Goal: Task Accomplishment & Management: Complete application form

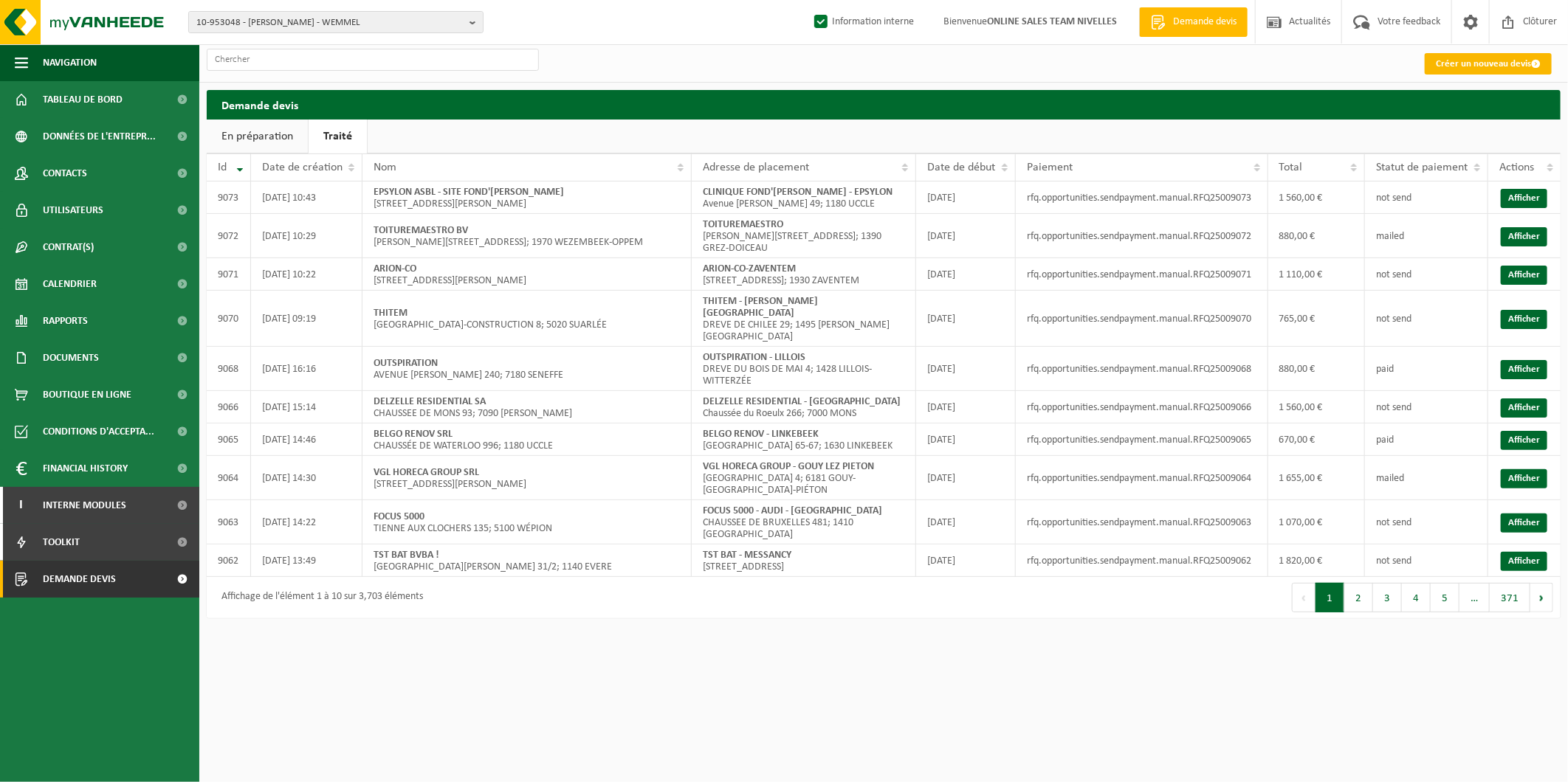
click at [1450, 62] on link "Créer un nouveau devis" at bounding box center [1488, 64] width 127 height 22
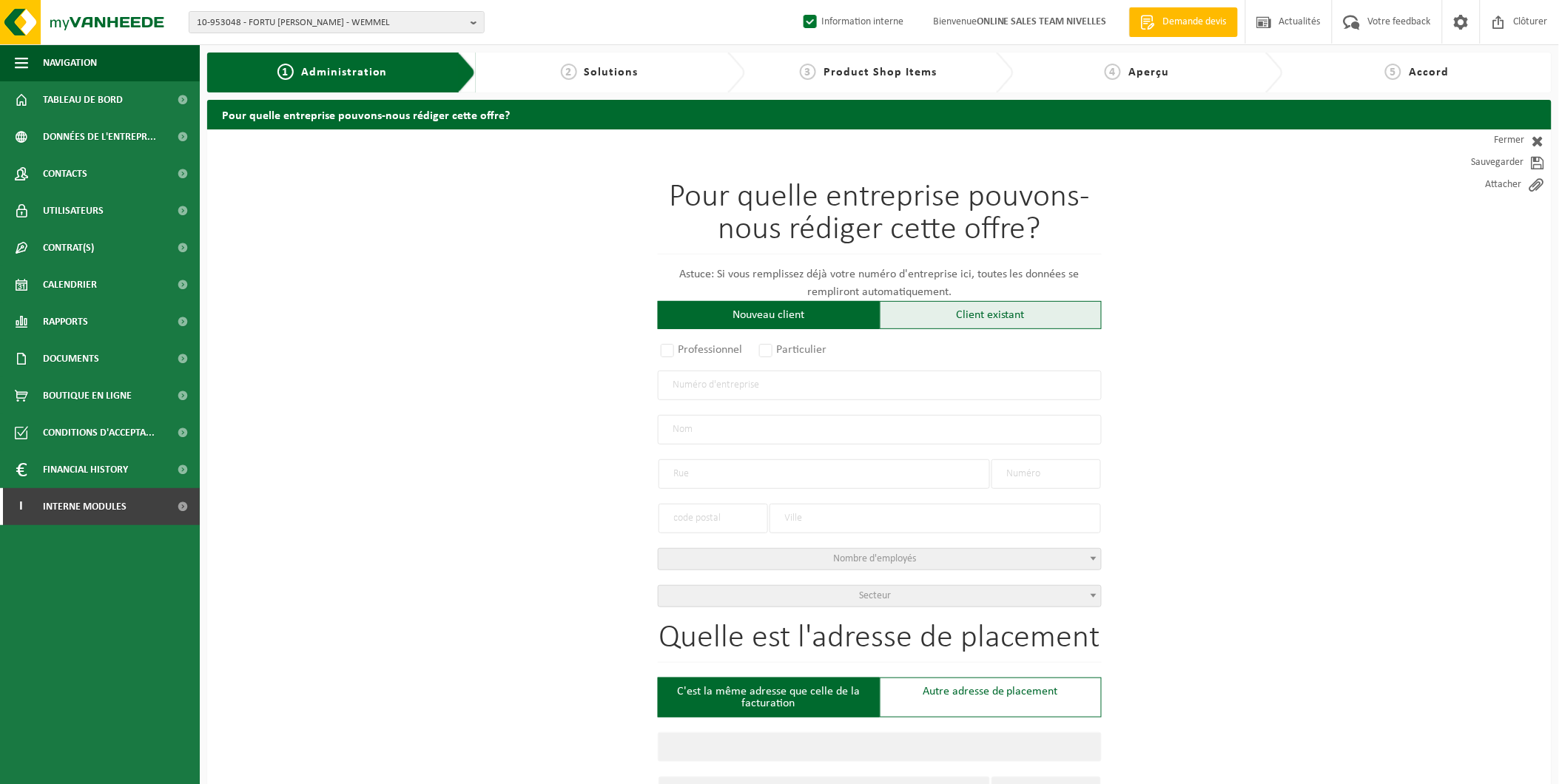
click at [961, 309] on div "Client existant" at bounding box center [991, 315] width 222 height 28
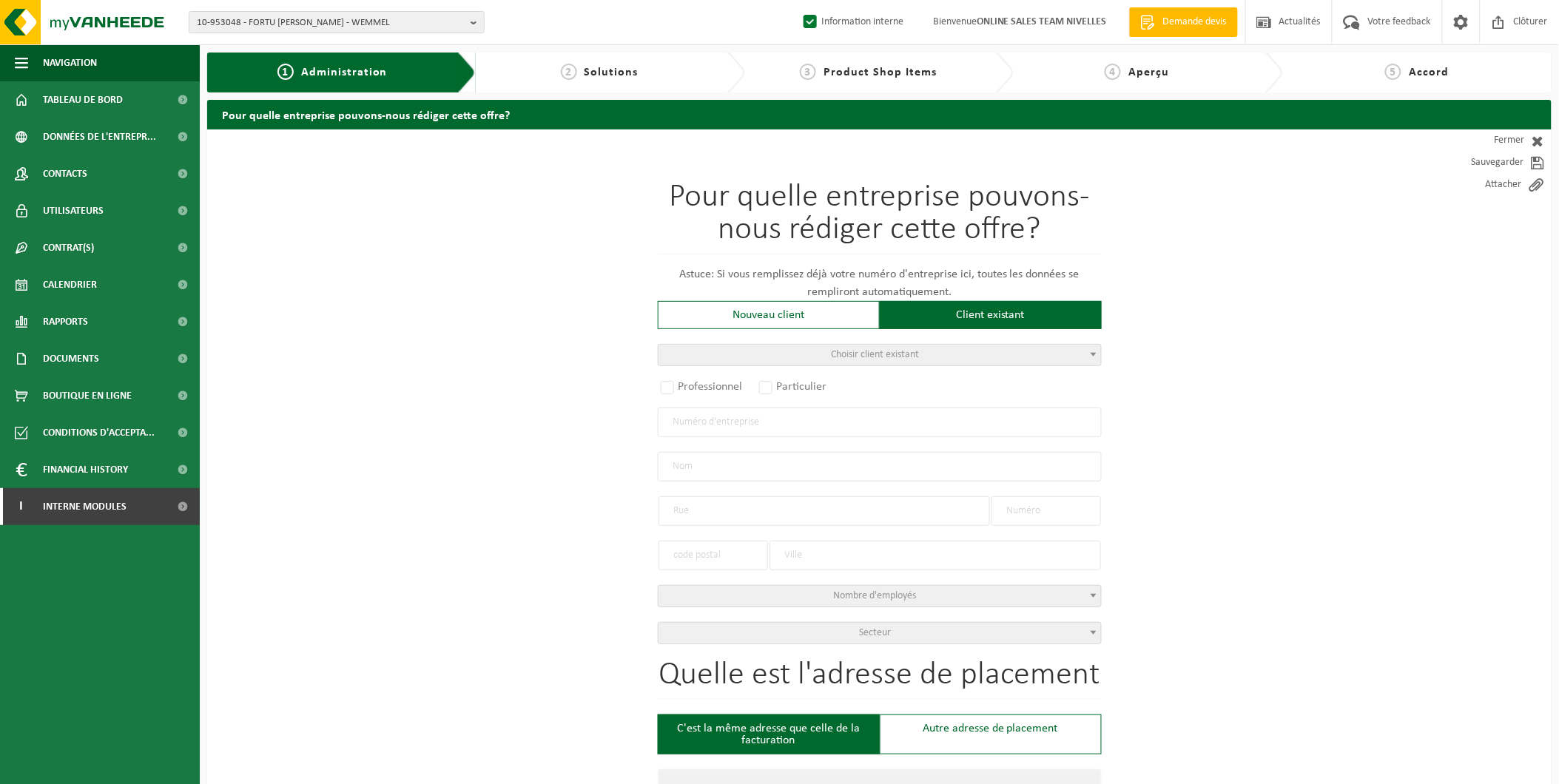
click at [826, 351] on span "Choisir client existant" at bounding box center [880, 355] width 443 height 21
click at [830, 379] on input "search" at bounding box center [880, 379] width 436 height 19
type input "habitart"
click at [938, 312] on div "Client existant" at bounding box center [991, 315] width 222 height 28
click at [738, 419] on input "text" at bounding box center [880, 422] width 444 height 29
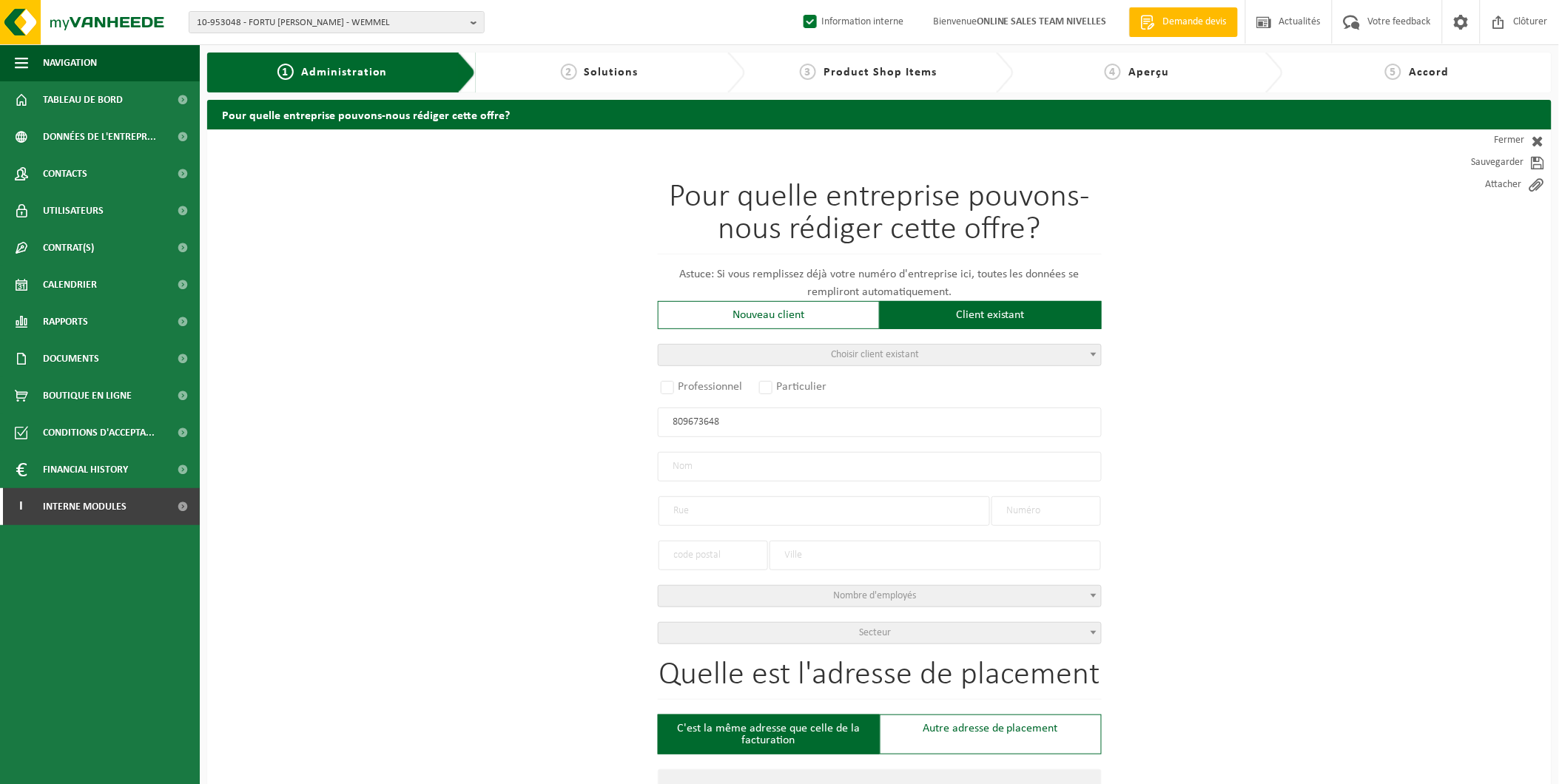
click at [670, 422] on input "809673648" at bounding box center [880, 422] width 444 height 29
type input "0809673648"
radio input "false"
select select
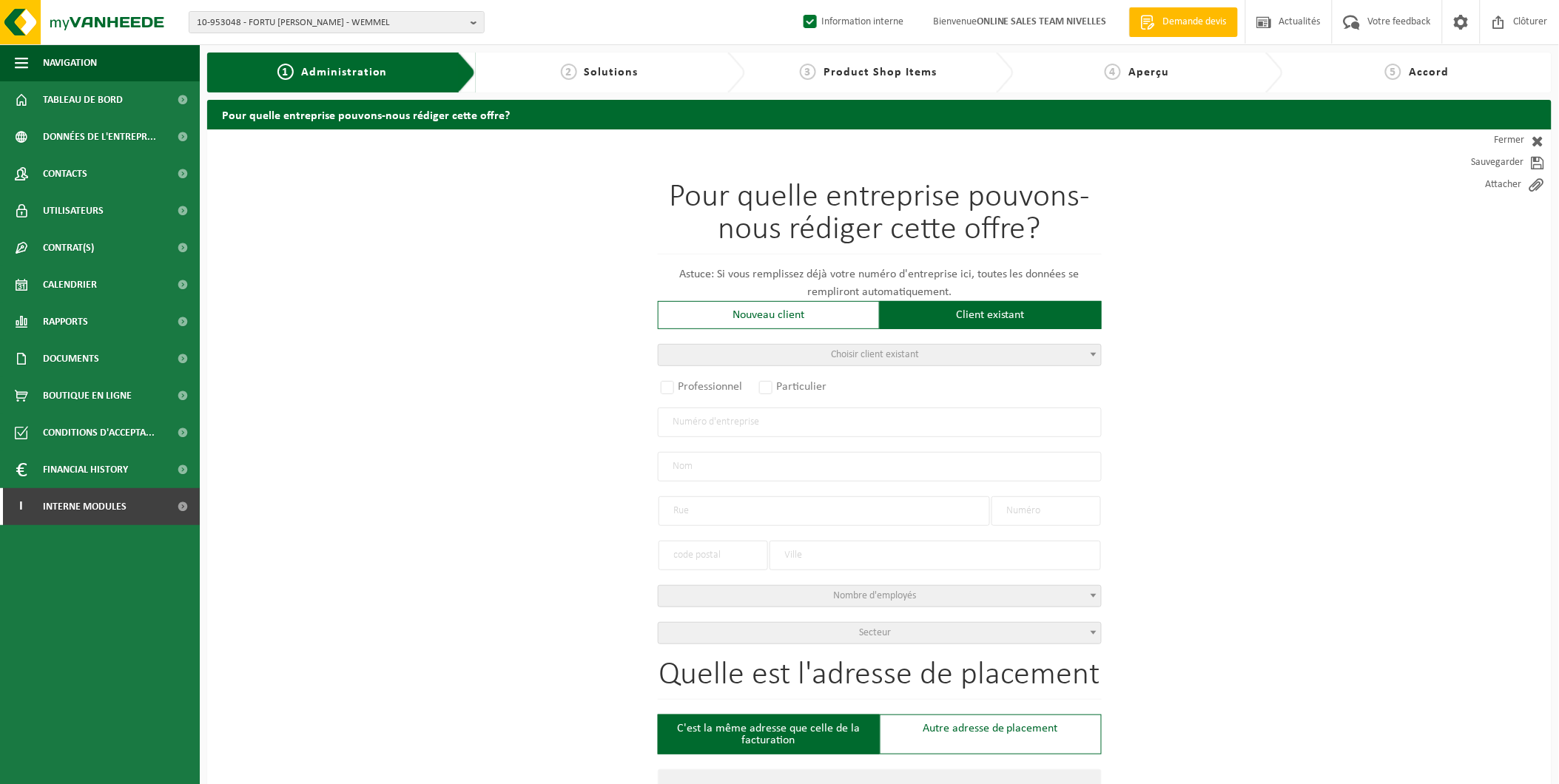
type input "HABIT'ART SPRL"
type input "SENTIER DU BERGER, CORROY"
type input "52"
type input "1325"
type input "CHAUMONT-GISTOUX"
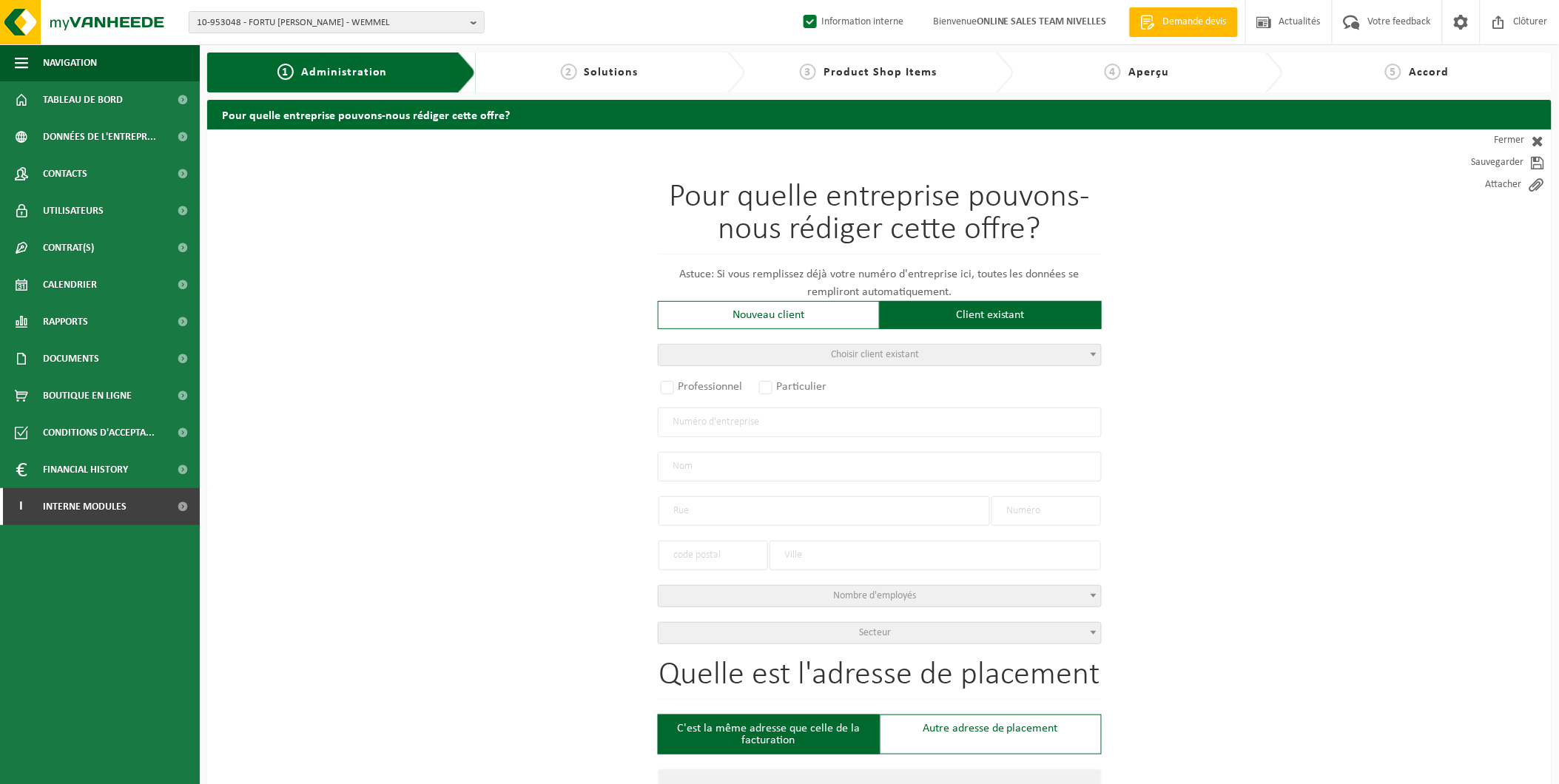
type input "2176476793"
radio input "true"
select select "145624"
type input "0809.673.648"
type input "HABIT'ART SPRL"
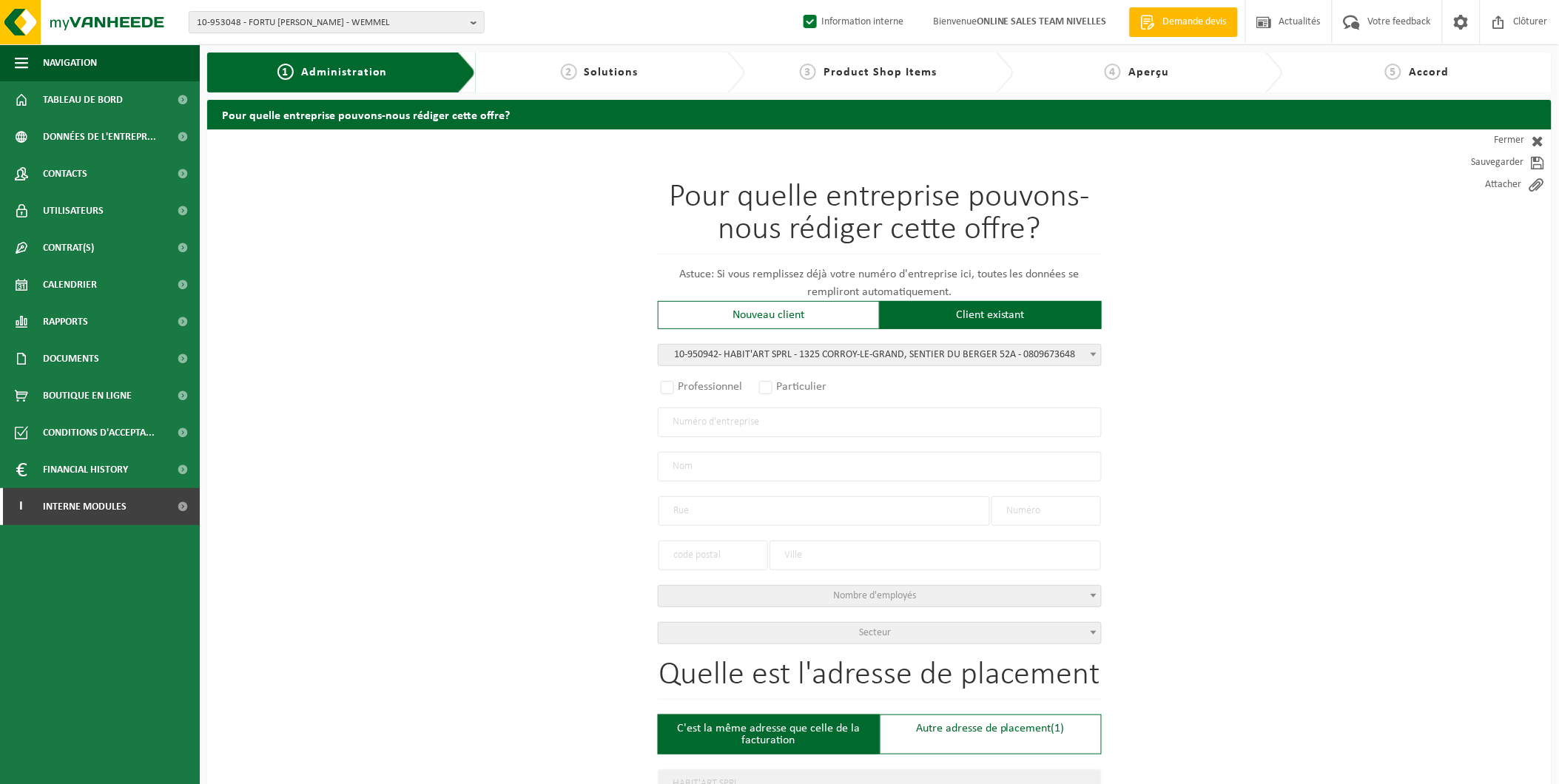
type input "SENTIER DU BERGER"
type input "52A"
type input "1325"
type input "CORROY-LE-GRAND"
select select "11"
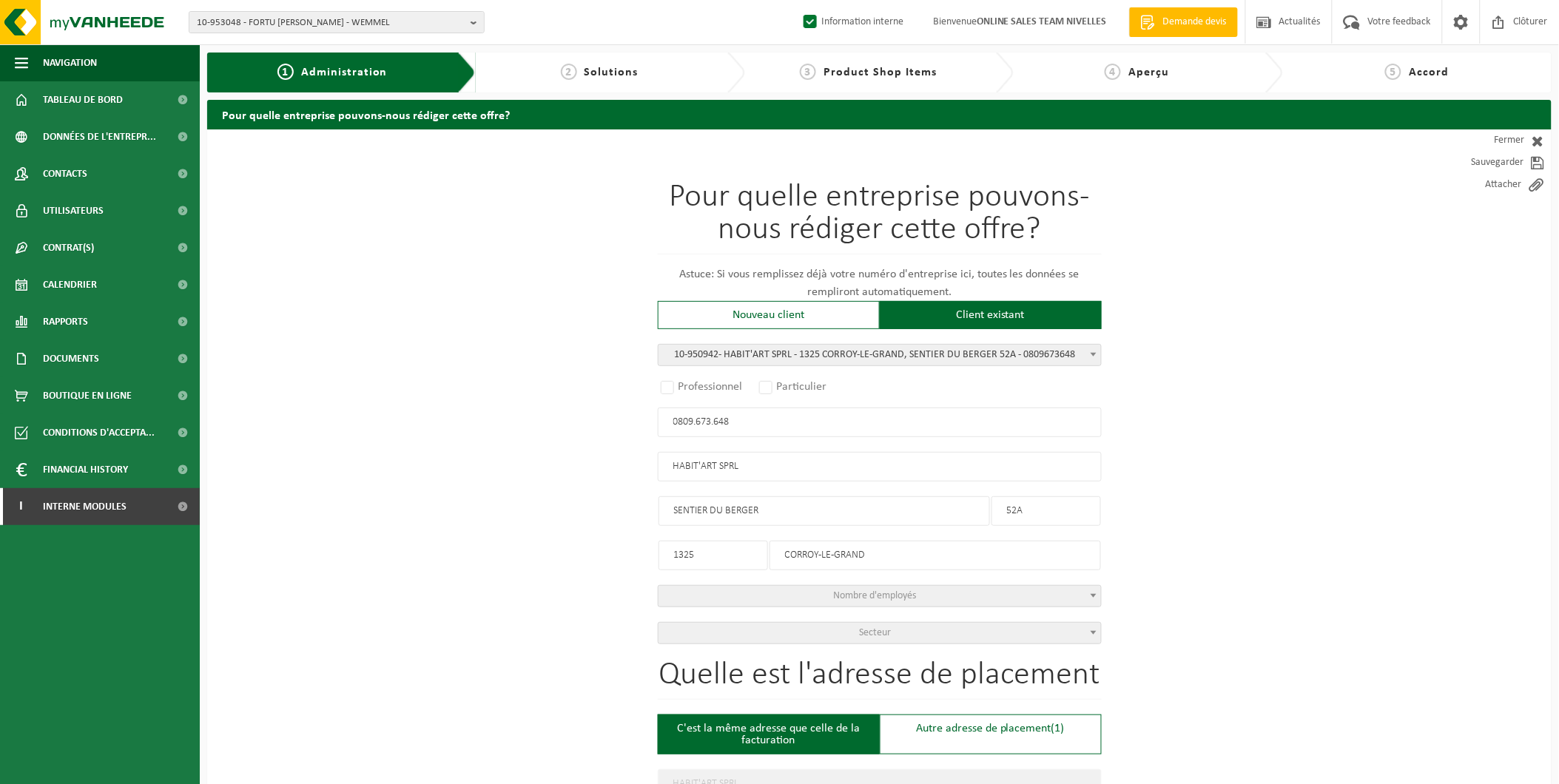
type input "SENTIER DU BERGER"
type input "52A"
type input "CORROY-LE-GRAND"
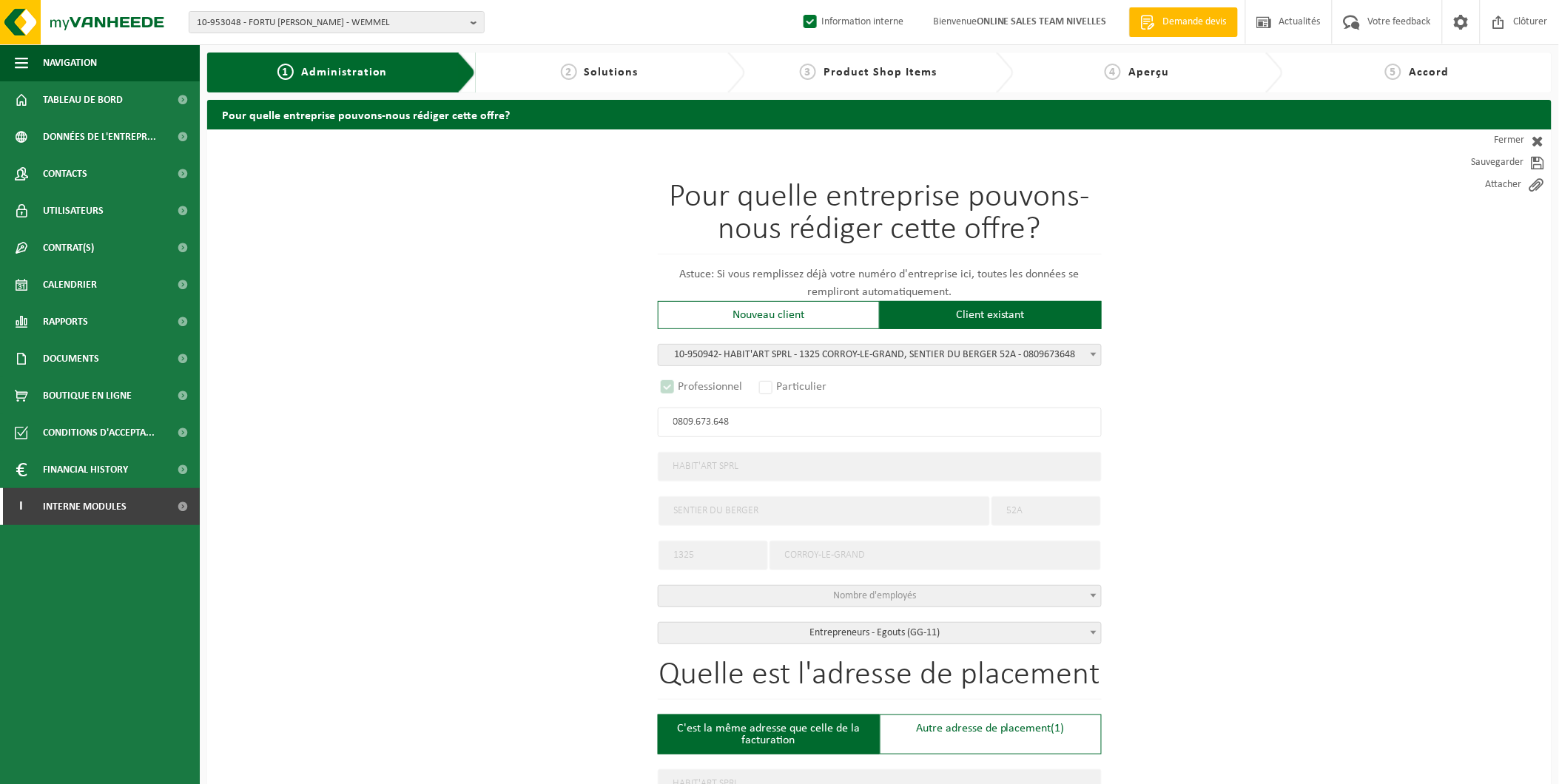
select select "D"
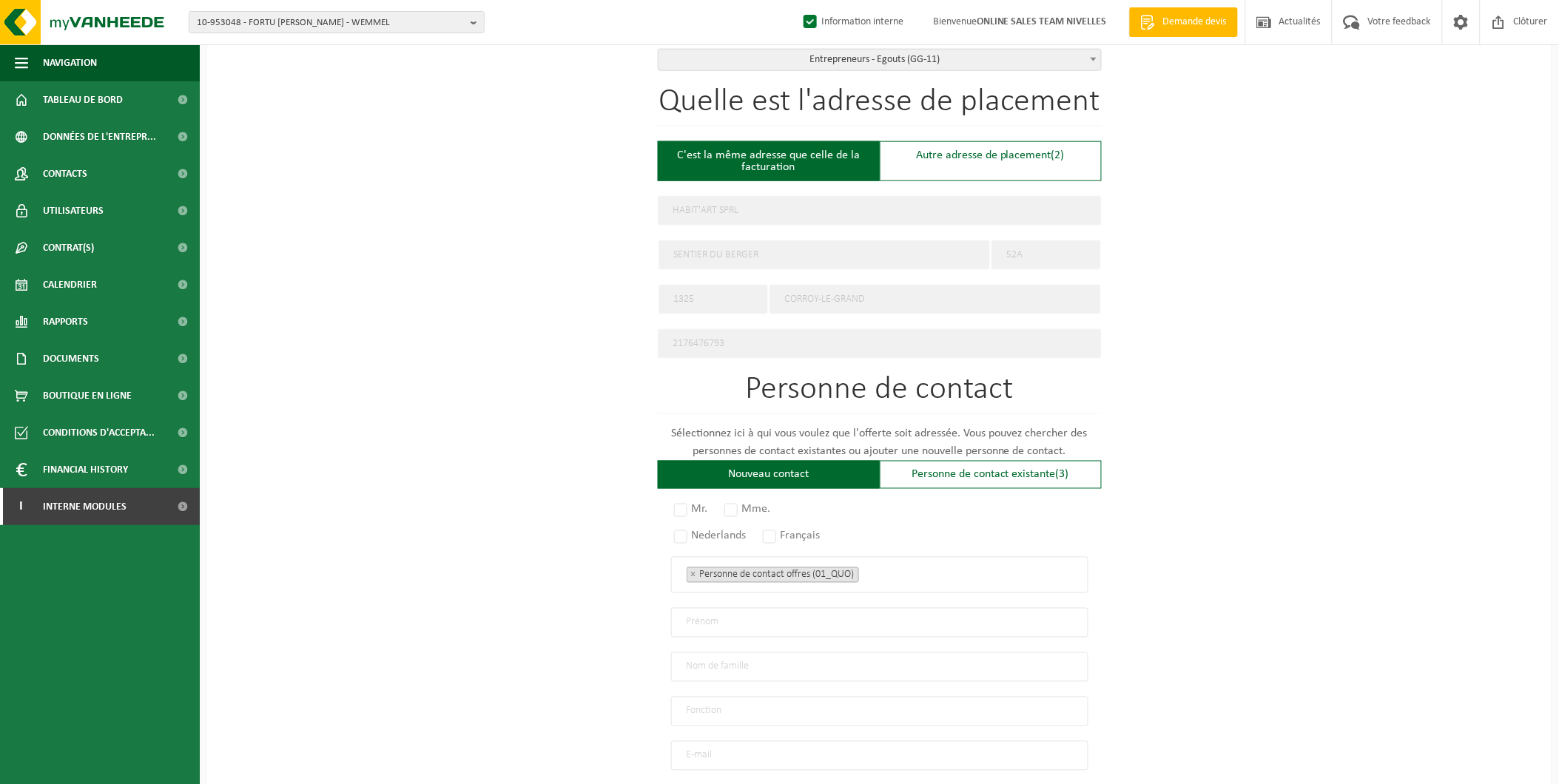
scroll to position [575, 0]
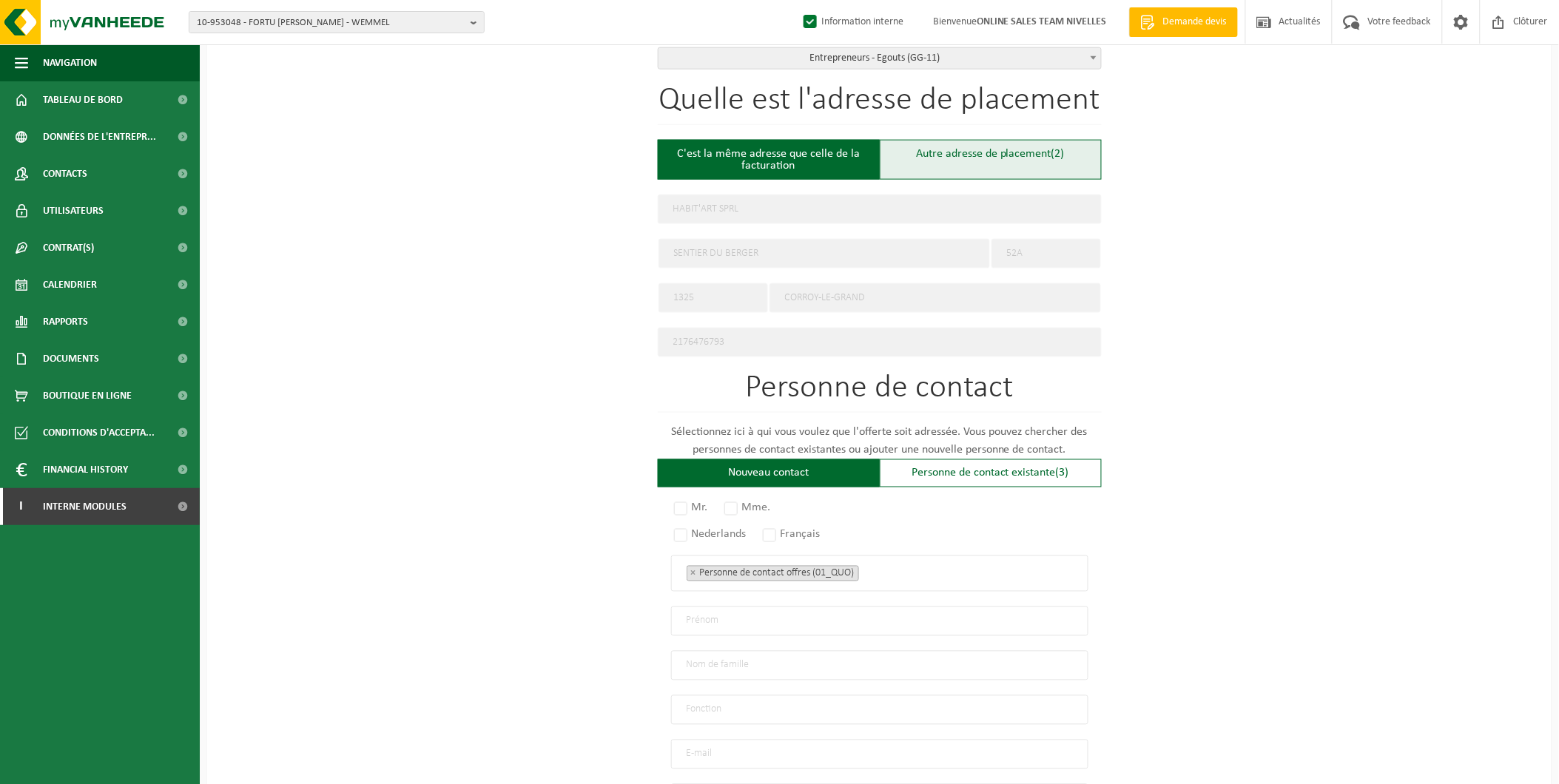
type input "0809.673.648"
click at [1018, 153] on div "Autre adresse de placement (2)" at bounding box center [991, 160] width 222 height 40
type input "Chantier -"
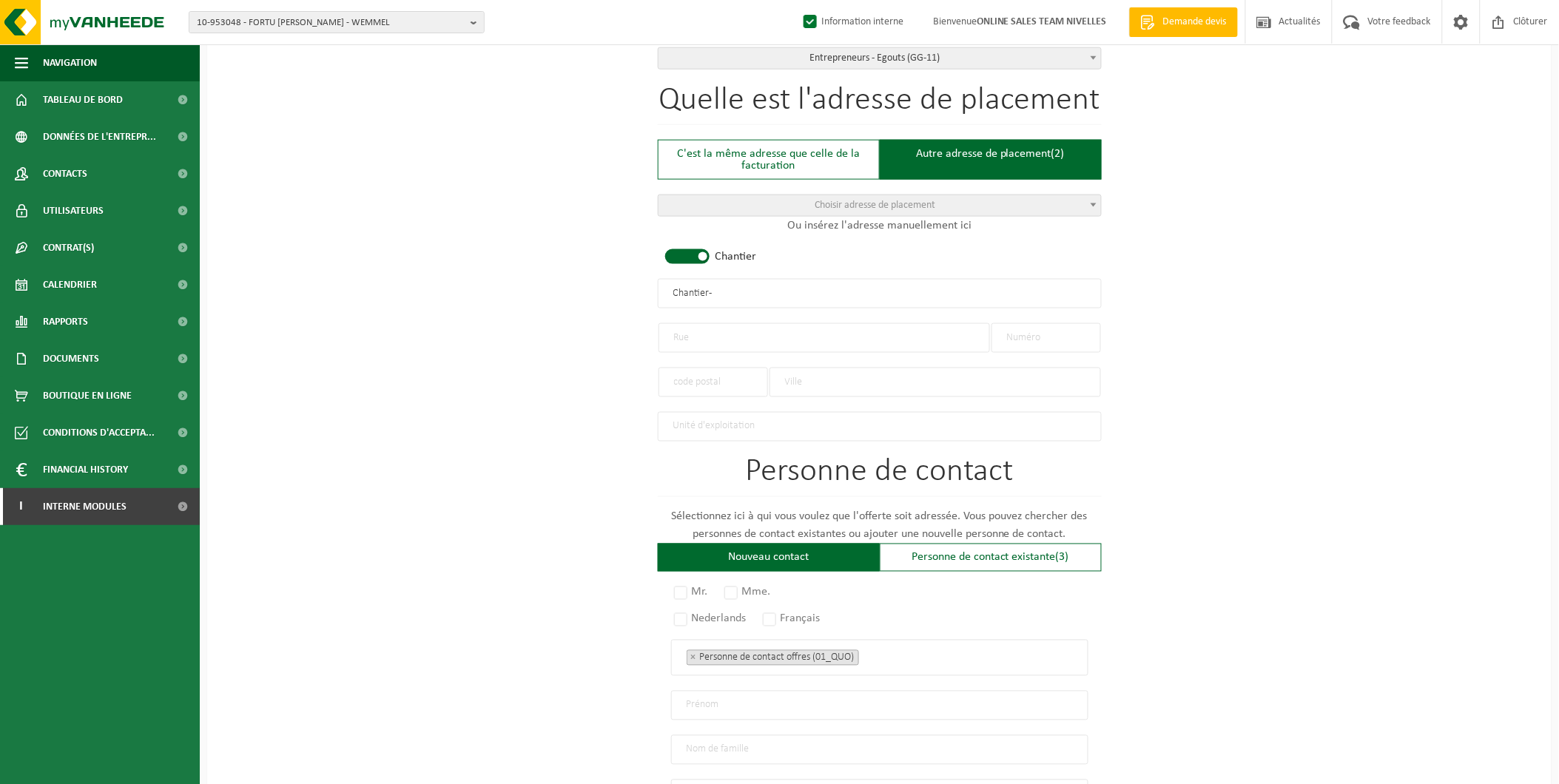
click at [689, 336] on input "text" at bounding box center [824, 338] width 332 height 29
type input "Frans Petersstraat"
type input "15"
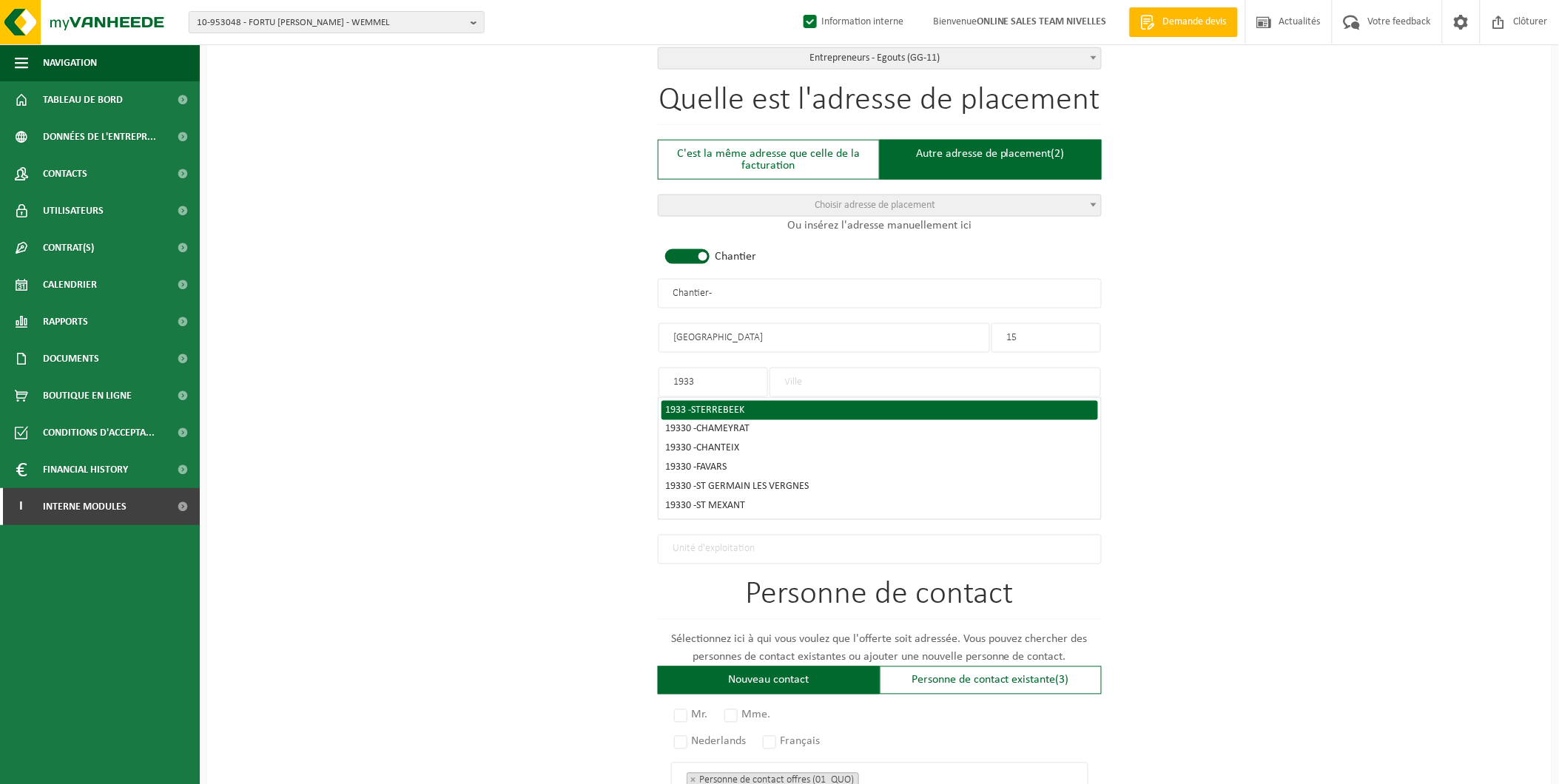
type input "1933"
click at [745, 405] on span "STERREBEEK" at bounding box center [718, 410] width 53 height 11
type input "STERREBEEK"
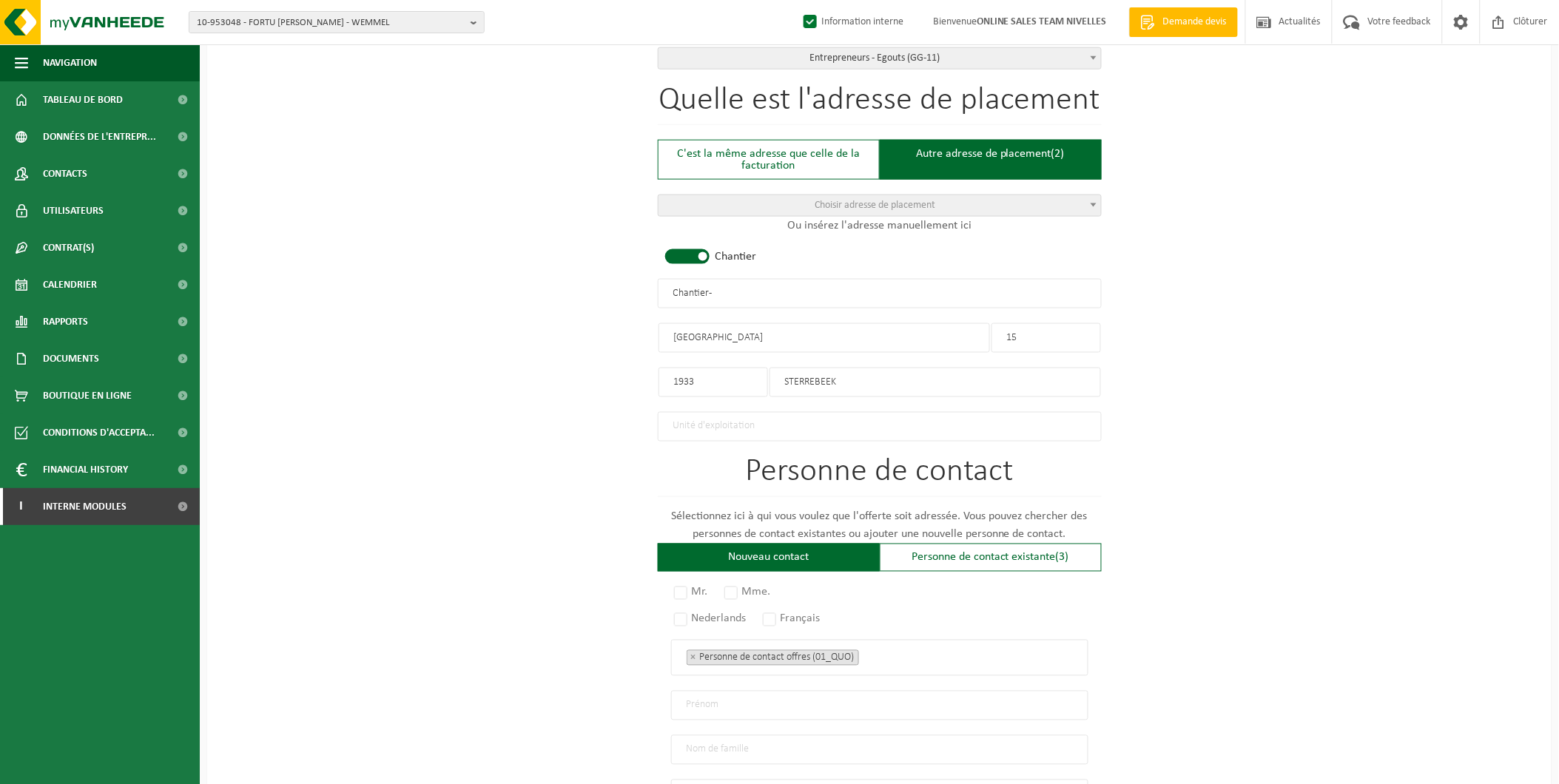
drag, startPoint x: 770, startPoint y: 289, endPoint x: 439, endPoint y: 289, distance: 331.0
click at [439, 289] on div "Pour quelle entreprise pouvons-nous rédiger cette offre? Astuce: Si vous rempli…" at bounding box center [880, 291] width 1345 height 1473
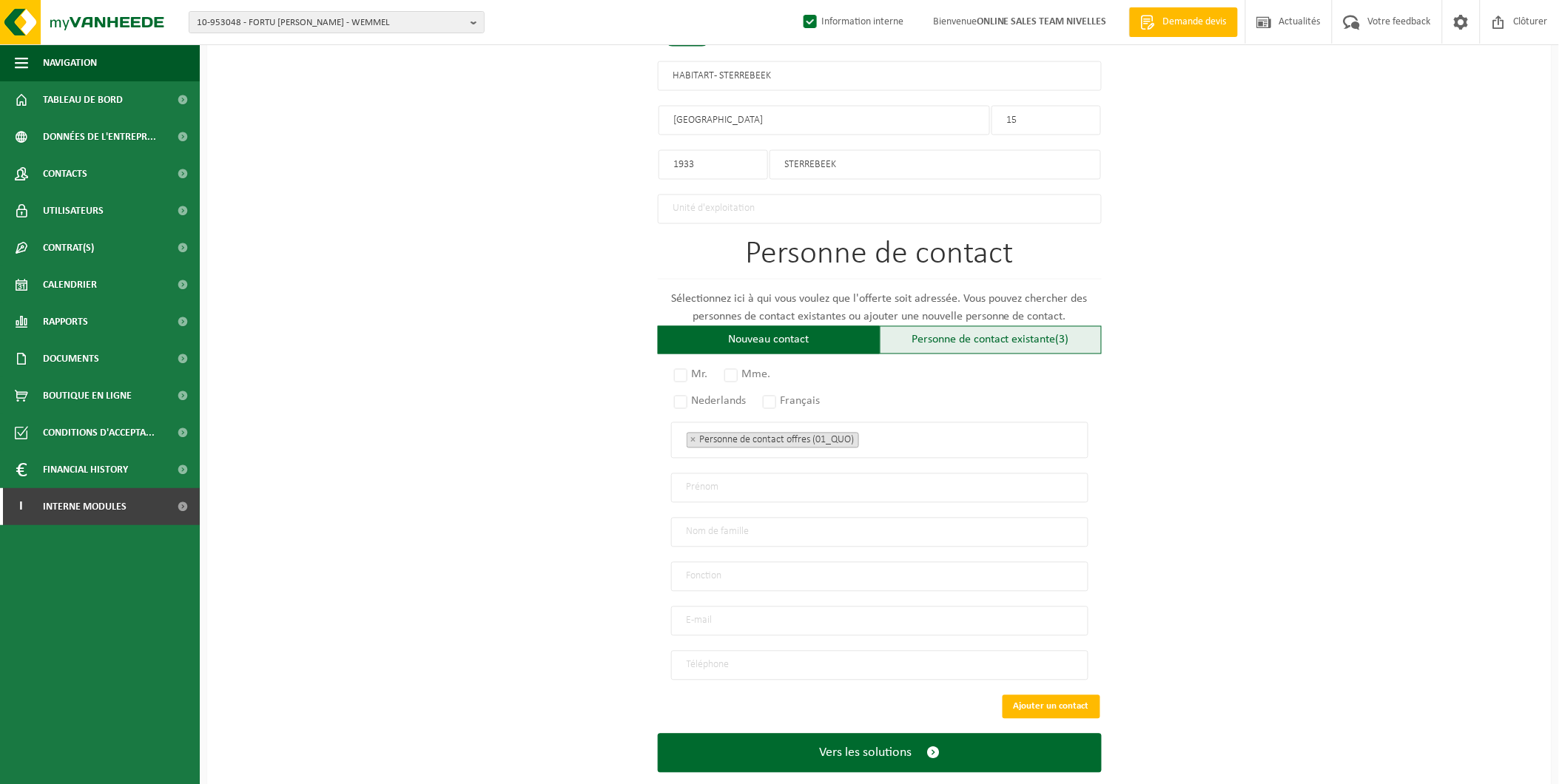
scroll to position [816, 0]
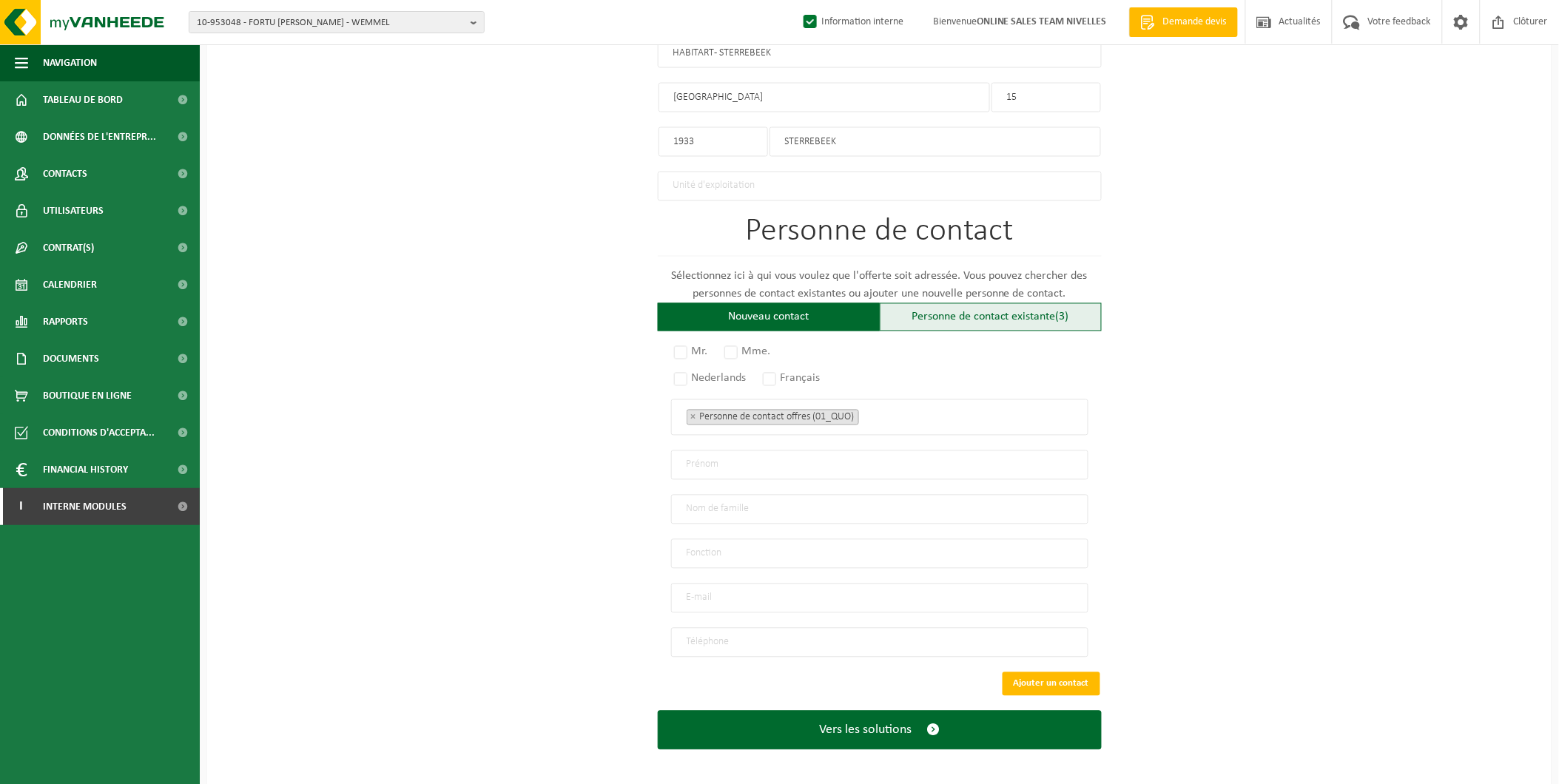
type input "HABITART - STERREBEEK"
click at [985, 309] on div "Personne de contact existante (3)" at bounding box center [991, 317] width 222 height 28
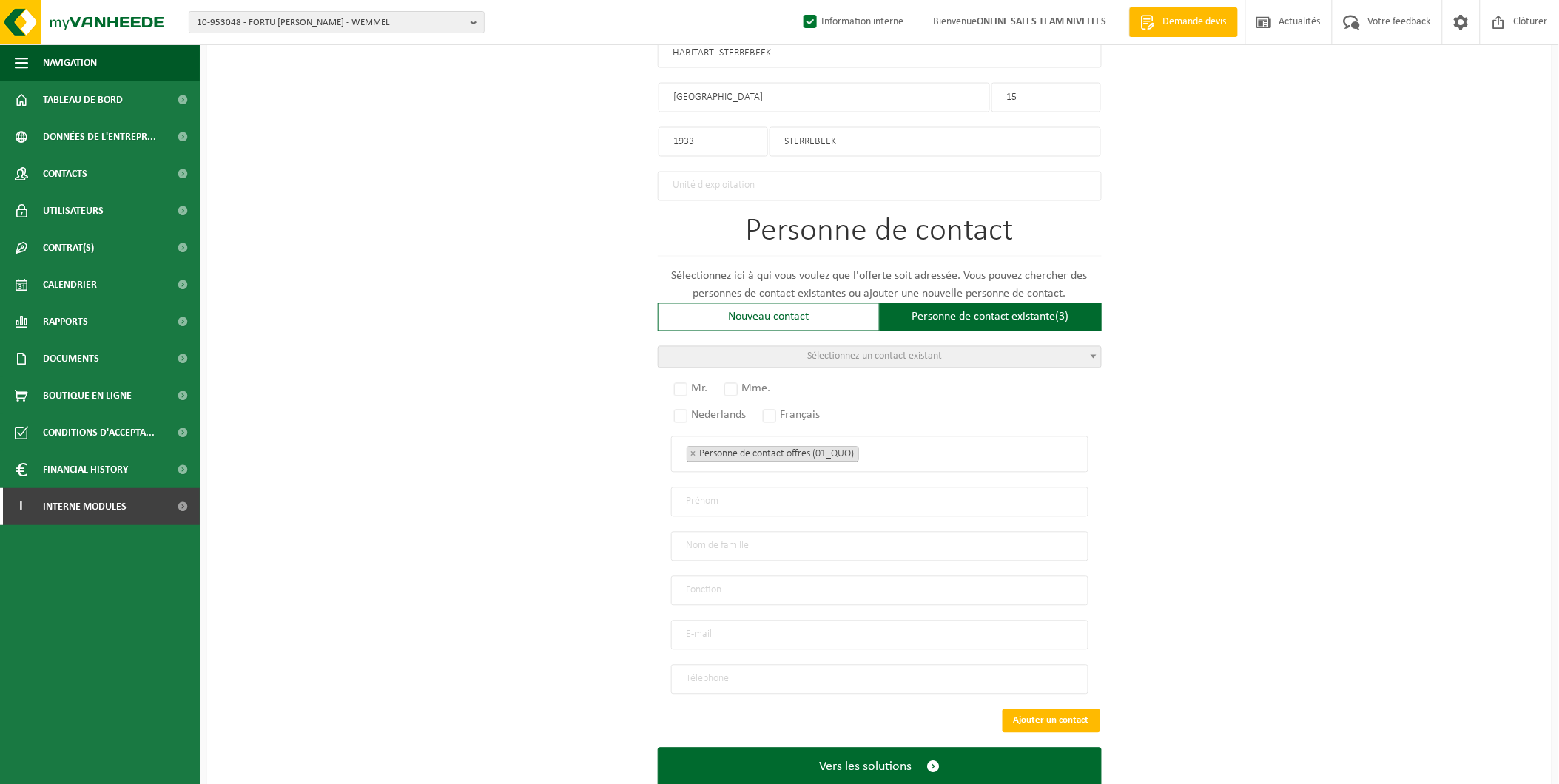
click at [797, 367] on div "Personne de contact Sélectionnez ici à qui vous voulez que l'offerte soit adres…" at bounding box center [880, 455] width 444 height 479
click at [803, 351] on span "Sélectionnez un contact existant" at bounding box center [880, 357] width 443 height 21
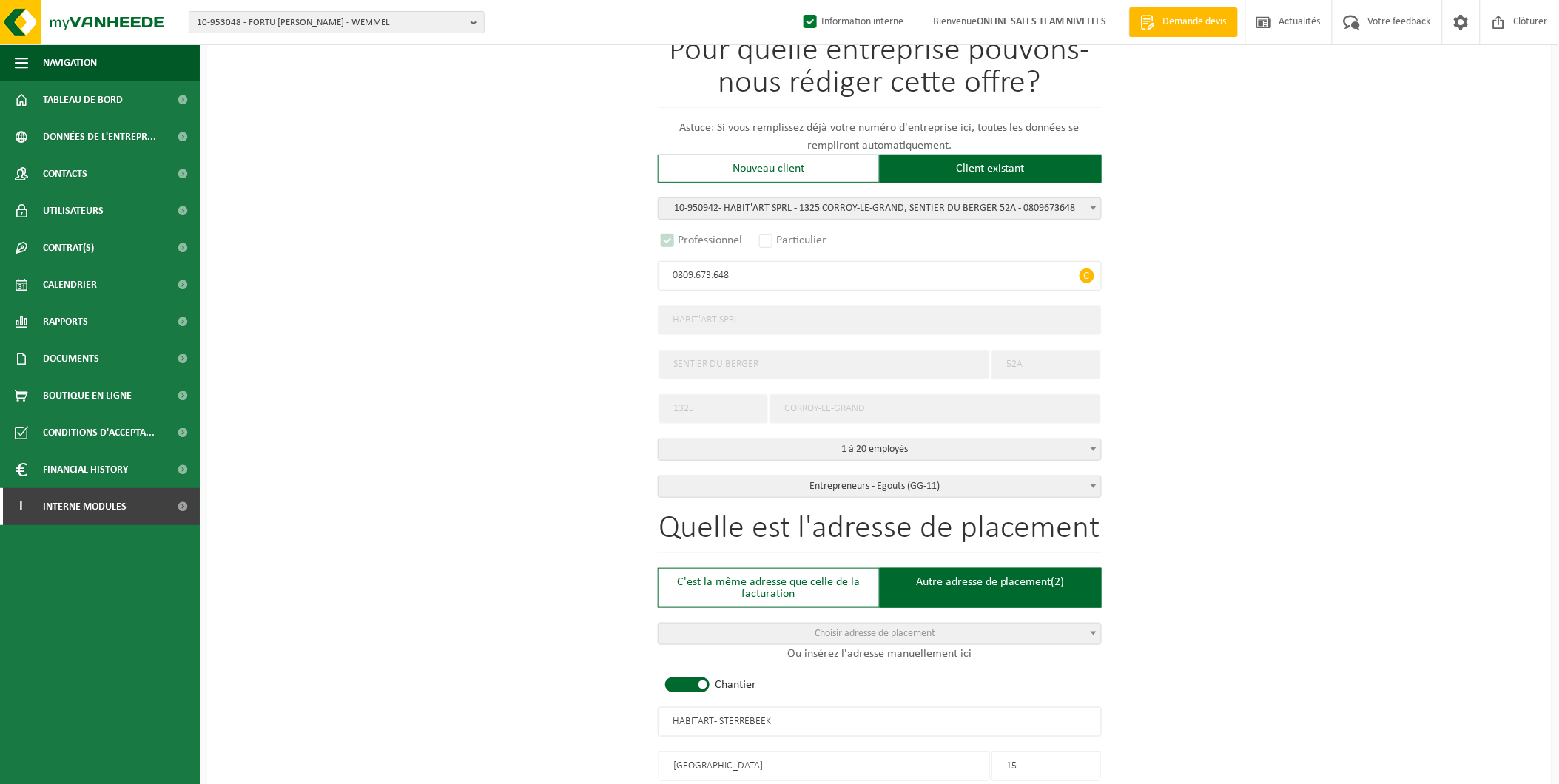
scroll to position [0, 0]
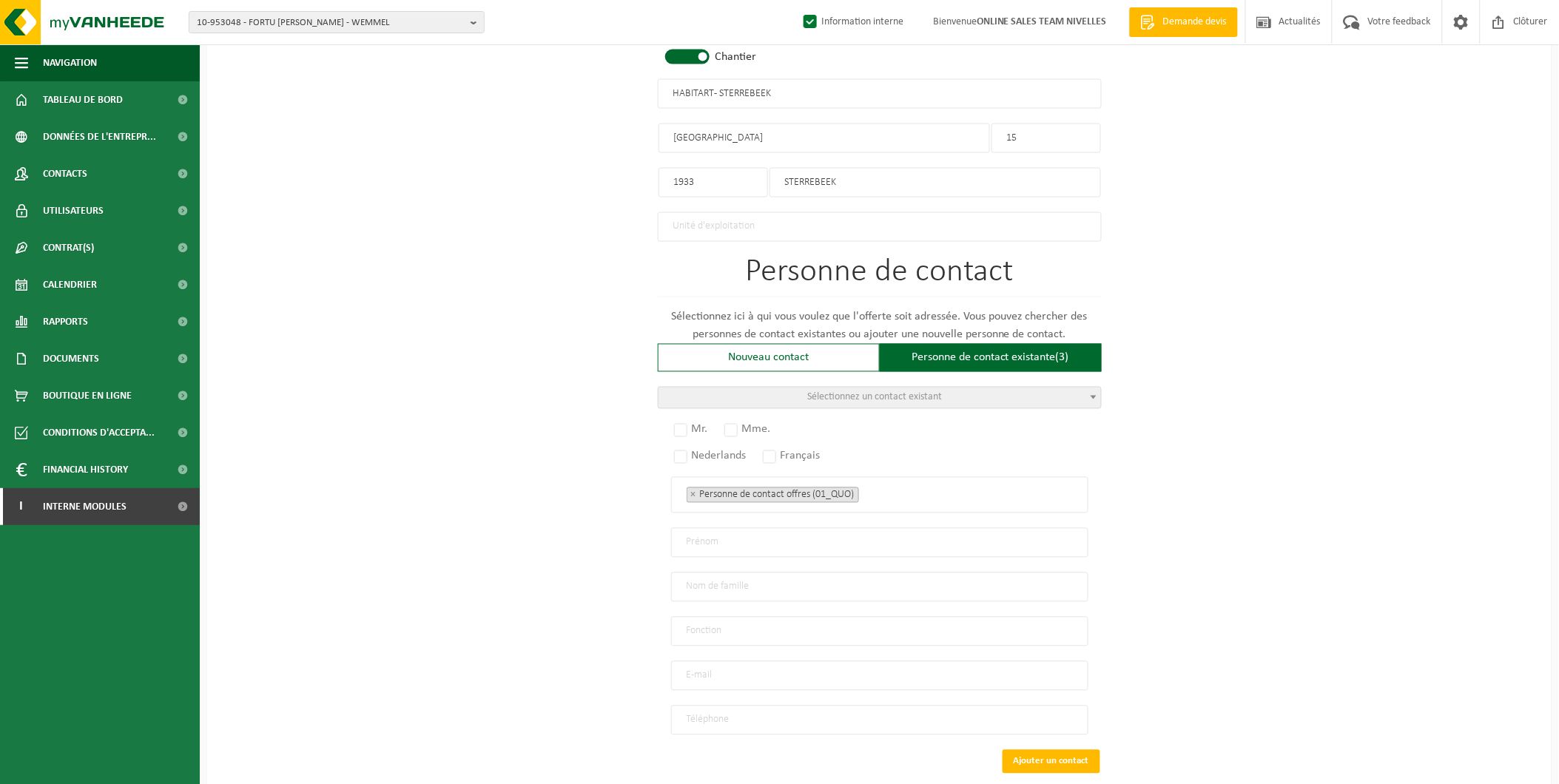
drag, startPoint x: 800, startPoint y: 256, endPoint x: 345, endPoint y: 257, distance: 455.0
click at [345, 257] on div "Pour quelle entreprise pouvons-nous rédiger cette offre? Astuce: Si vous rempli…" at bounding box center [880, 109] width 1345 height 1510
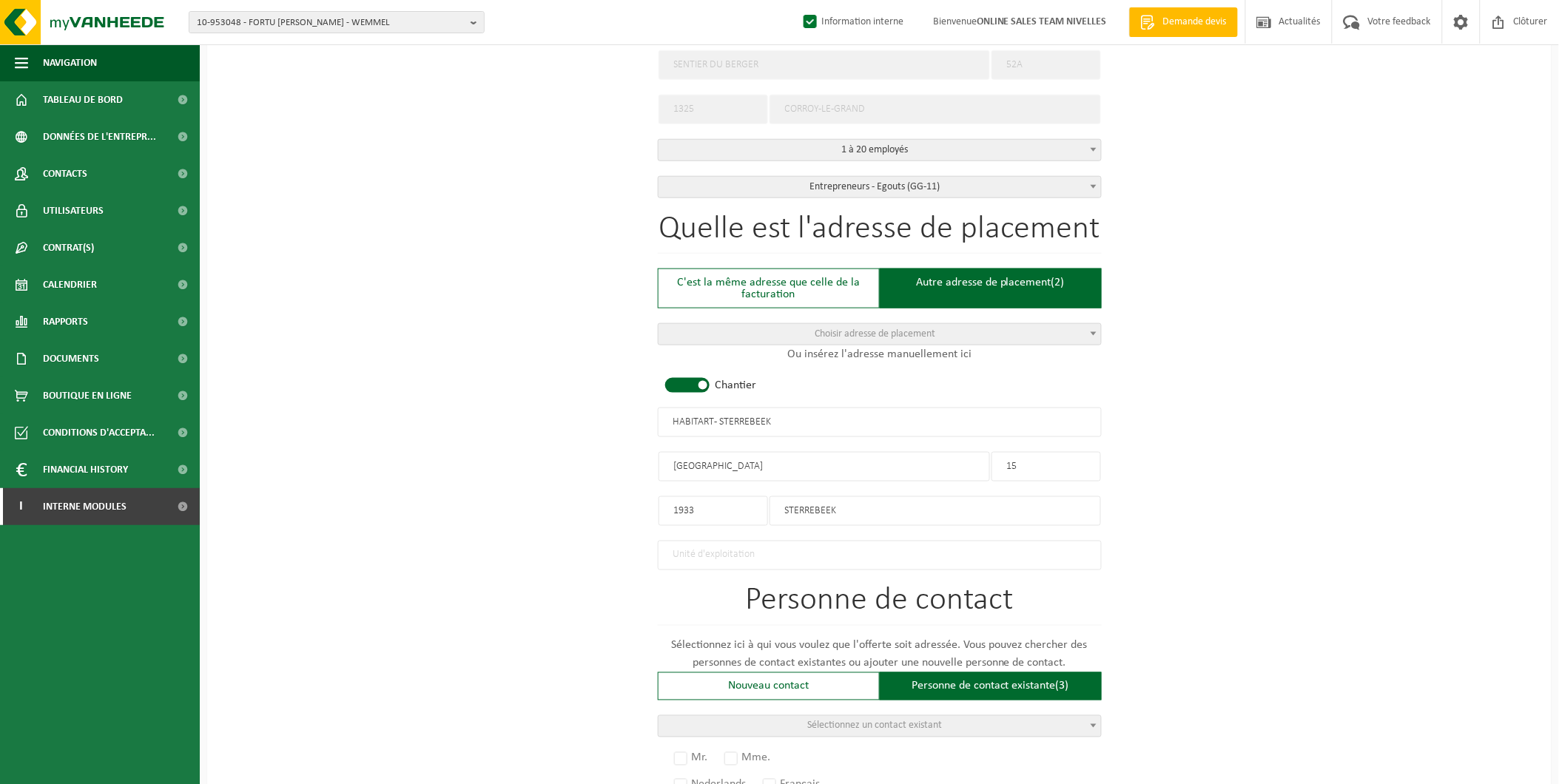
scroll to position [200, 0]
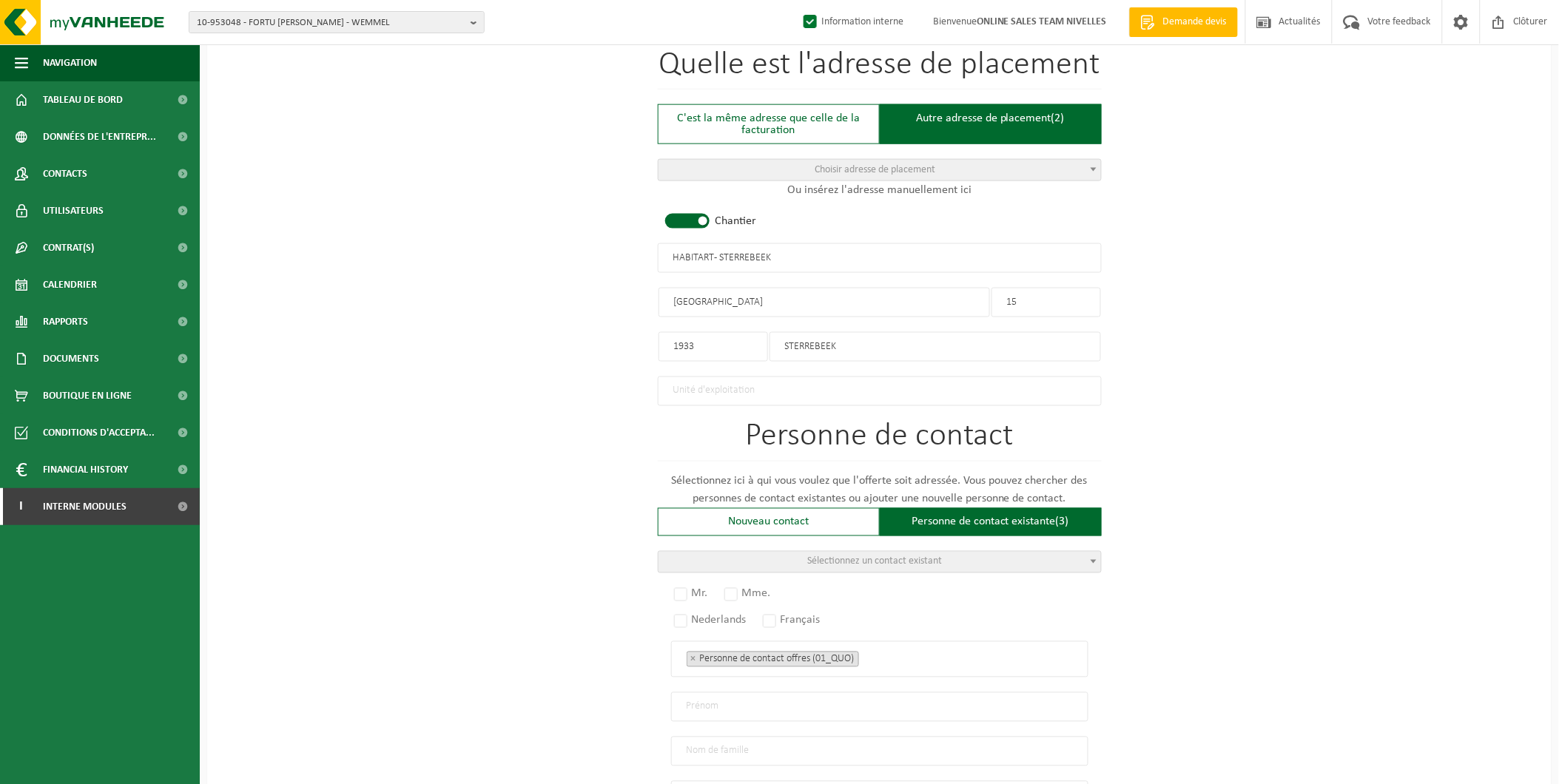
click at [1310, 389] on div "Pour quelle entreprise pouvons-nous rédiger cette offre? Astuce: Si vous rempli…" at bounding box center [880, 274] width 1345 height 1510
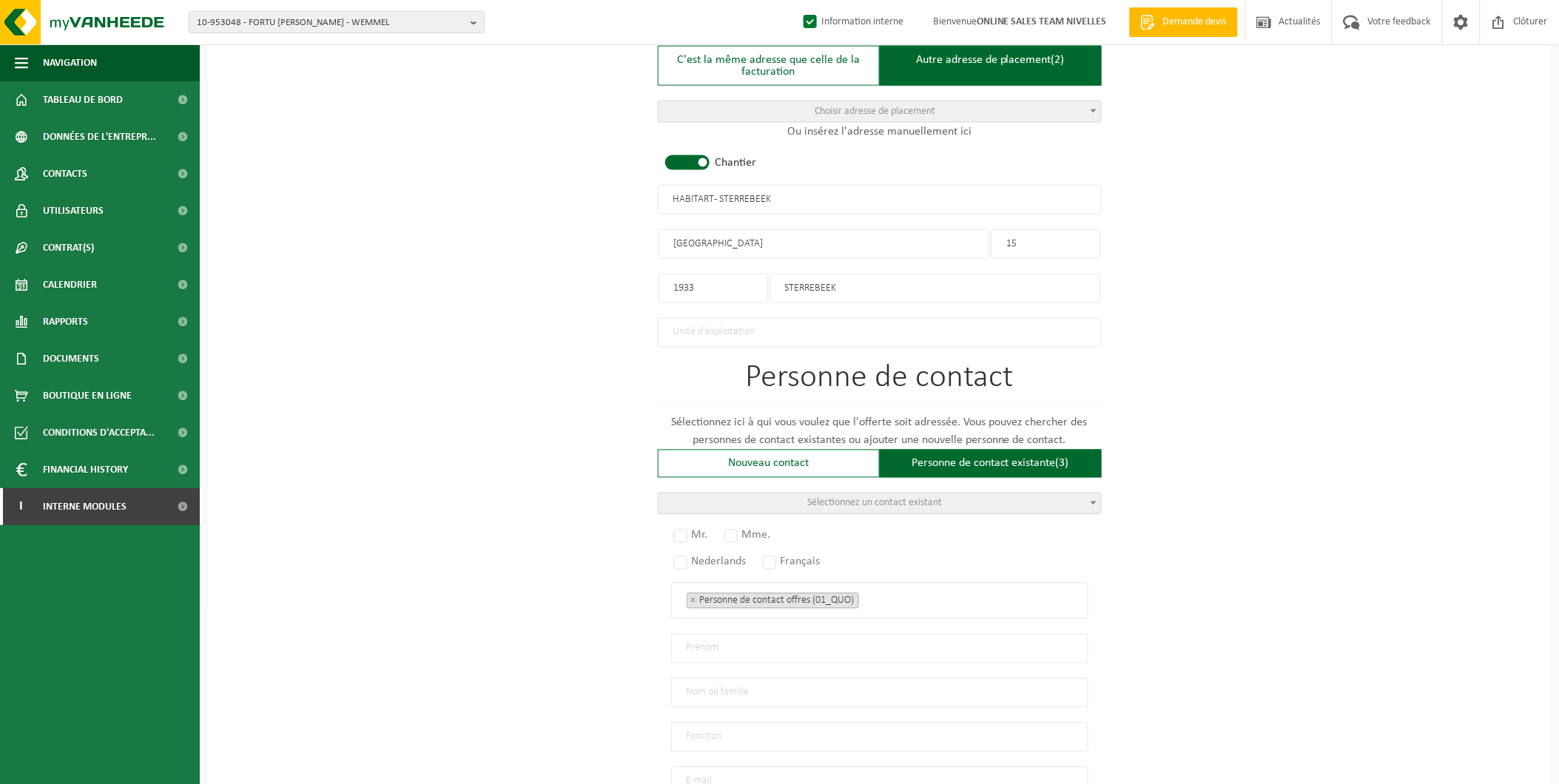
scroll to position [692, 0]
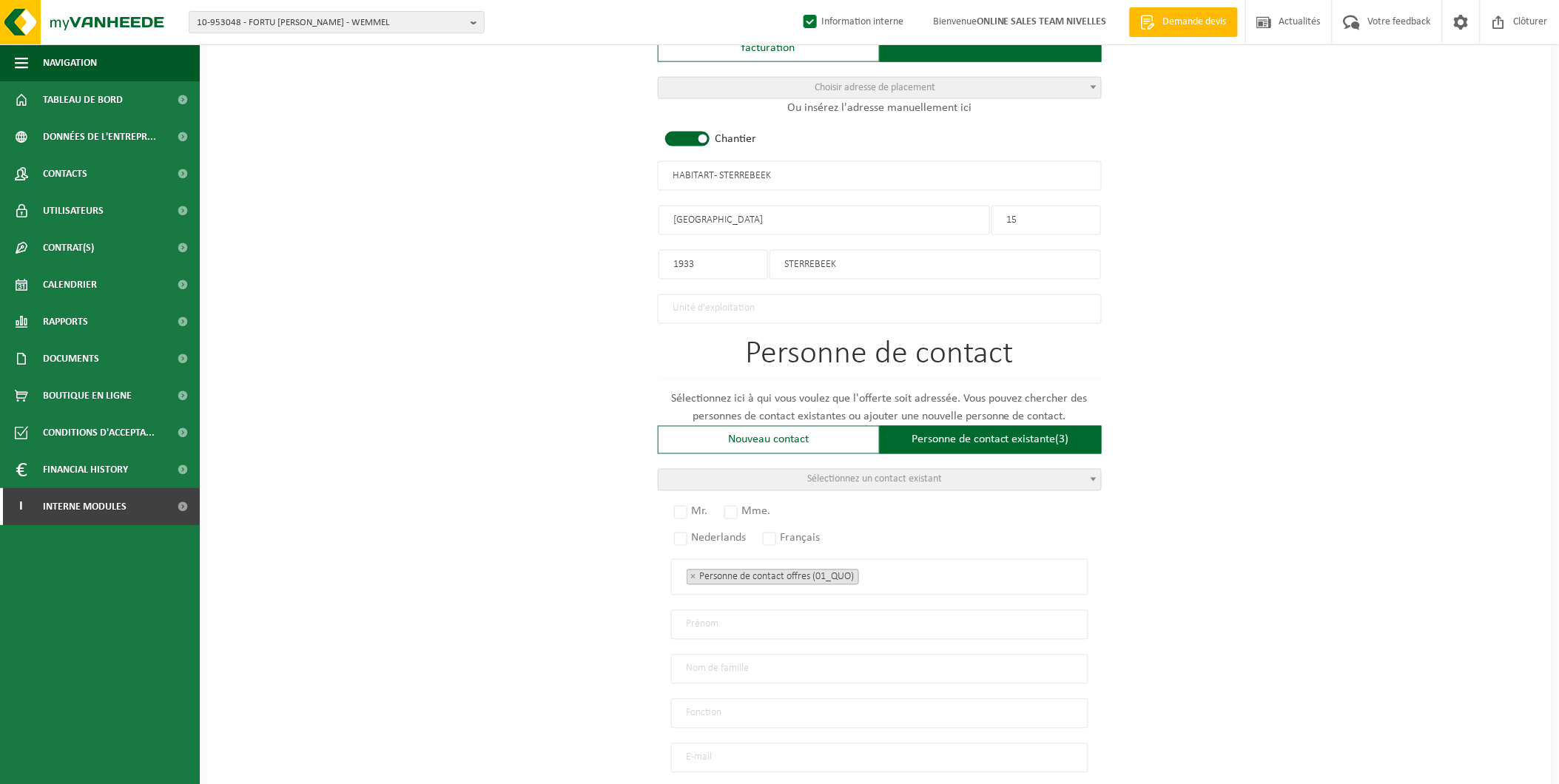
click at [716, 219] on input "Frans Petersstraat" at bounding box center [824, 220] width 332 height 29
click at [705, 214] on input "Frans Petersstraat" at bounding box center [824, 220] width 332 height 29
type input "Frans Peetersstraat"
drag, startPoint x: 697, startPoint y: 168, endPoint x: 960, endPoint y: 205, distance: 265.6
click at [699, 168] on input "HABITART - STERREBEEK" at bounding box center [880, 176] width 444 height 29
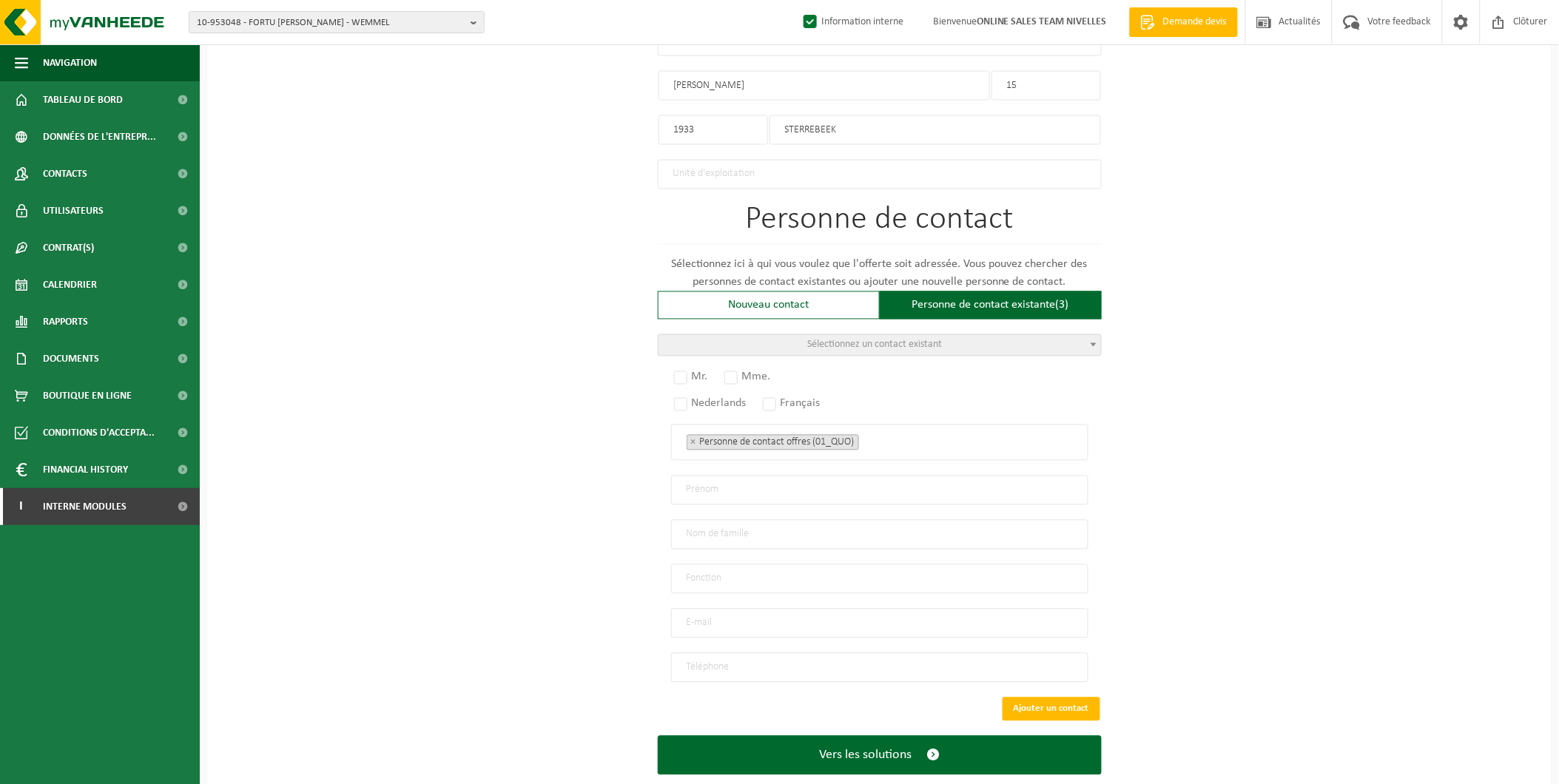
scroll to position [853, 0]
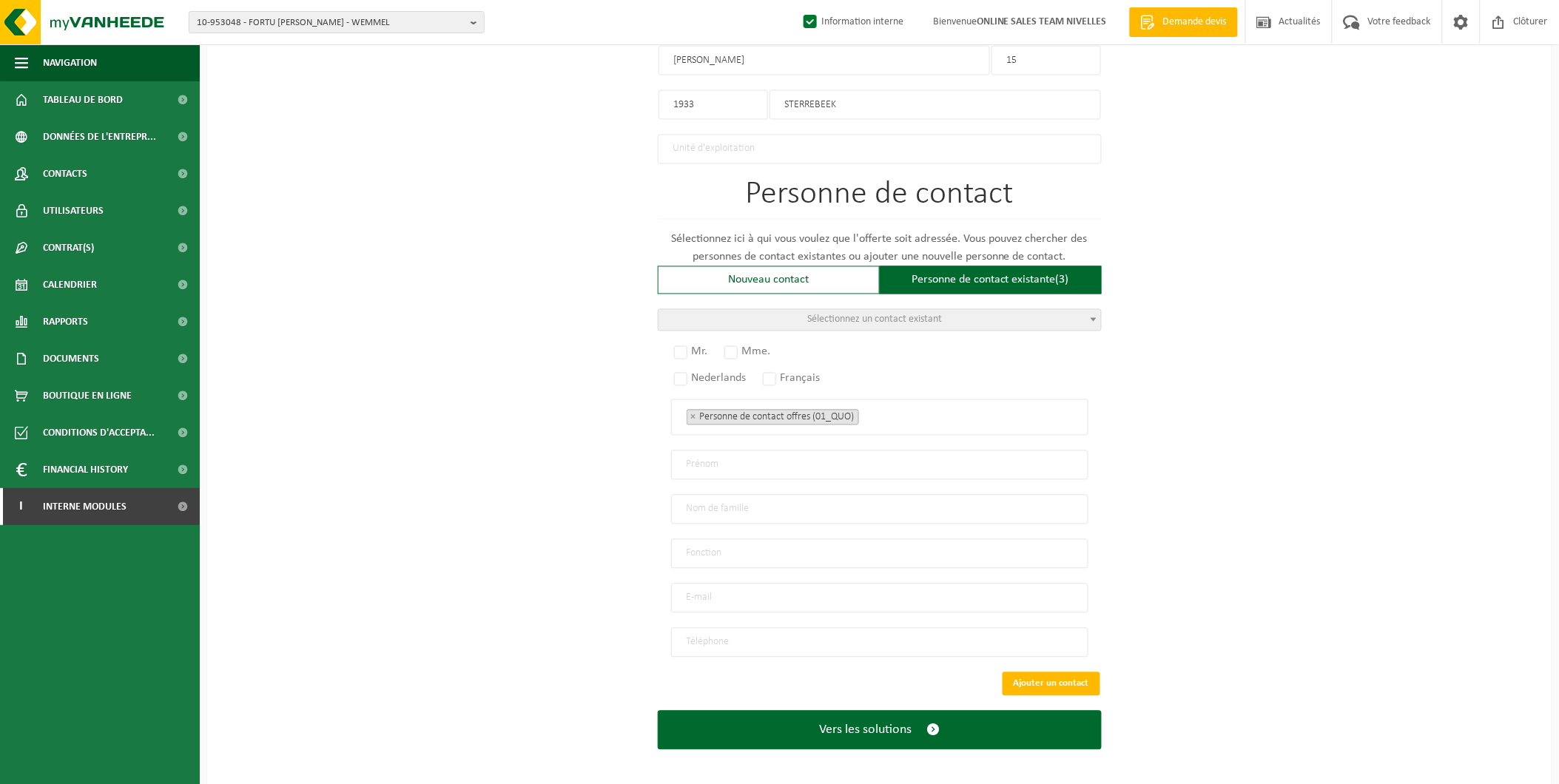
type input "HABIT'ART - STERREBEEK"
click at [951, 300] on div "Personne de contact Sélectionnez ici à qui vous voulez que l'offerte soit adres…" at bounding box center [880, 418] width 444 height 479
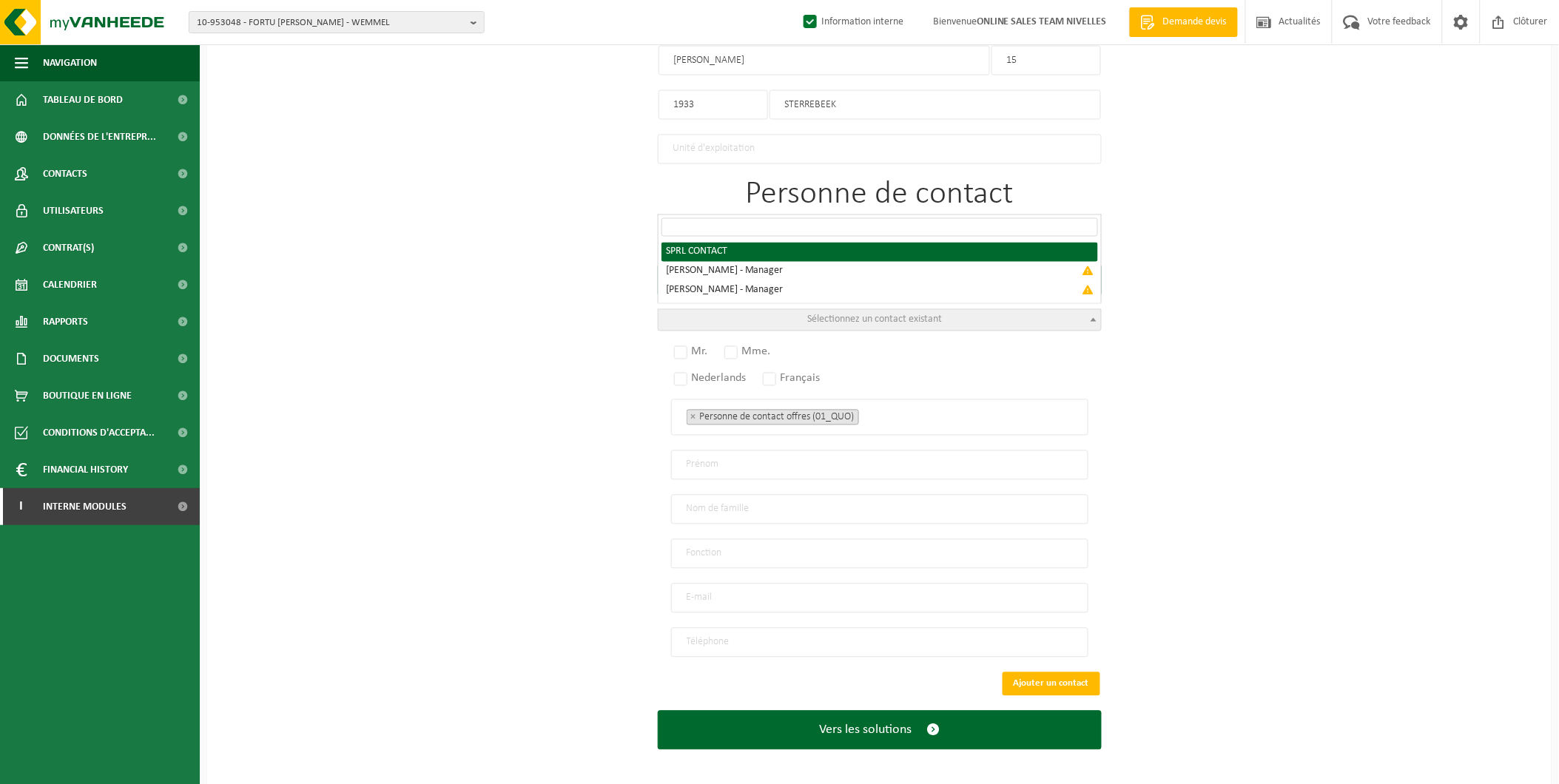
click at [950, 311] on span "Sélectionnez un contact existant" at bounding box center [880, 320] width 443 height 21
radio input "true"
select select "{"code":"10-950943","firstname":"CONTACT","surname":"SPRL","gender":"Unknown","…"
type input "CONTACT"
type input "SPRL"
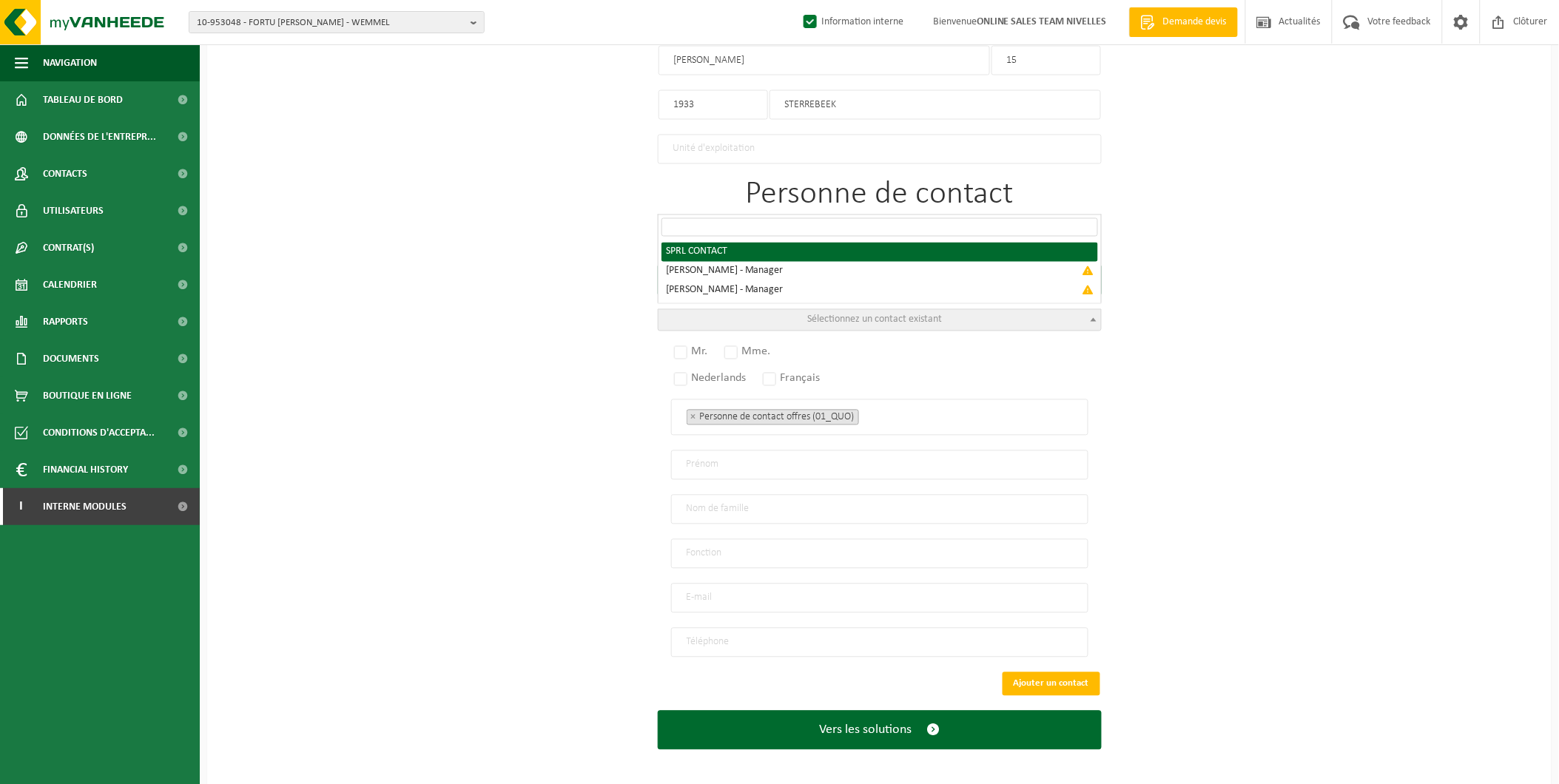
type input "info@habitart.be"
type input "0484/11 61 29"
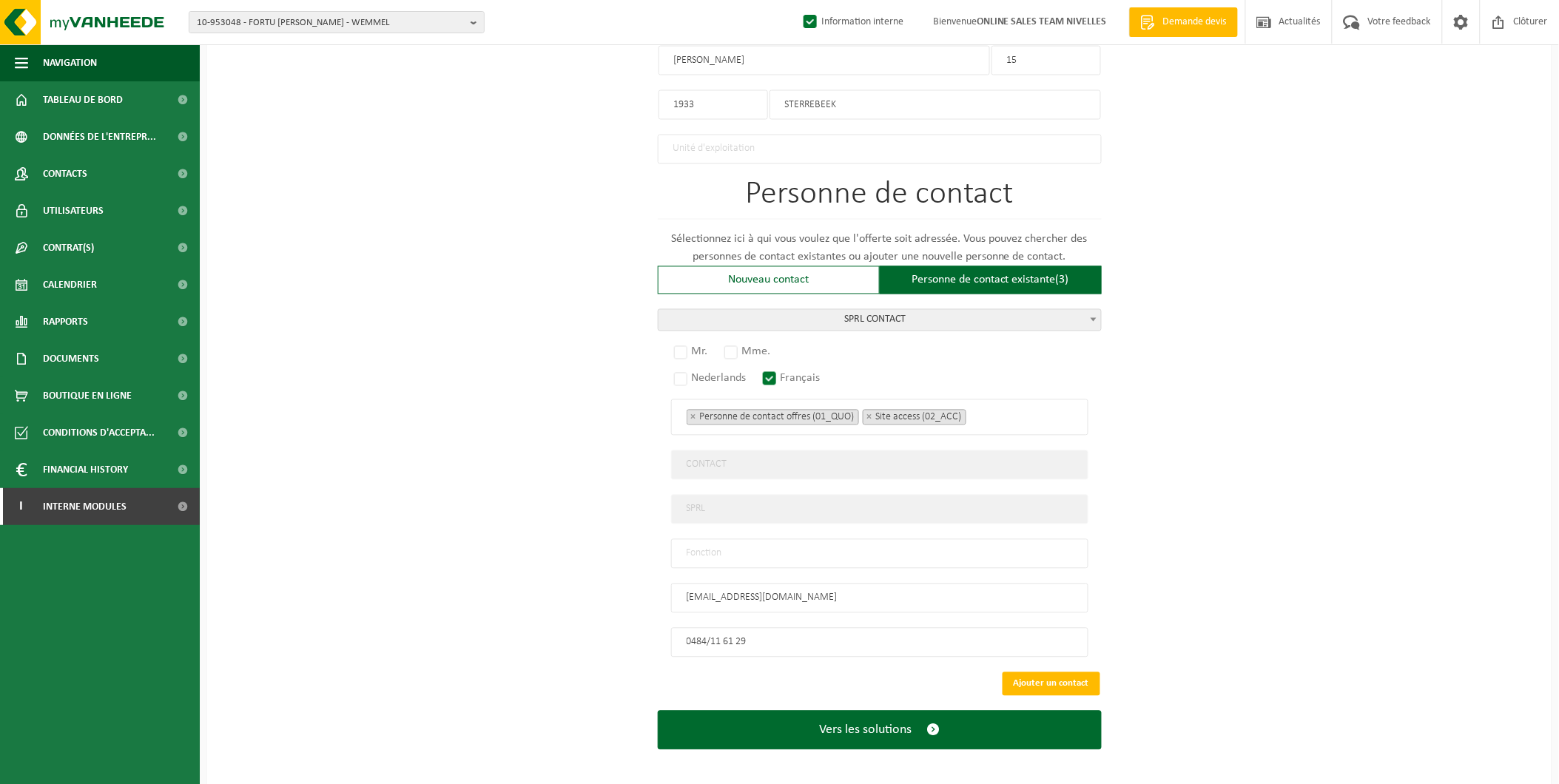
drag, startPoint x: 726, startPoint y: 550, endPoint x: 750, endPoint y: 547, distance: 24.2
click at [726, 550] on input "text" at bounding box center [879, 554] width 417 height 29
type input "Manager"
click at [686, 345] on label "Mr." at bounding box center [692, 352] width 42 height 21
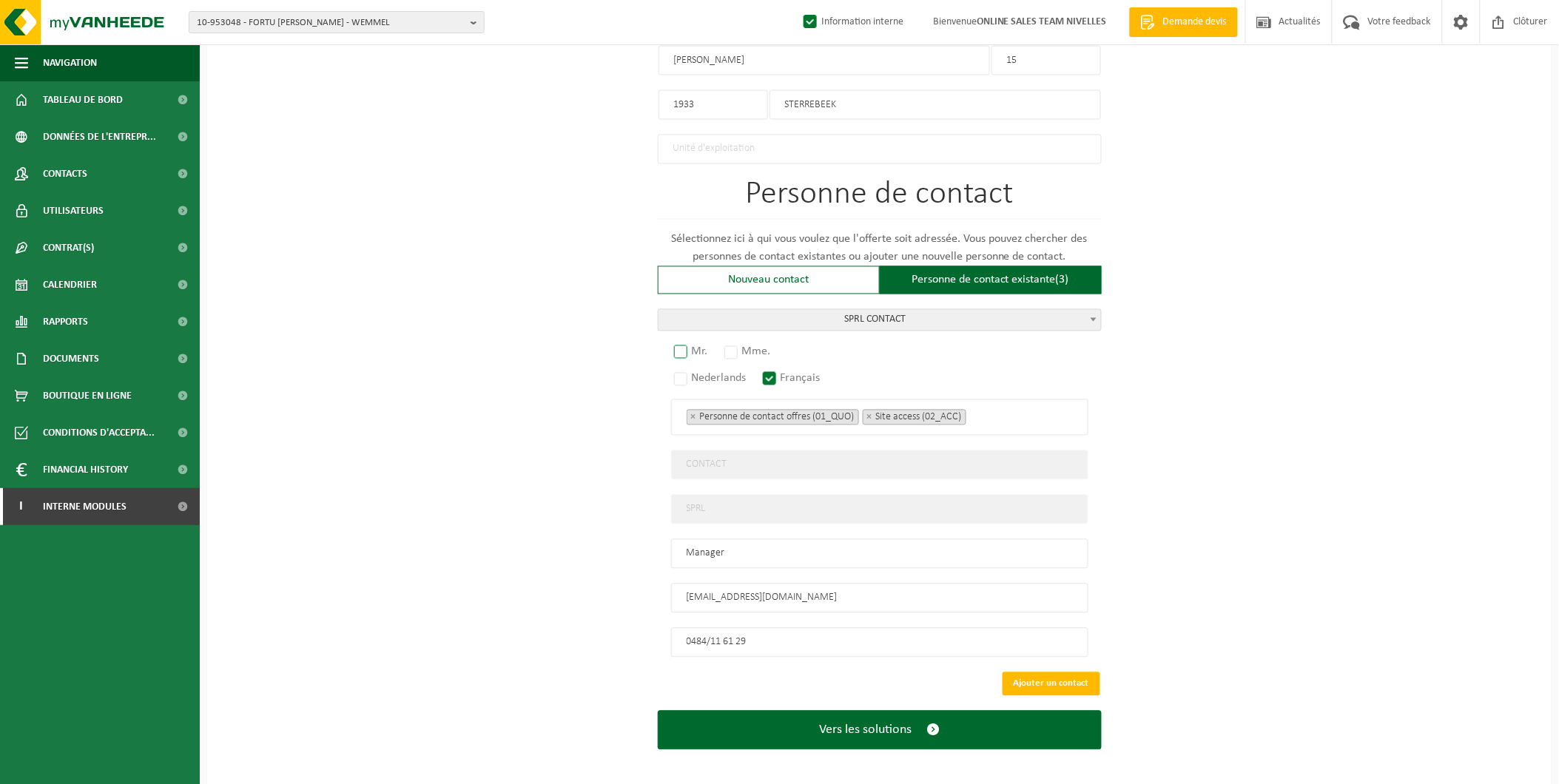
radio input "true"
drag, startPoint x: 820, startPoint y: 633, endPoint x: 572, endPoint y: 637, distance: 248.0
click at [572, 637] on div "Pour quelle entreprise pouvons-nous rédiger cette offre? Astuce: Si vous rempli…" at bounding box center [880, 32] width 1345 height 1510
paste input "47548350"
type input "+32 475 48 35 09"
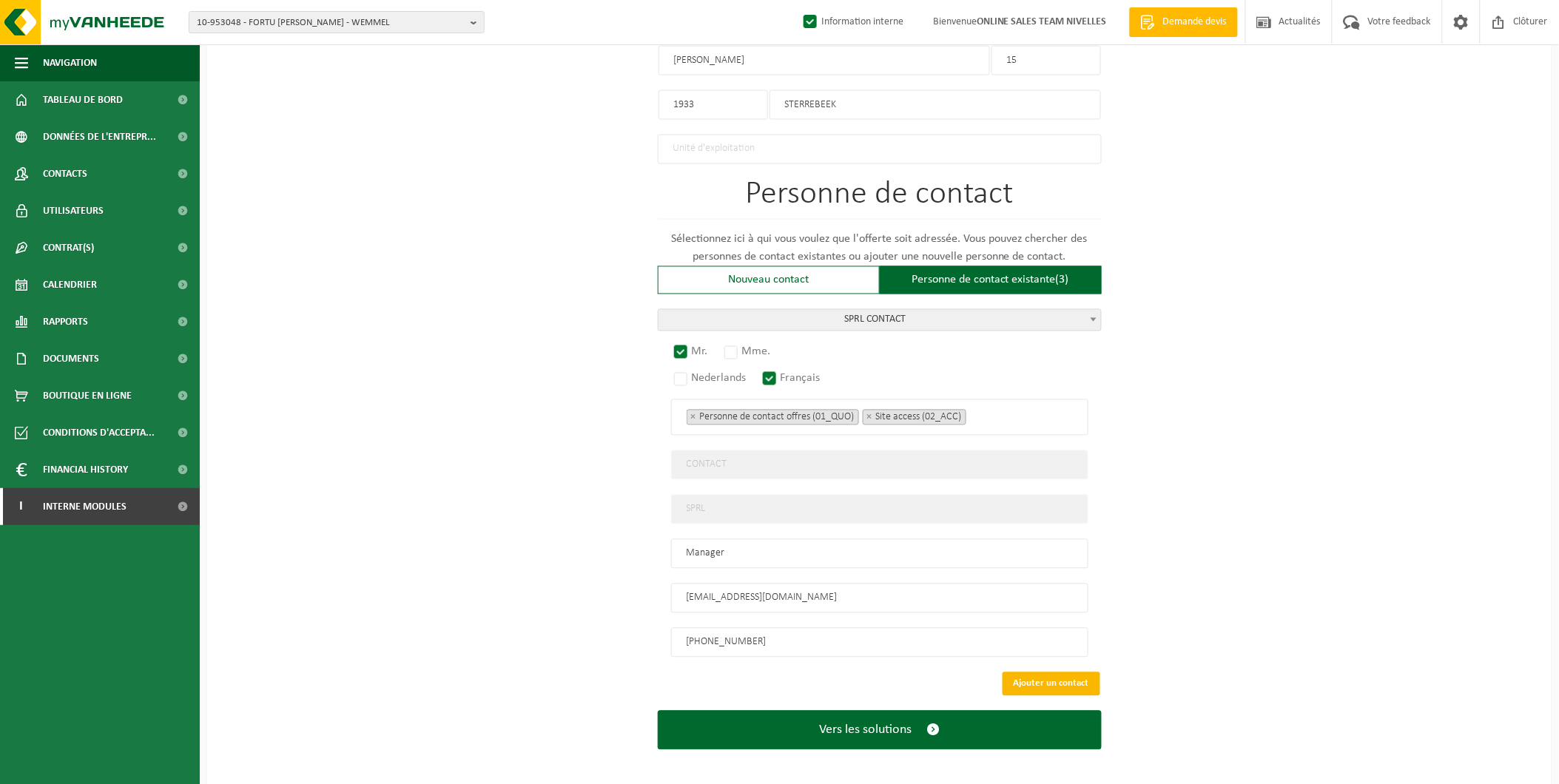
click at [1048, 672] on button "Ajouter un contact" at bounding box center [1051, 684] width 98 height 24
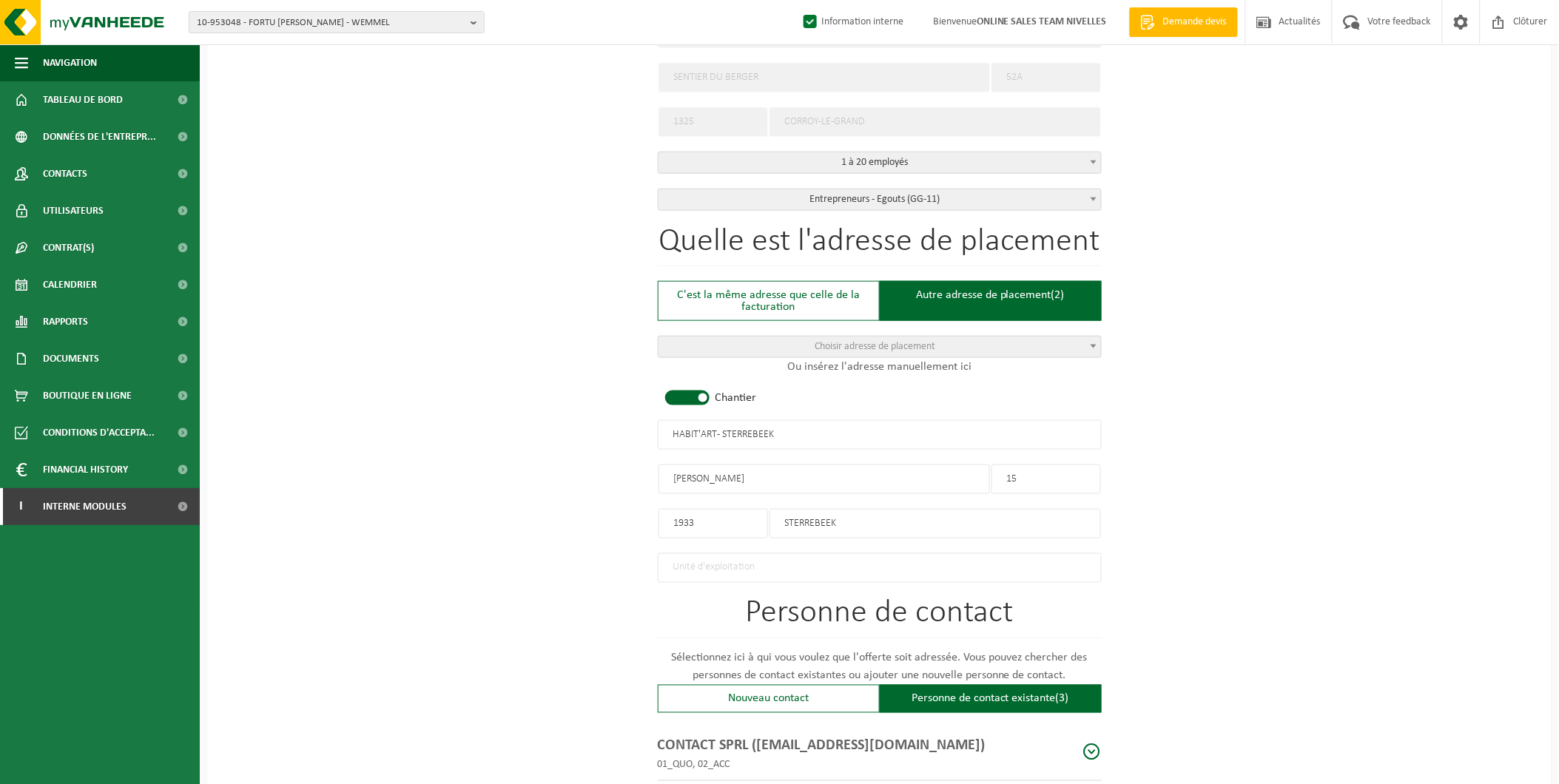
scroll to position [597, 0]
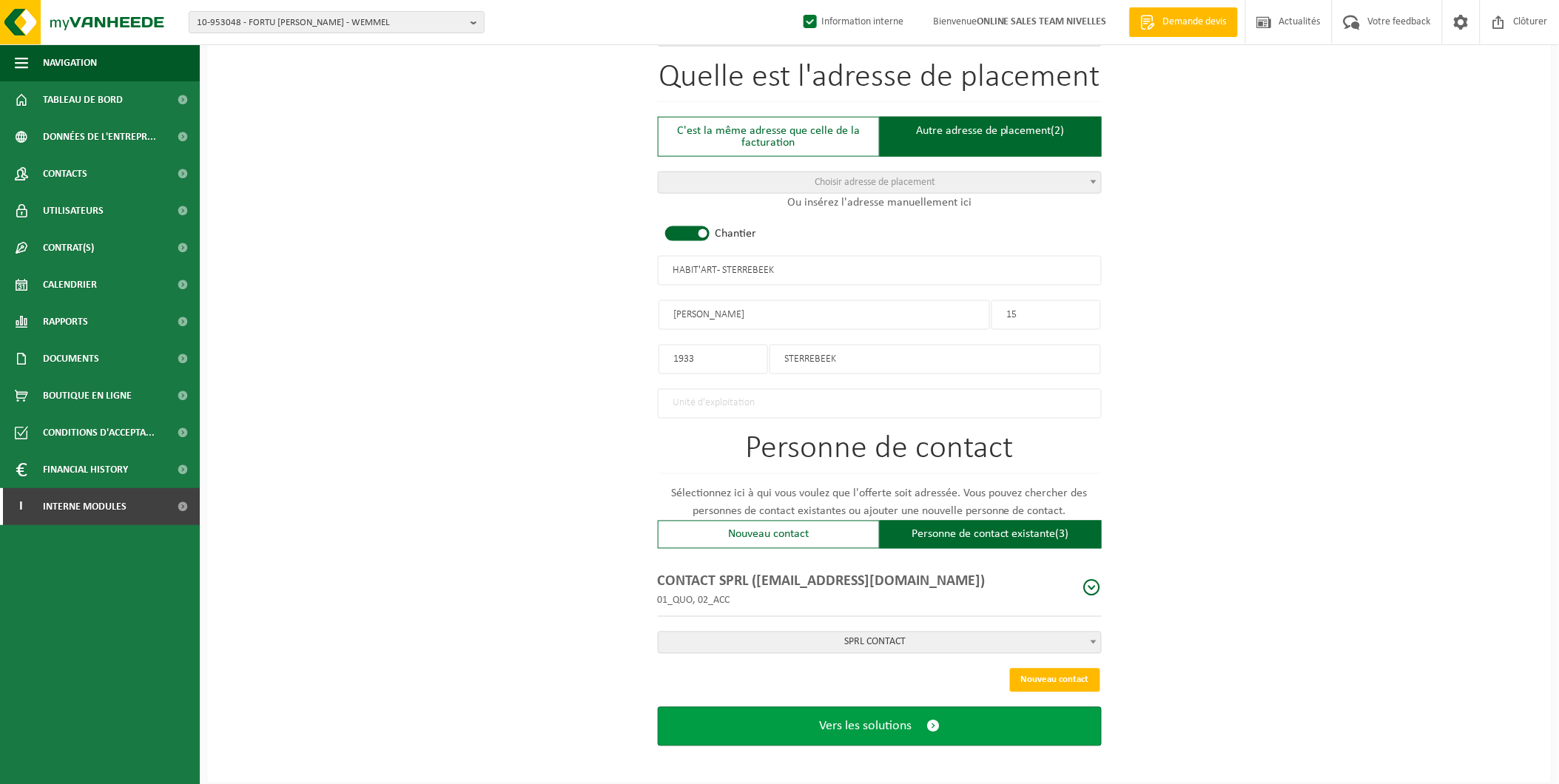
click at [942, 707] on button "Vers les solutions" at bounding box center [880, 726] width 444 height 39
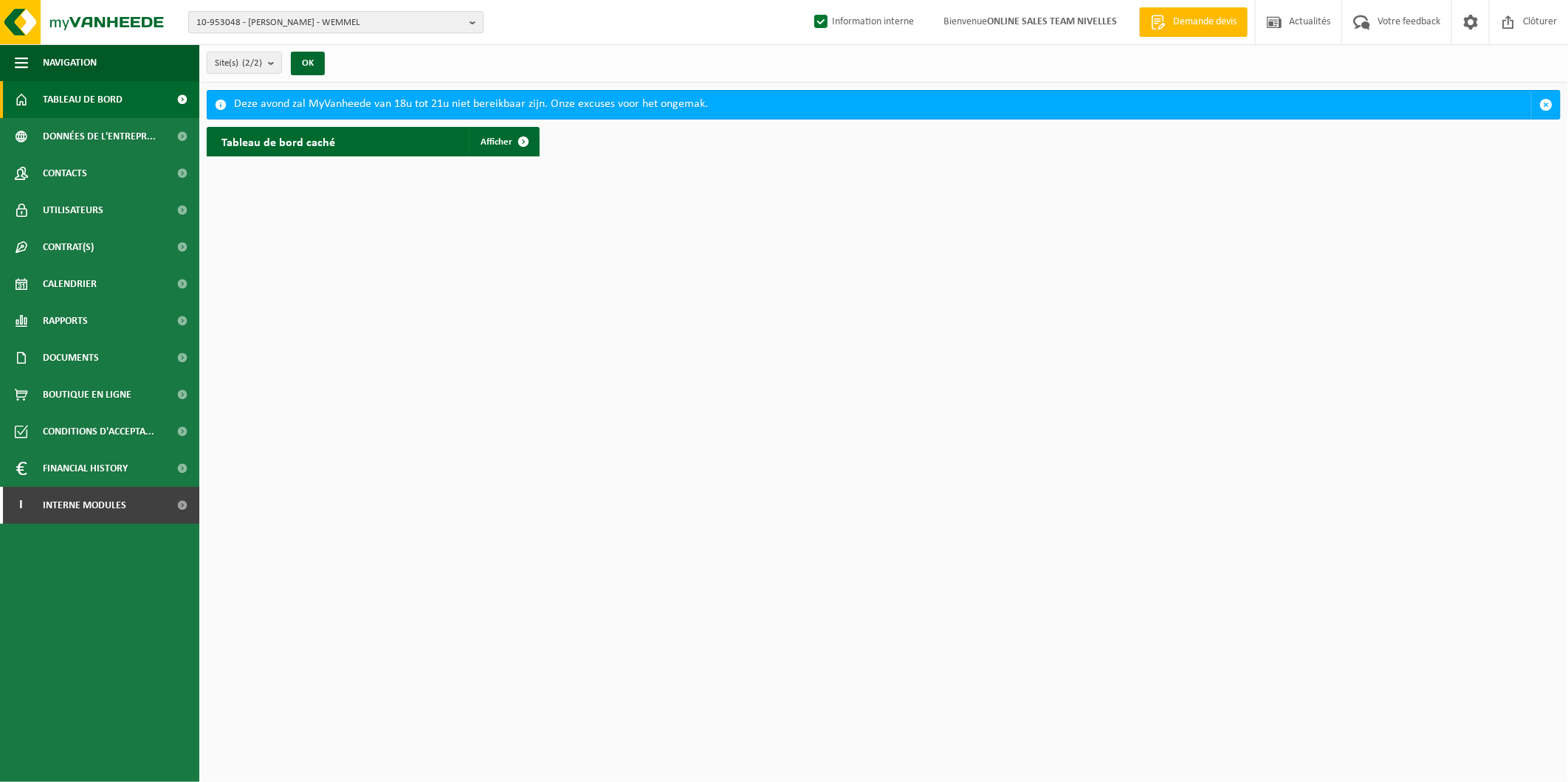
click at [273, 28] on span "10-953048 - FORTU [PERSON_NAME] - WEMMEL" at bounding box center [329, 22] width 267 height 22
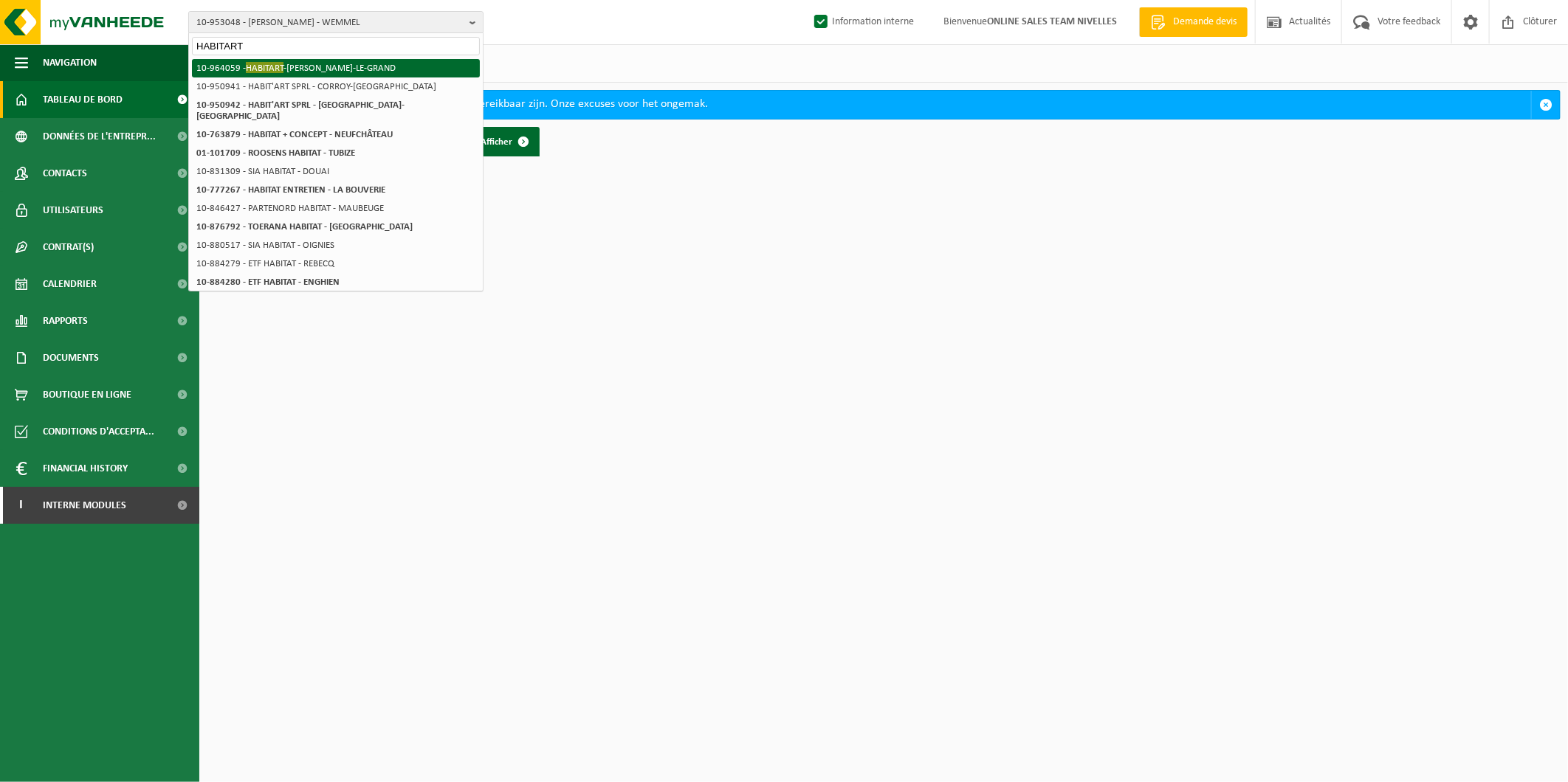
type input "HABITART"
click at [321, 65] on li "10-964059 - HABITART -CORROY - CORROY-LE-GRAND" at bounding box center [336, 68] width 288 height 18
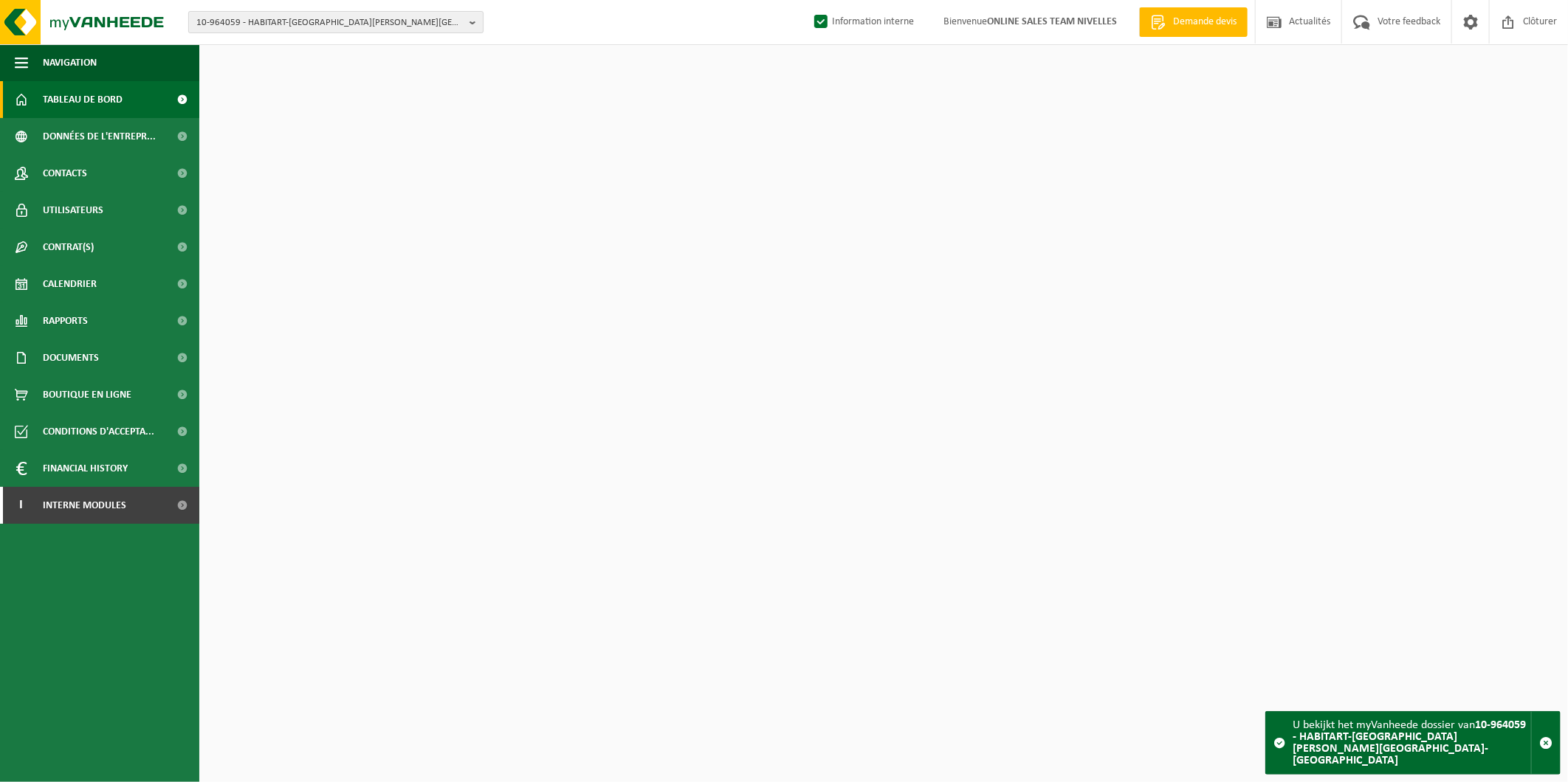
click at [355, 15] on span "10-964059 - HABITART-CORROY - CORROY-LE-GRAND" at bounding box center [329, 22] width 267 height 22
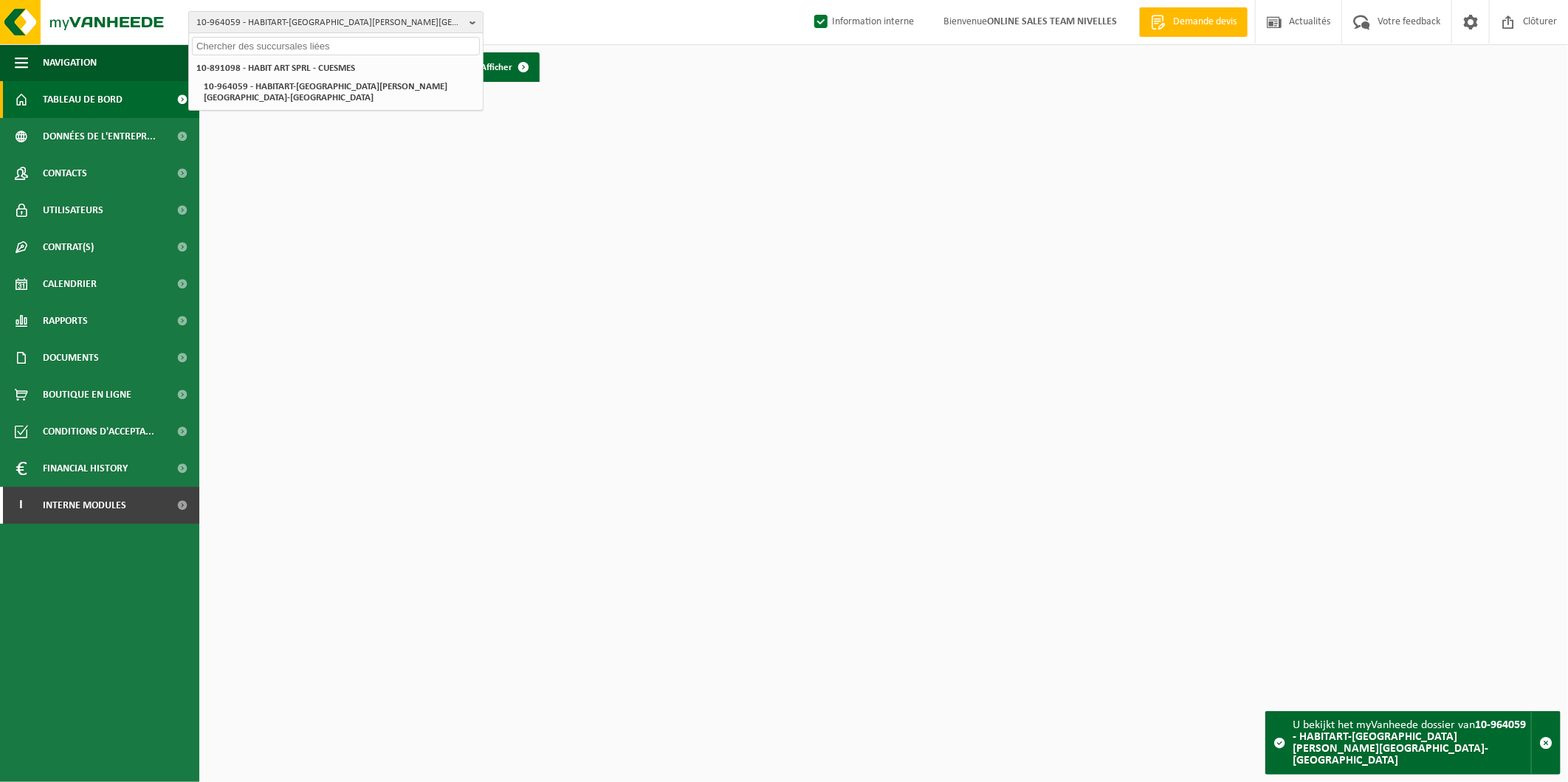
click at [323, 41] on input "text" at bounding box center [336, 46] width 288 height 18
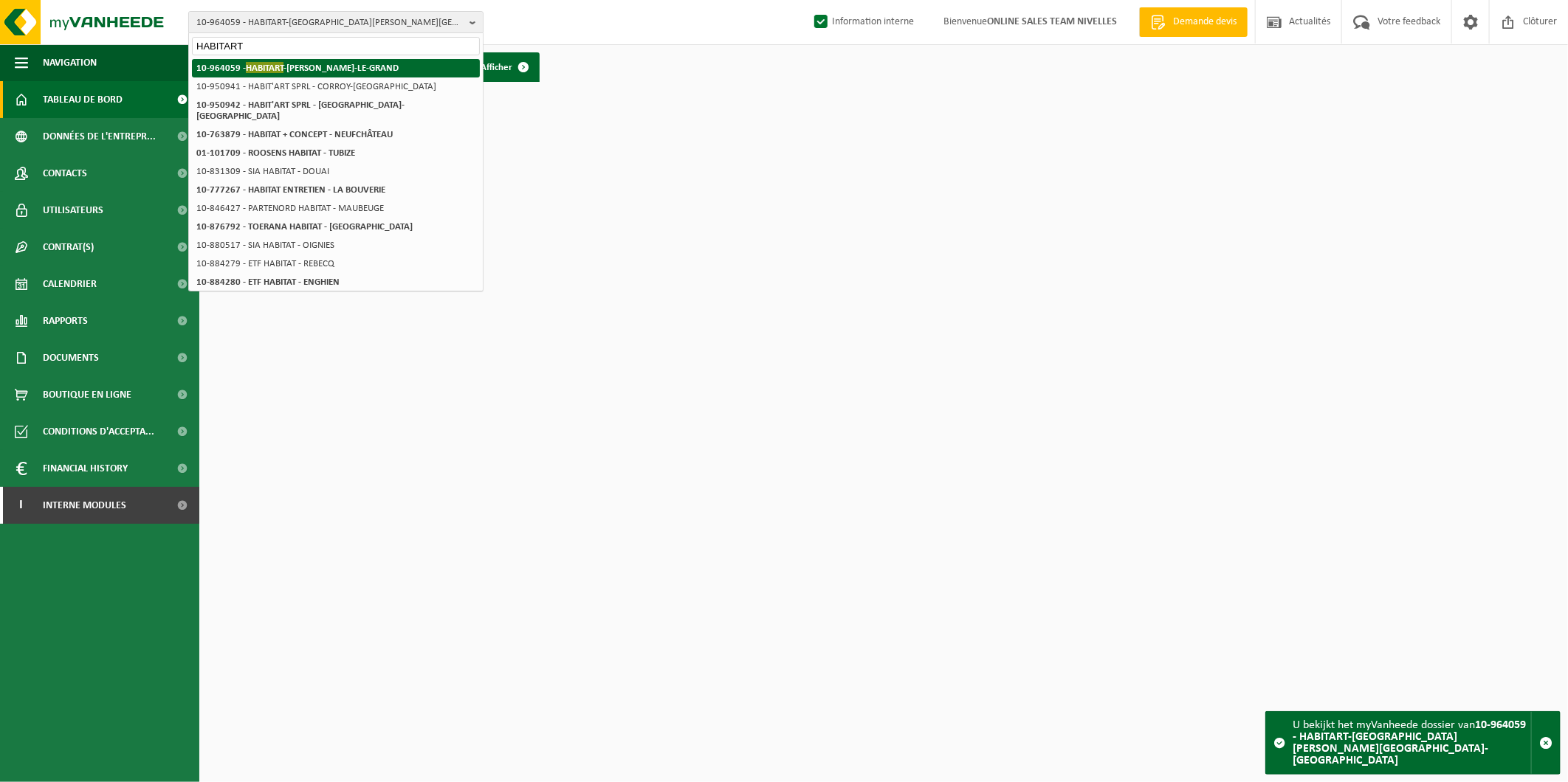
type input "HABITART"
click at [385, 64] on li "10-964059 - HABITART -CORROY - CORROY-LE-GRAND" at bounding box center [336, 68] width 288 height 18
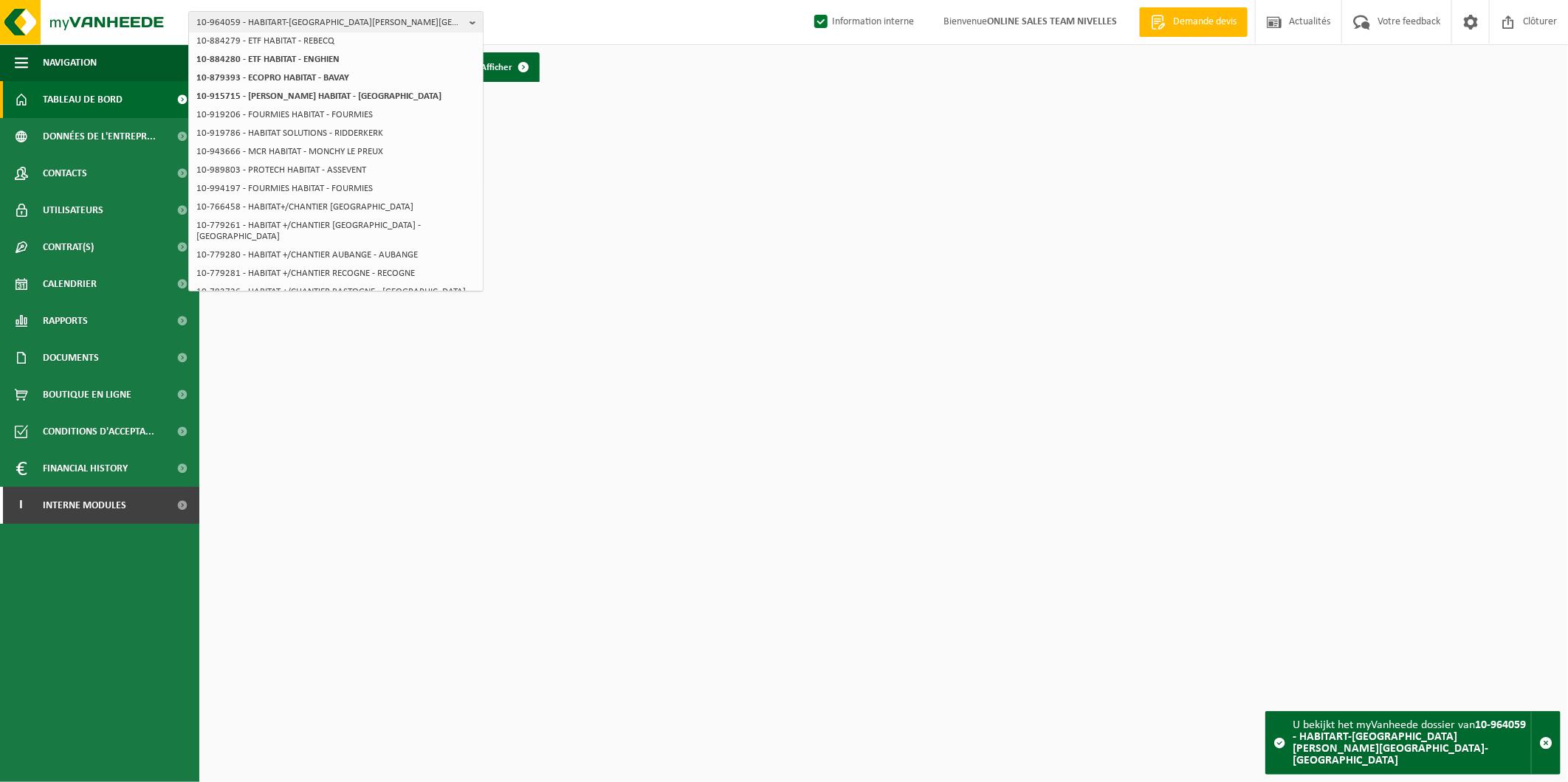
scroll to position [231, 0]
click at [67, 348] on span "Documents" at bounding box center [71, 358] width 56 height 37
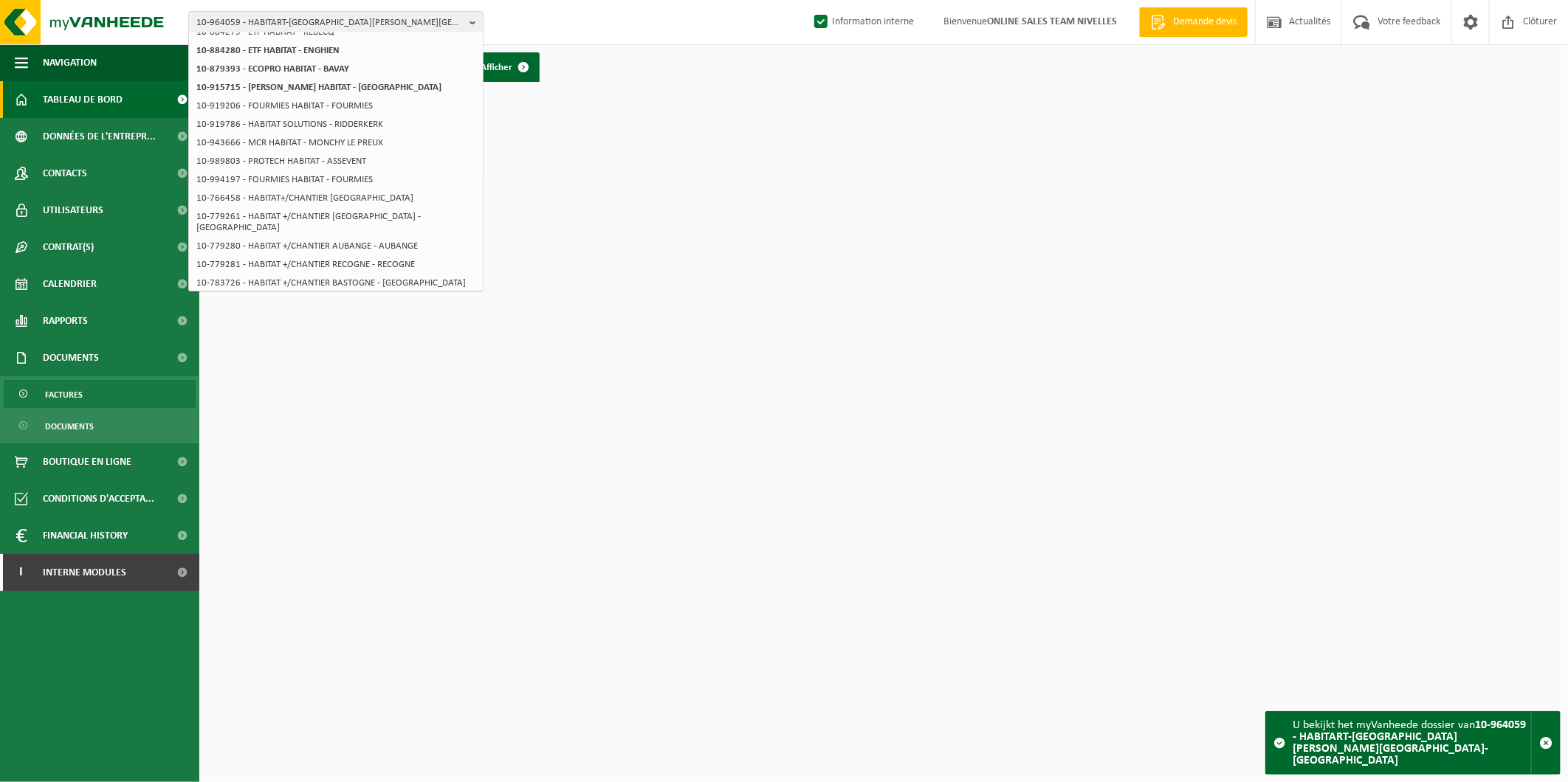
click at [116, 389] on link "Factures" at bounding box center [100, 394] width 192 height 28
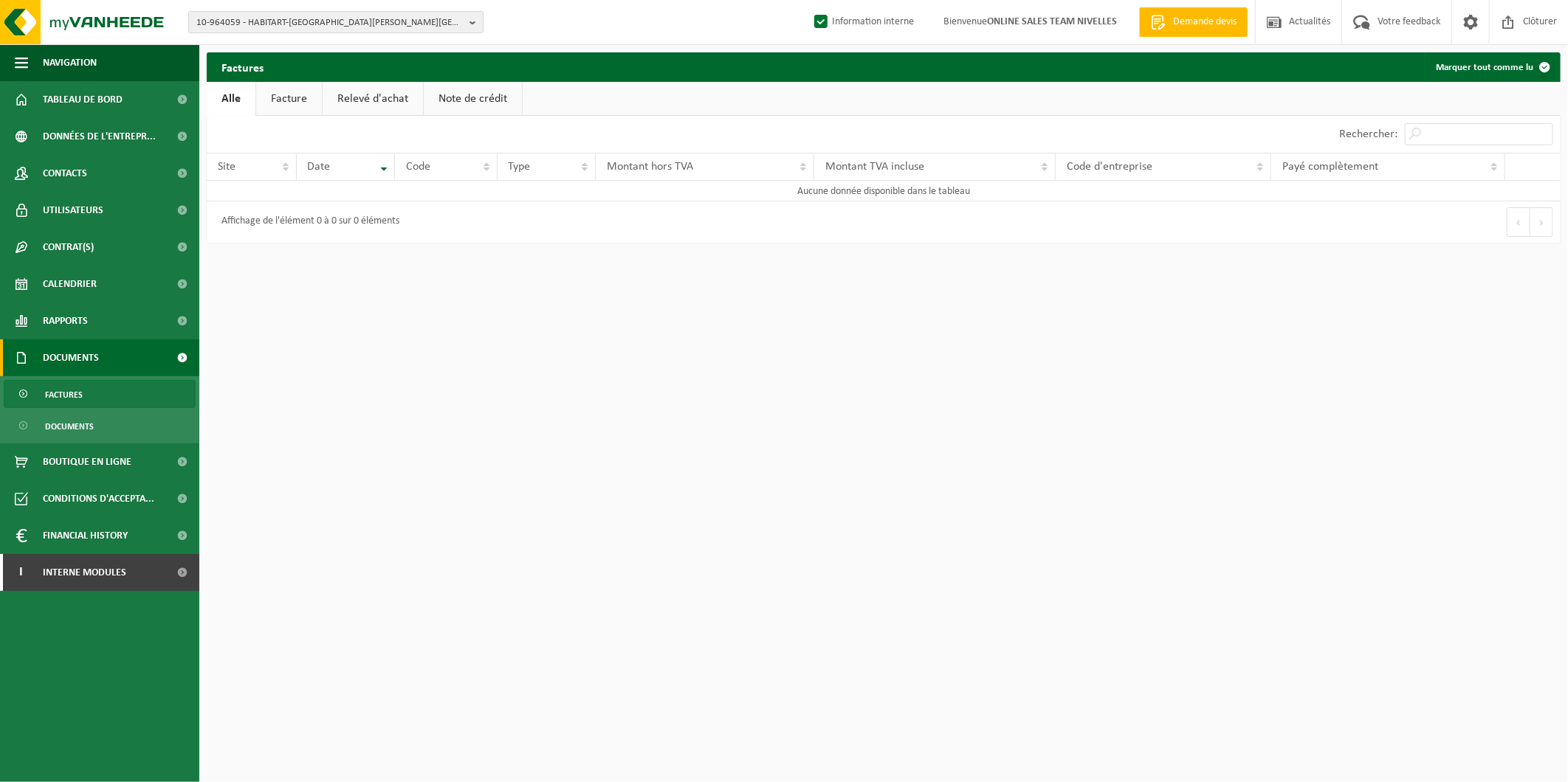
click at [353, 24] on span "10-964059 - HABITART-[GEOGRAPHIC_DATA][PERSON_NAME][GEOGRAPHIC_DATA]-[GEOGRAPHI…" at bounding box center [329, 22] width 267 height 22
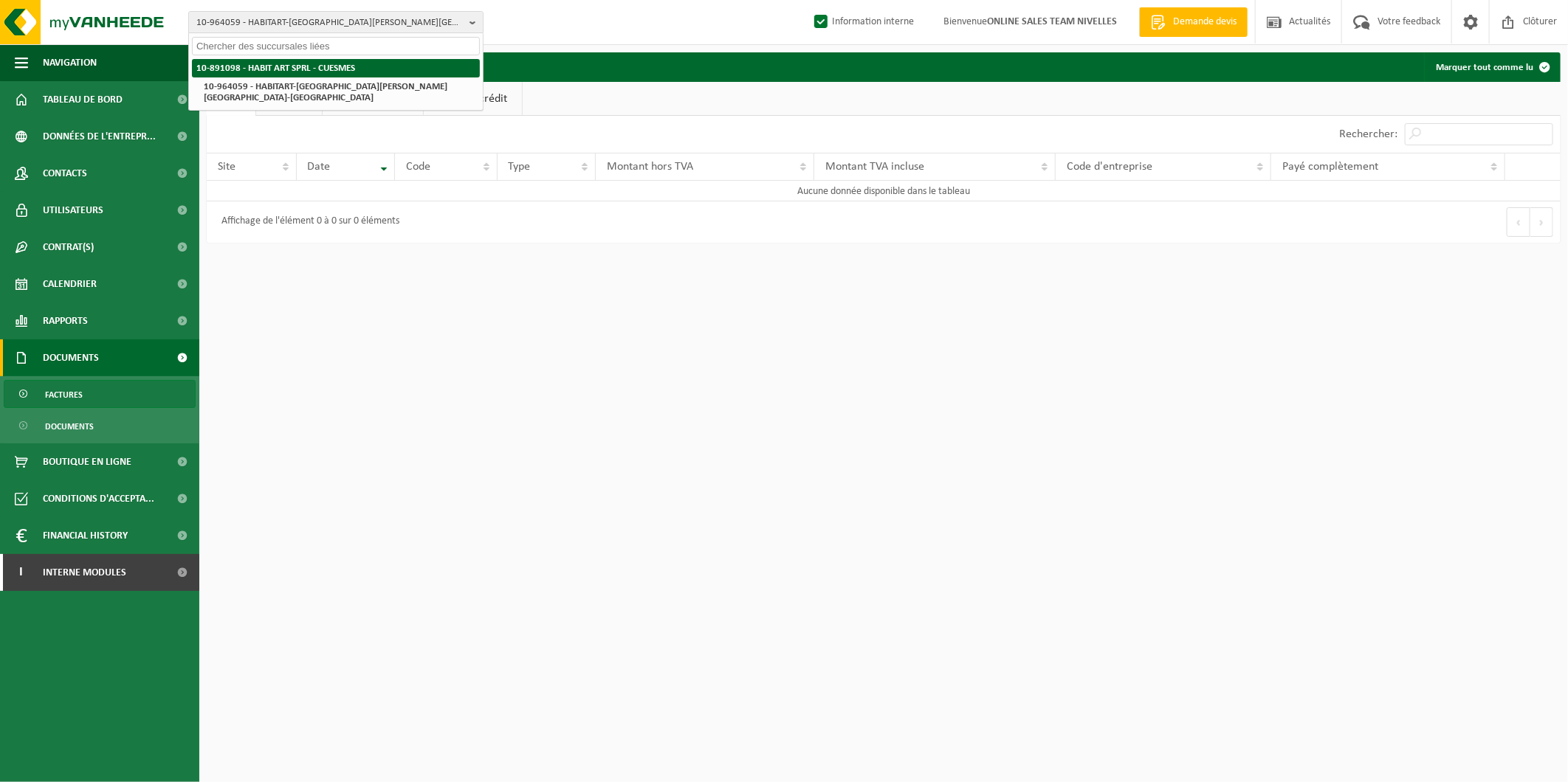
click at [318, 65] on strong "10-891098 - HABIT ART SPRL - CUESMES" at bounding box center [275, 68] width 158 height 9
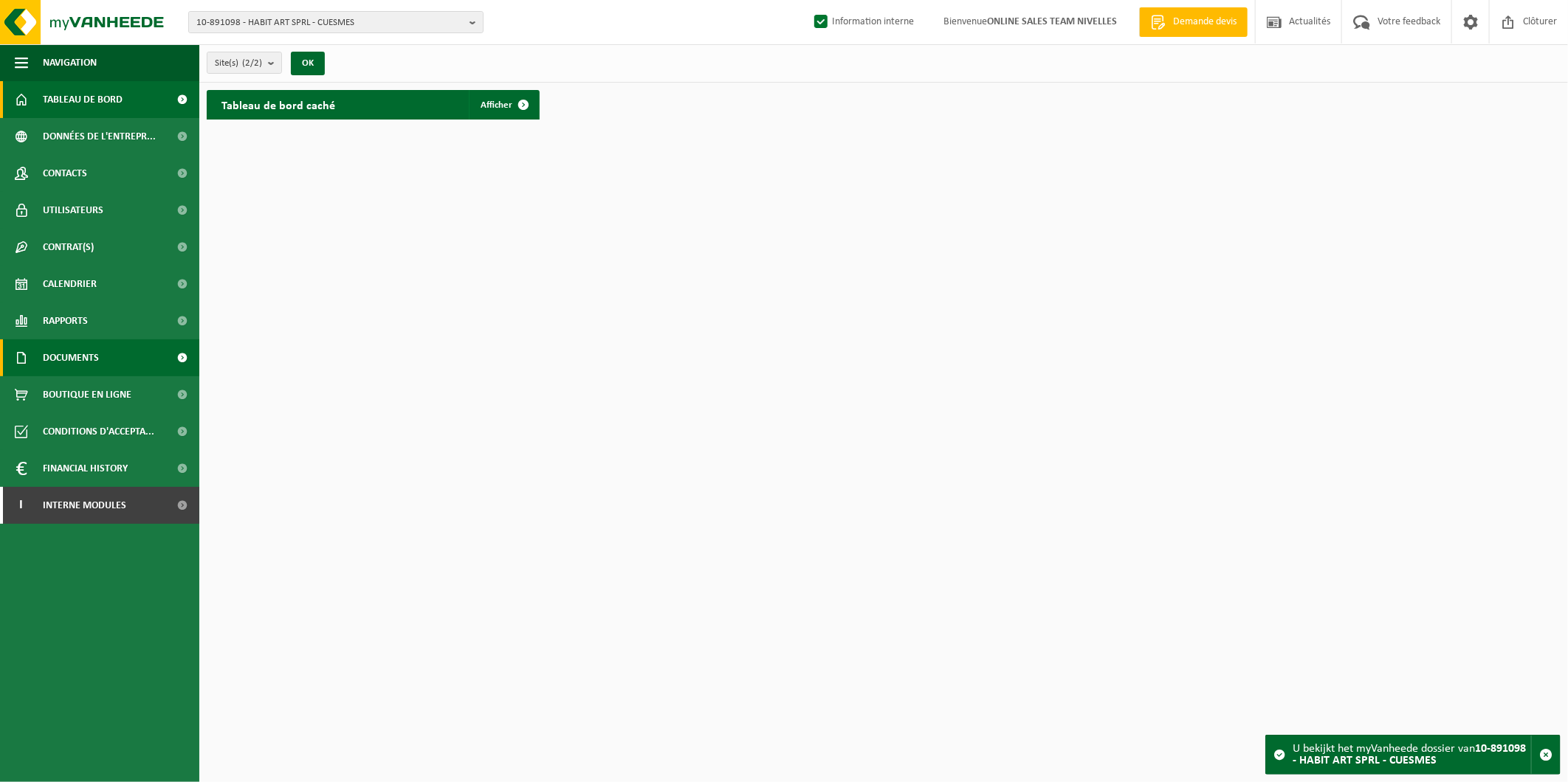
click at [50, 352] on span "Documents" at bounding box center [71, 358] width 56 height 37
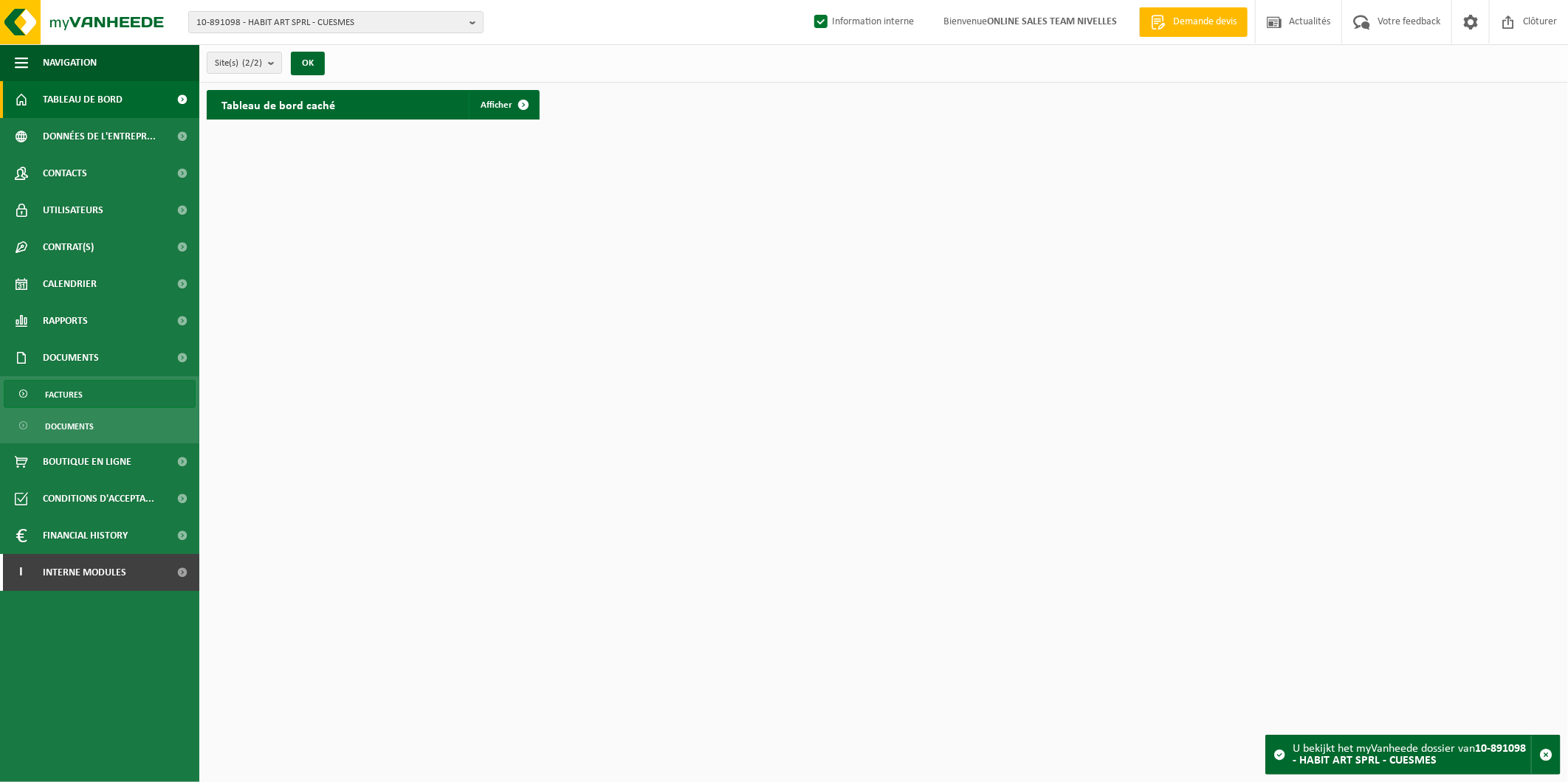
click at [78, 389] on span "Factures" at bounding box center [64, 394] width 38 height 28
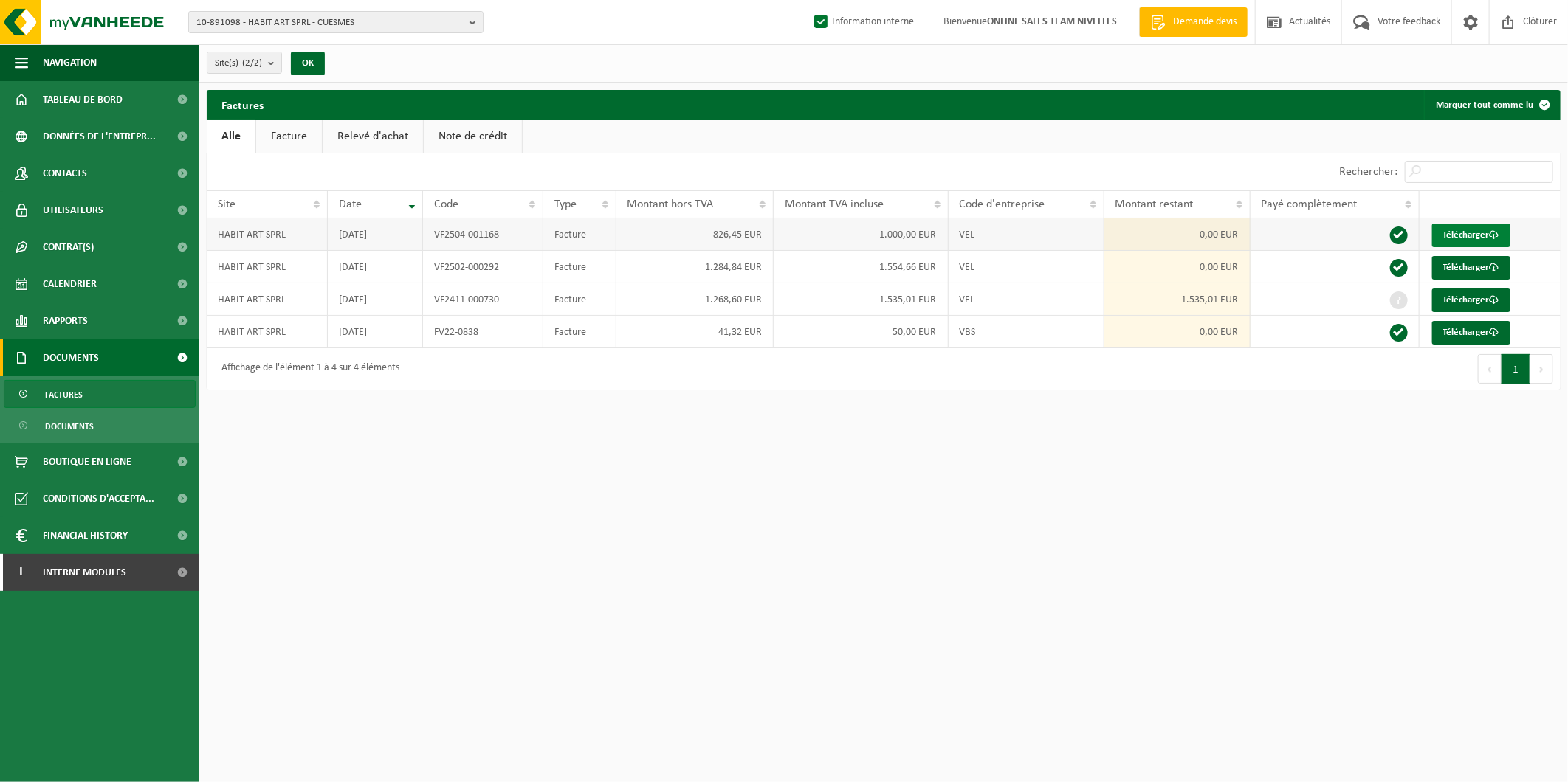
click at [1457, 229] on link "Télécharger" at bounding box center [1472, 235] width 78 height 24
click at [375, 24] on span "10-891098 - HABIT ART SPRL - CUESMES" at bounding box center [329, 22] width 267 height 22
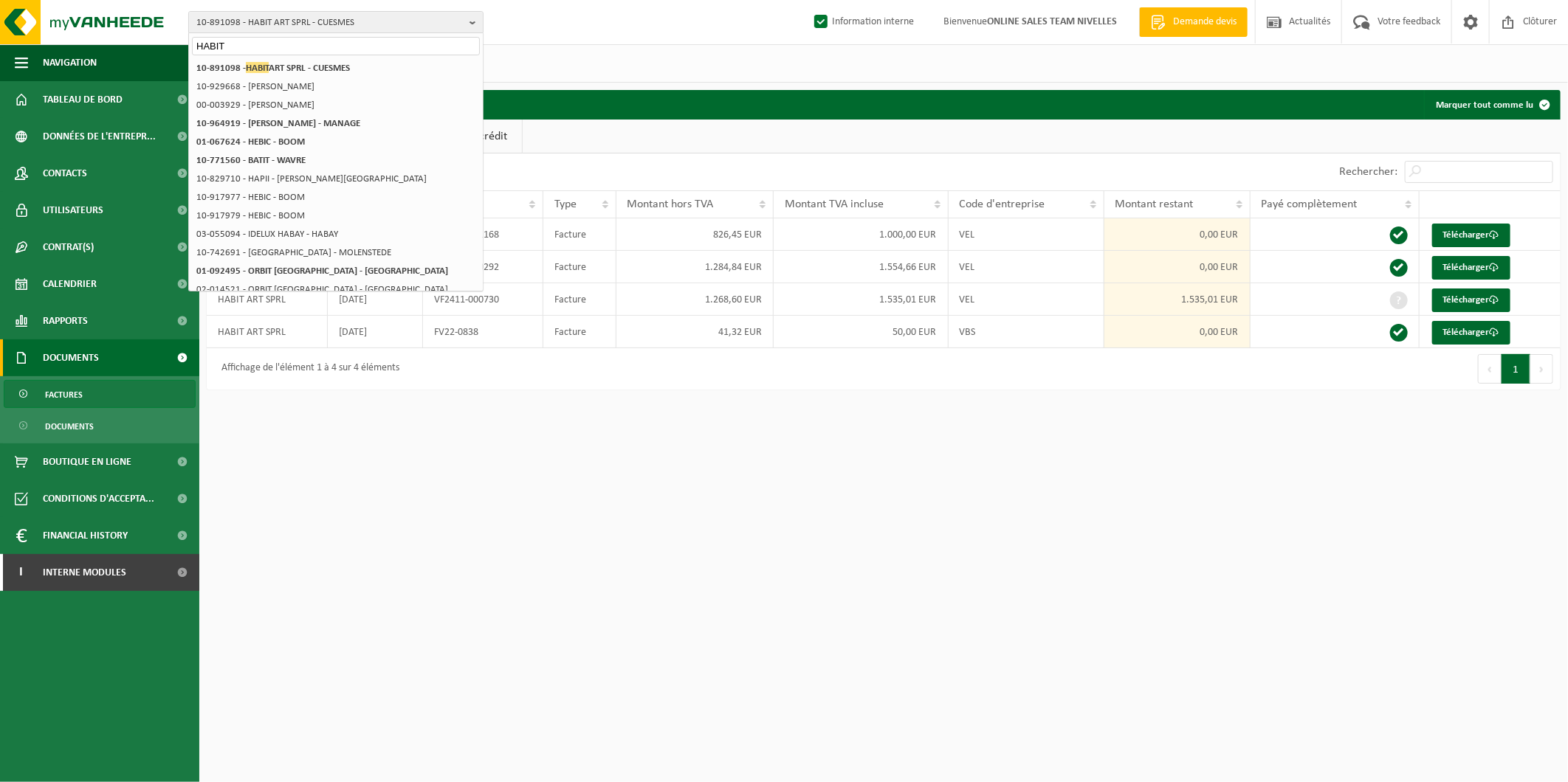
type input "HABIT"
click at [709, 119] on ul "Alle Facture Relevé d'achat Note de crédit" at bounding box center [884, 136] width 1354 height 34
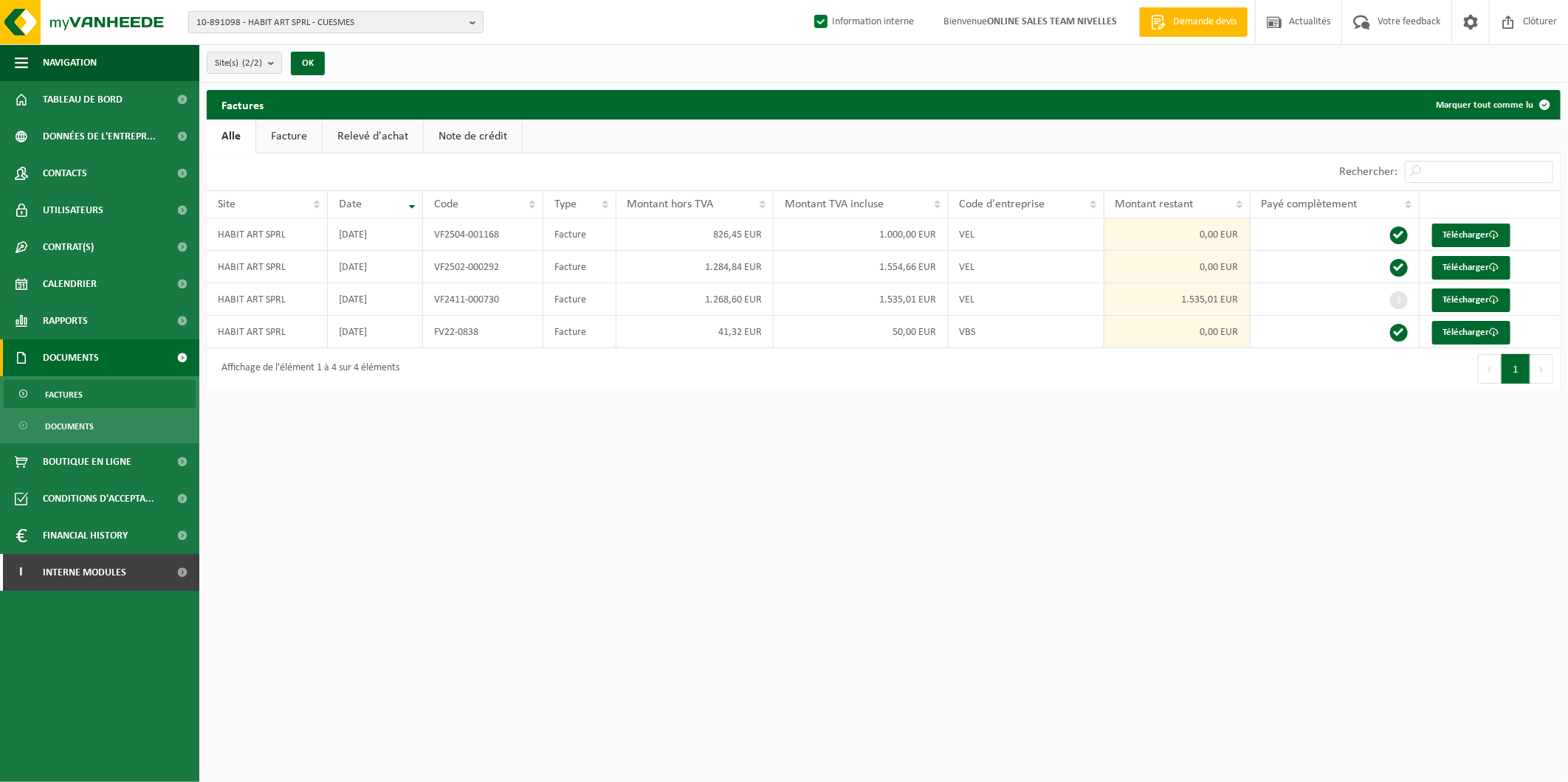
click at [370, 24] on span "10-891098 - HABIT ART SPRL - CUESMES" at bounding box center [329, 22] width 267 height 22
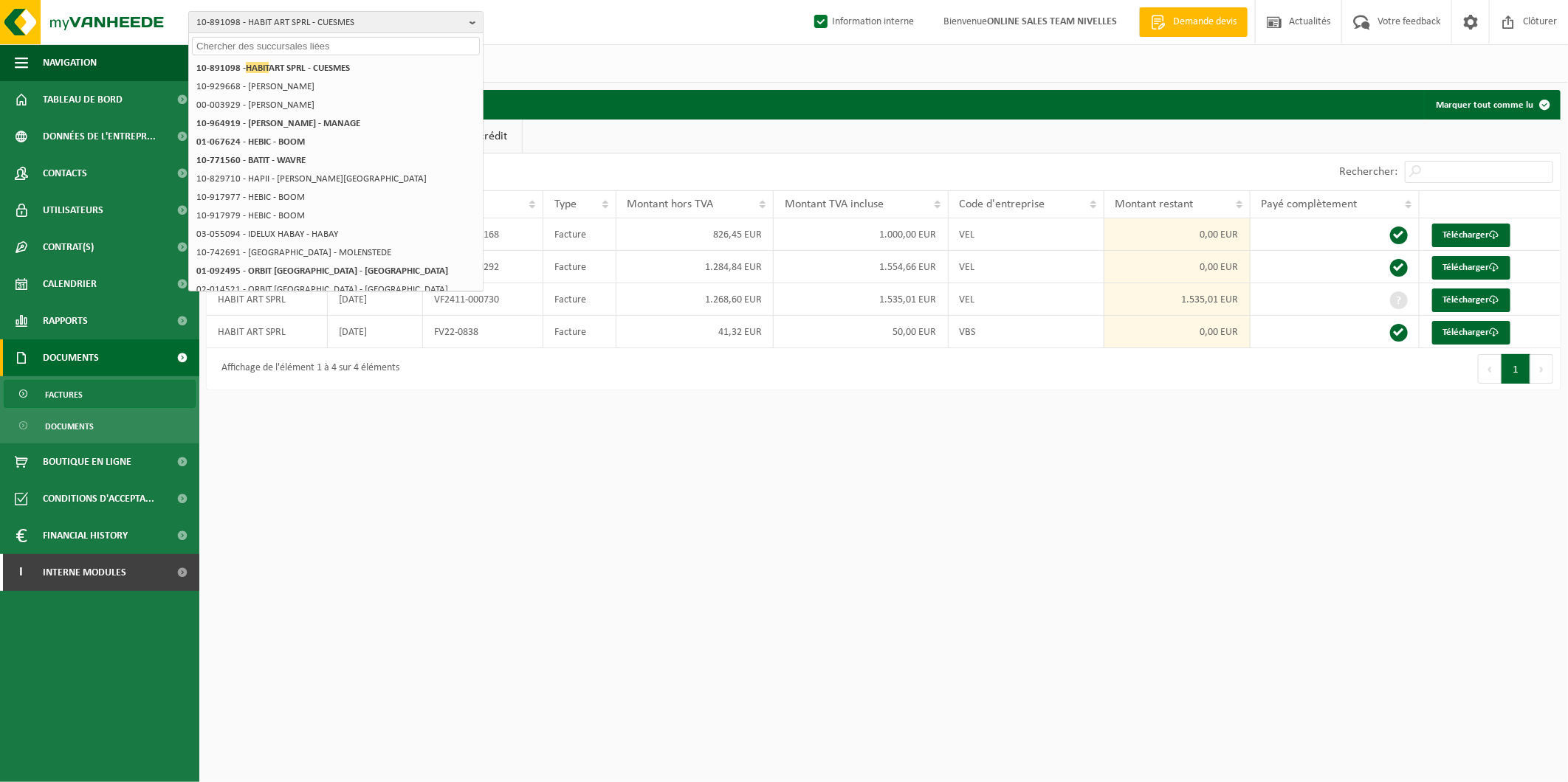
click at [665, 140] on ul "Alle Facture Relevé d'achat Note de crédit" at bounding box center [884, 136] width 1354 height 34
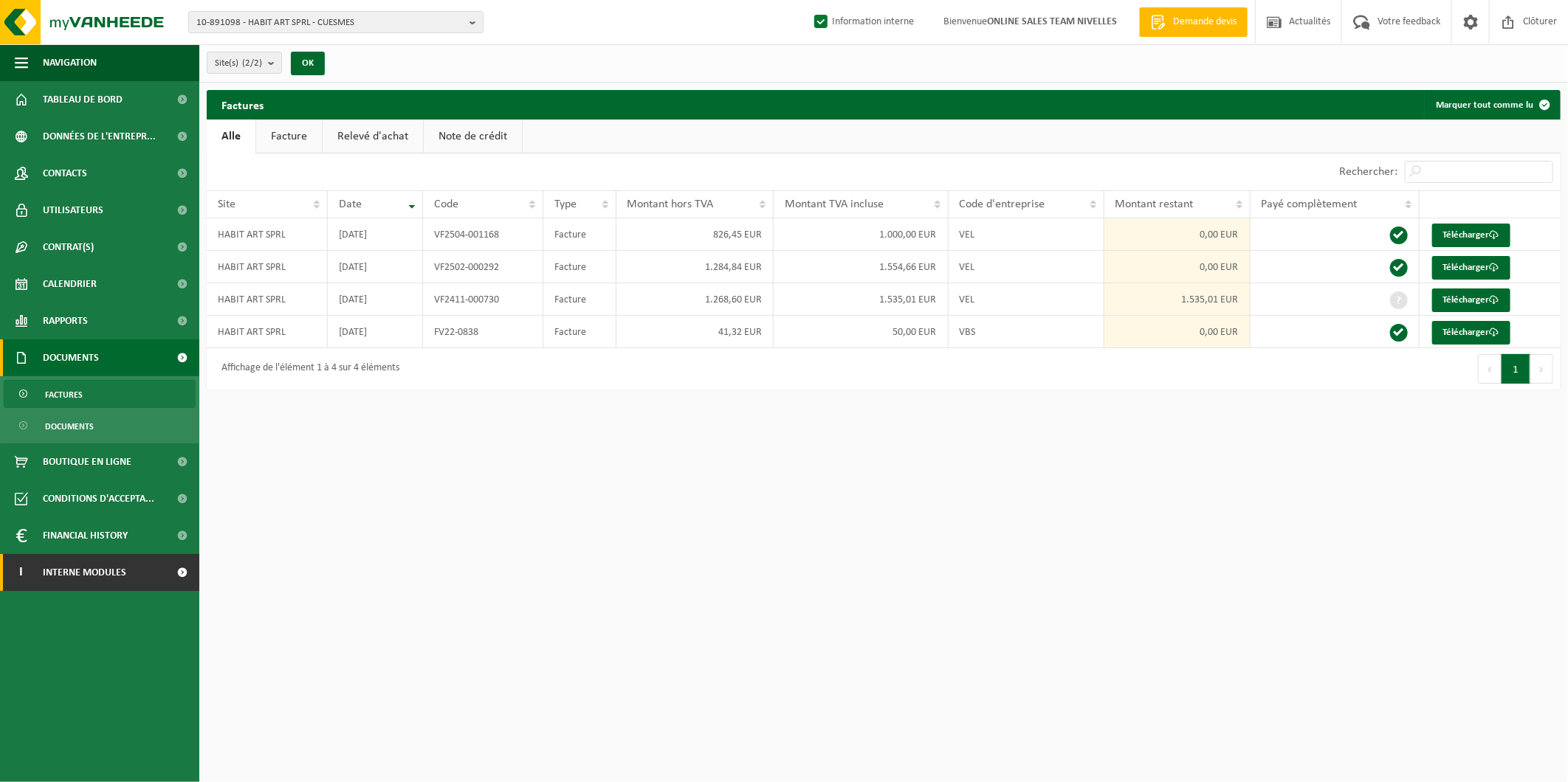
click at [108, 557] on span "Interne modules" at bounding box center [85, 573] width 83 height 37
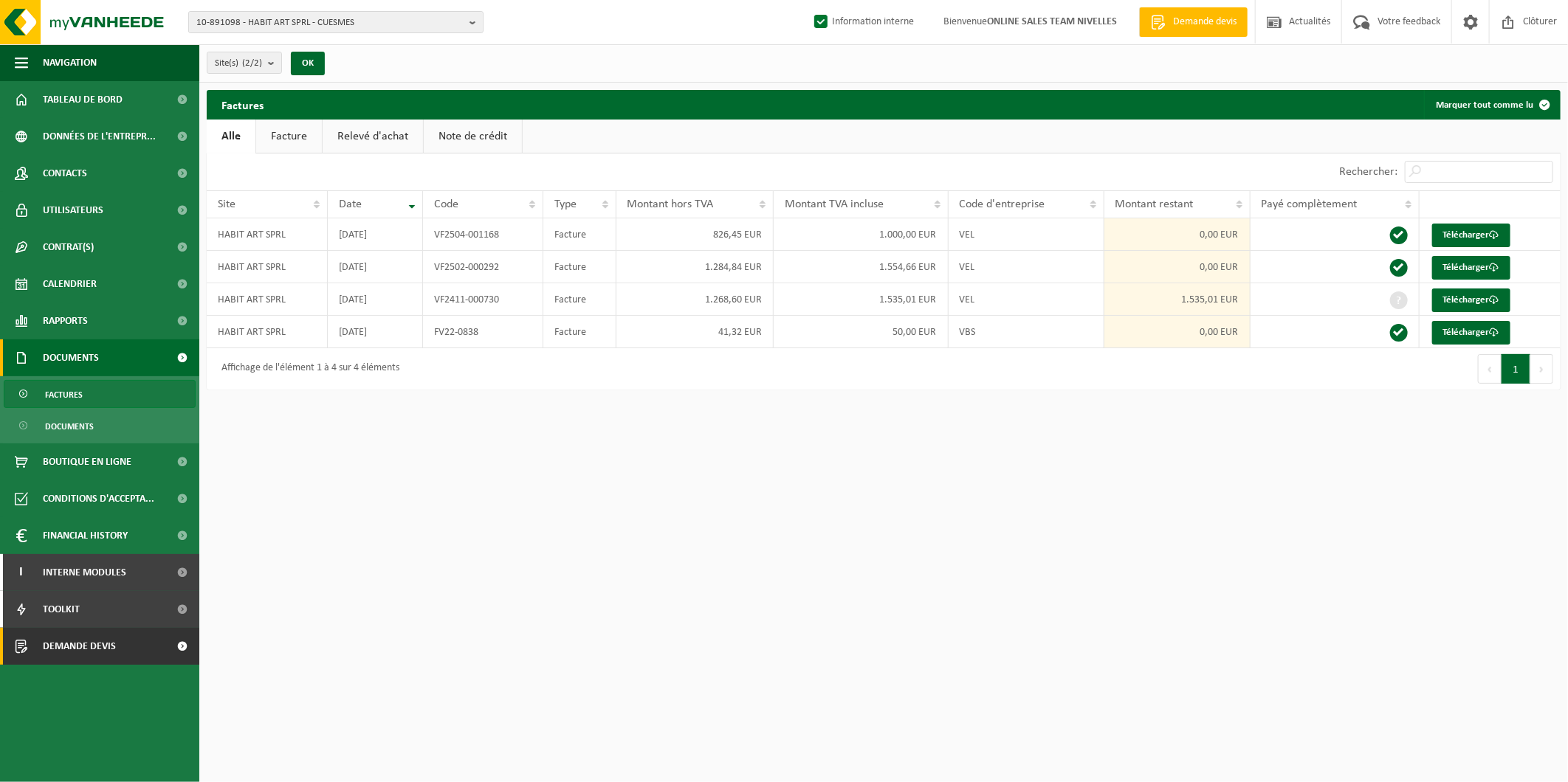
click at [112, 638] on span "Demande devis" at bounding box center [79, 647] width 73 height 37
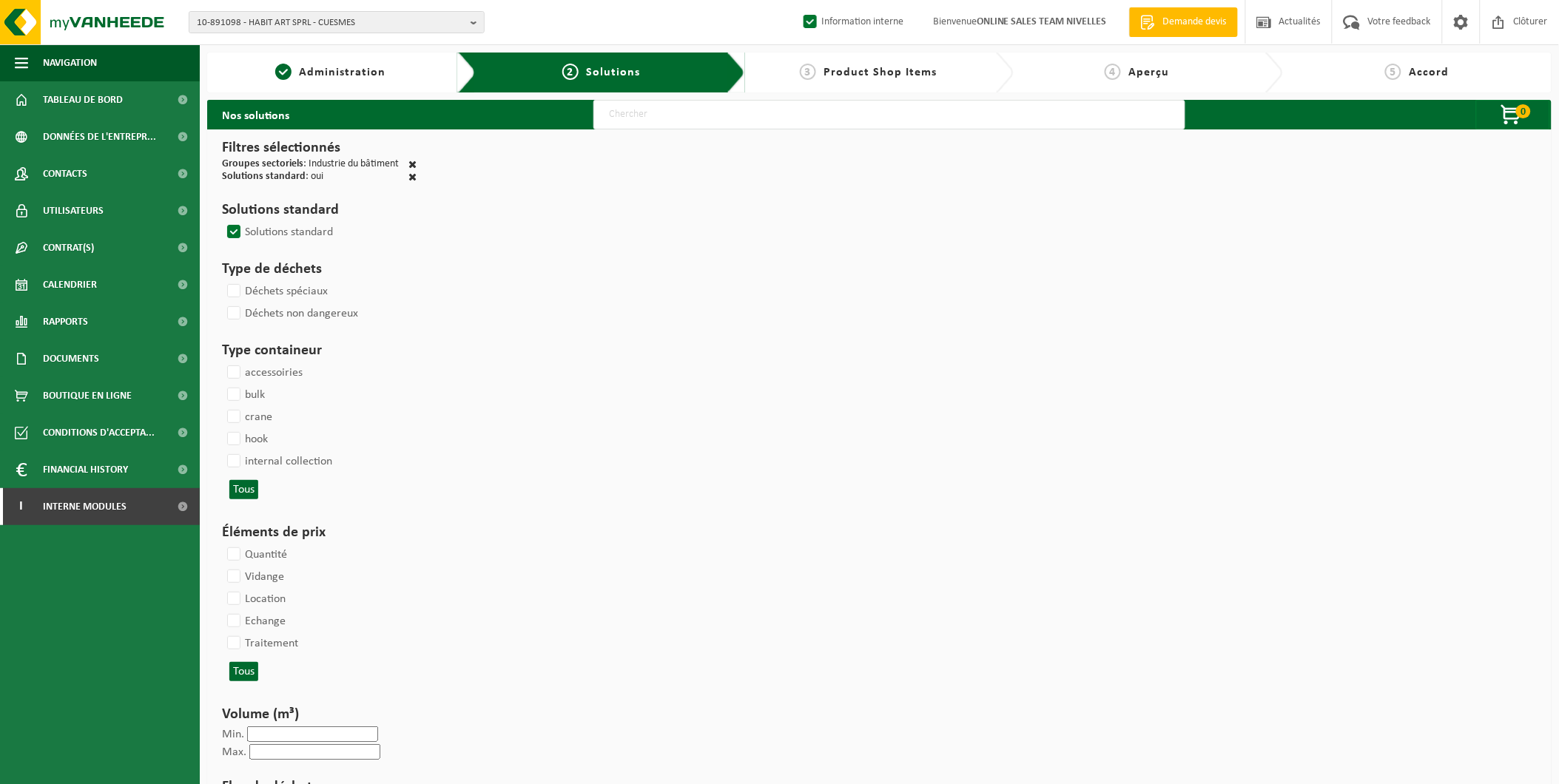
click at [629, 115] on input "text" at bounding box center [890, 115] width 592 height 29
type input "000291"
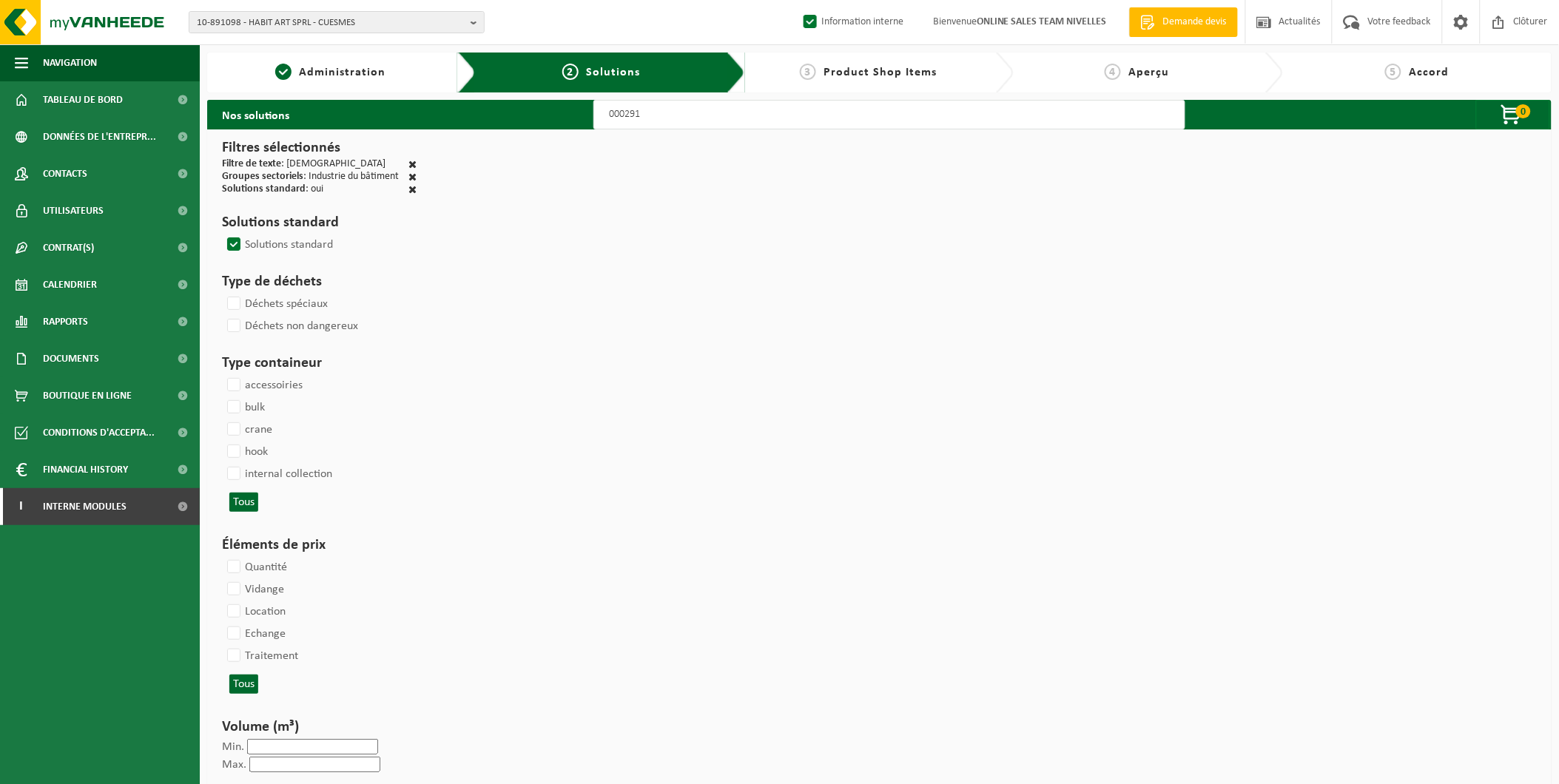
select select
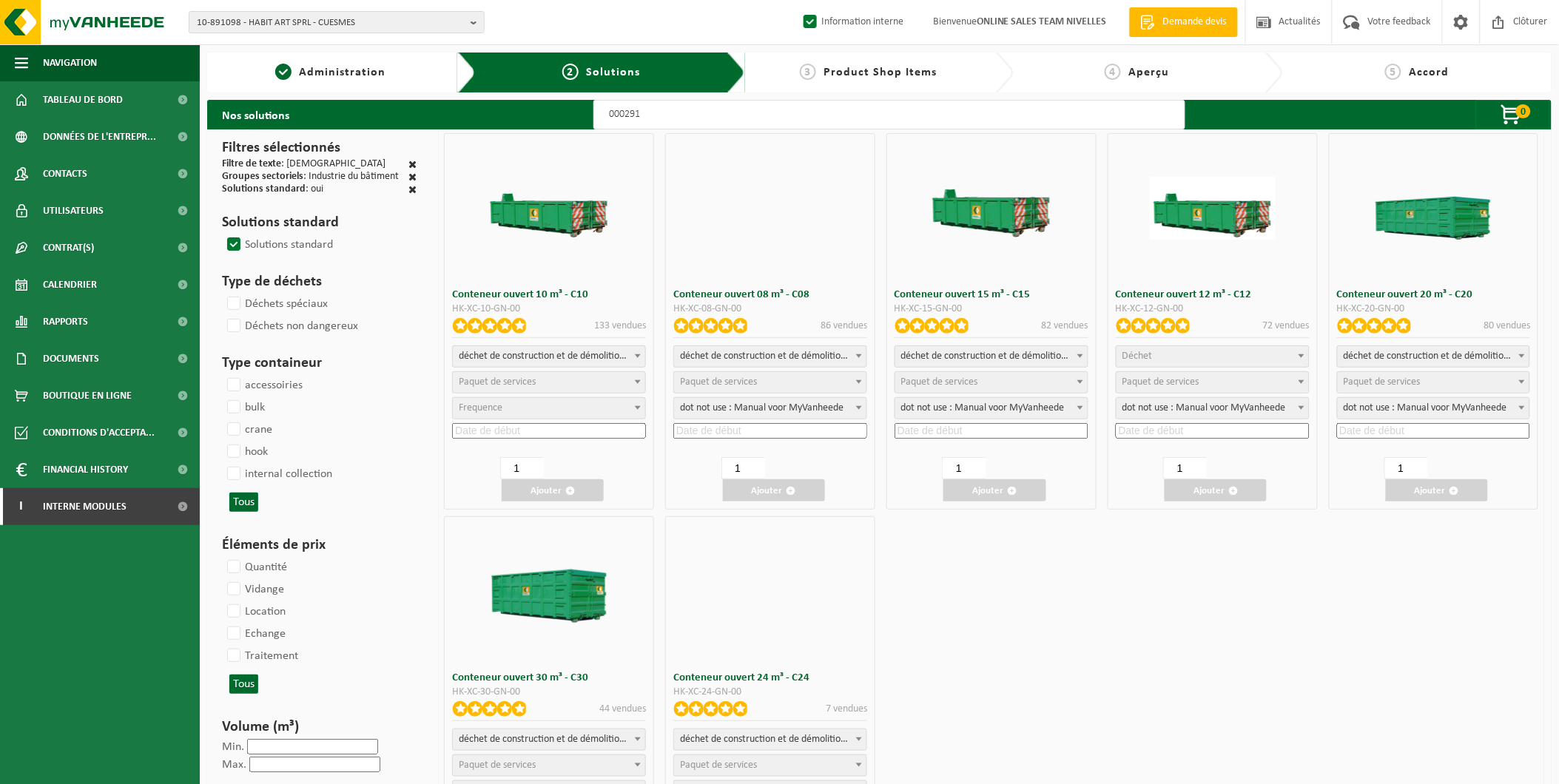
select select
select select "197"
select select
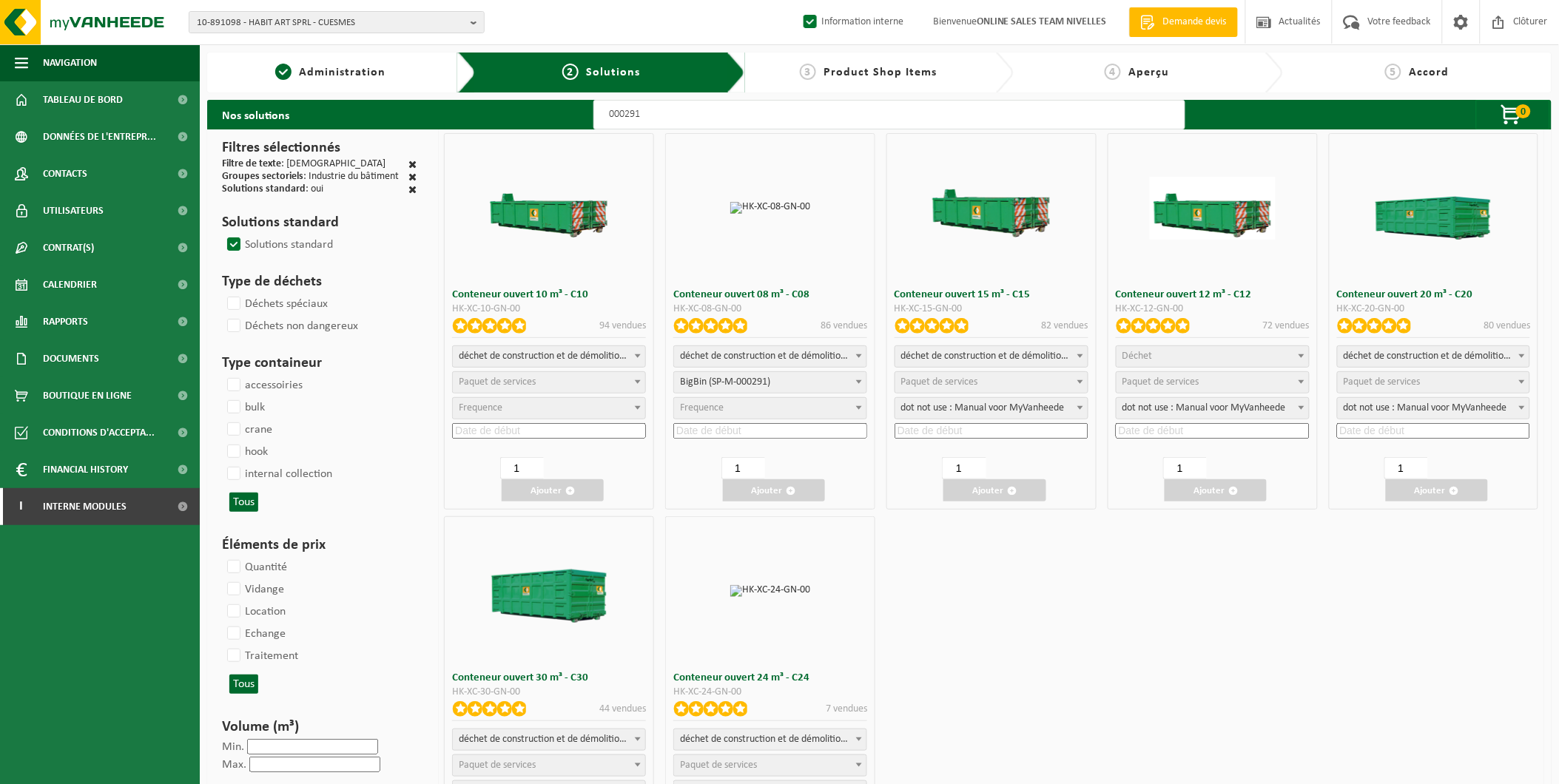
select select
select select "197"
select select
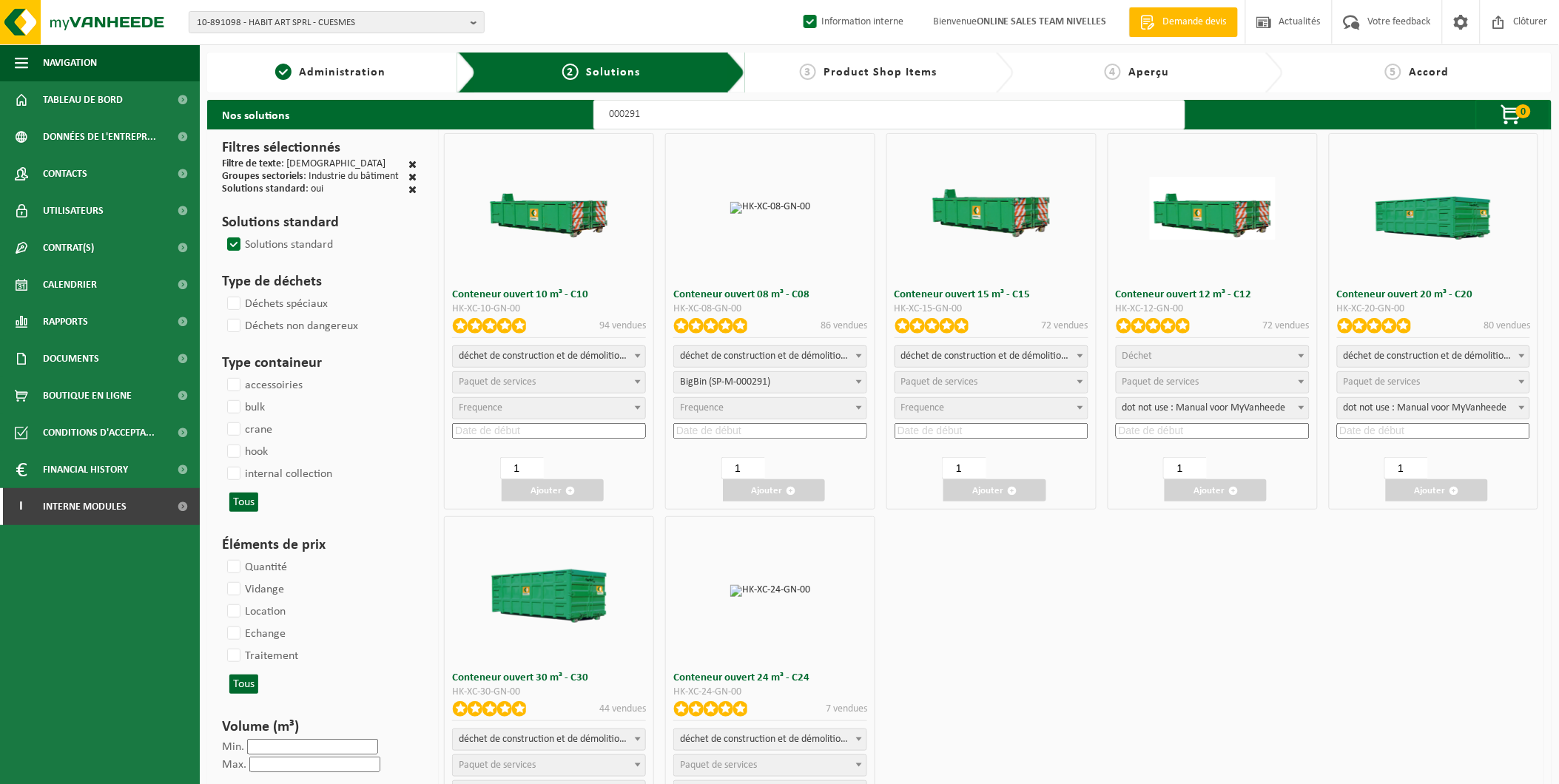
select select "197"
select select
select select "25"
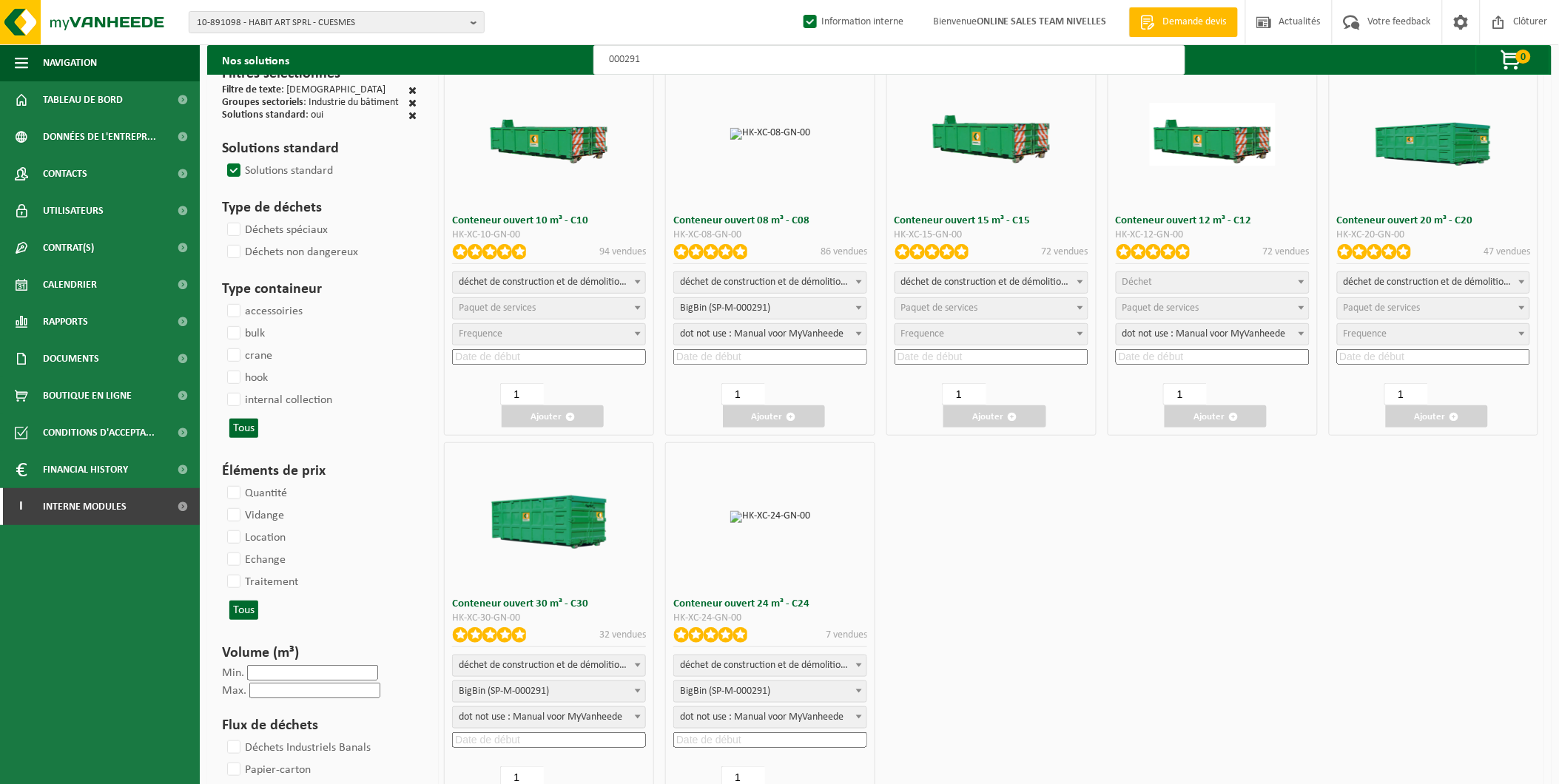
scroll to position [164, 0]
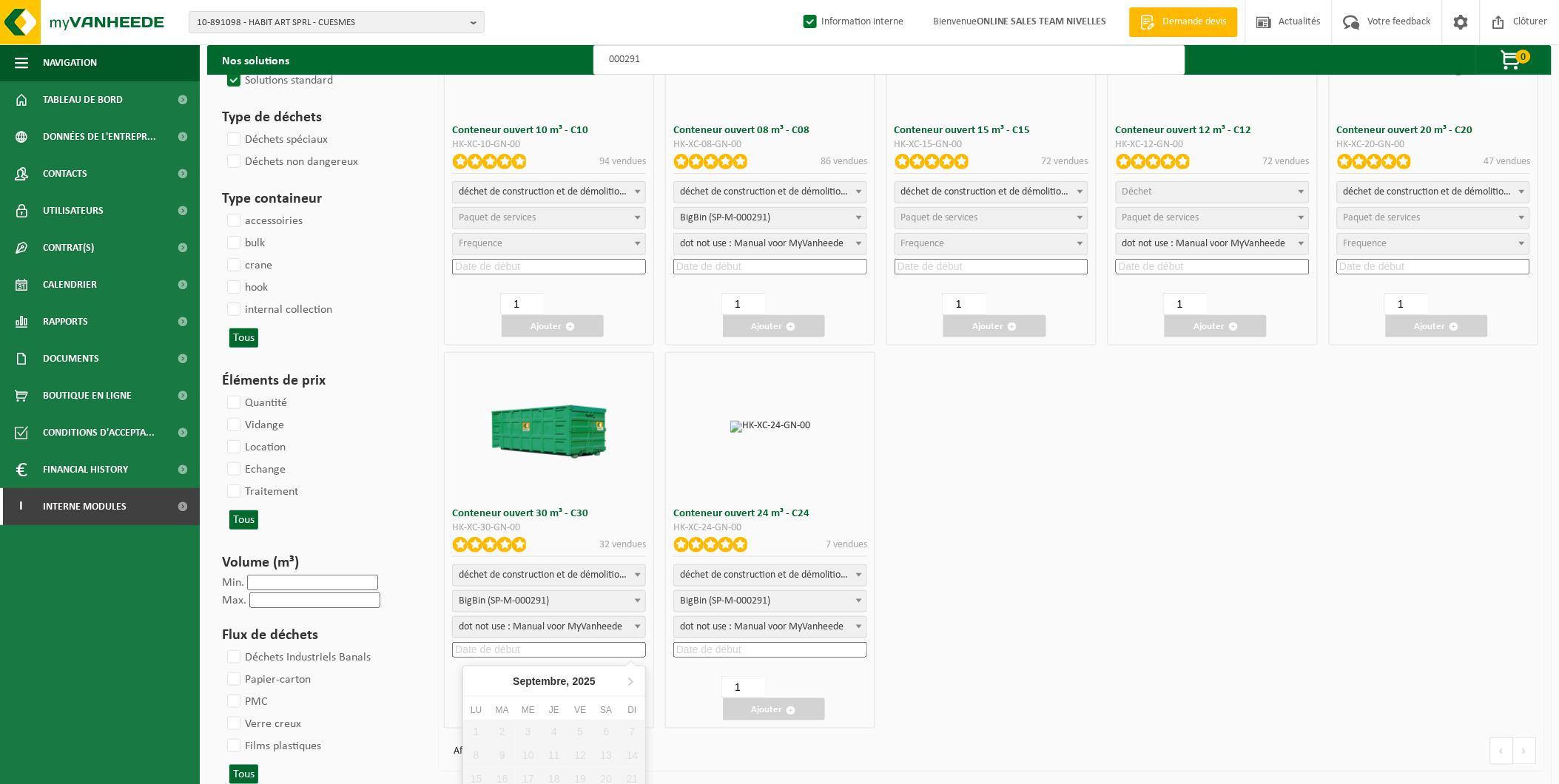
click at [520, 644] on input at bounding box center [548, 650] width 194 height 15
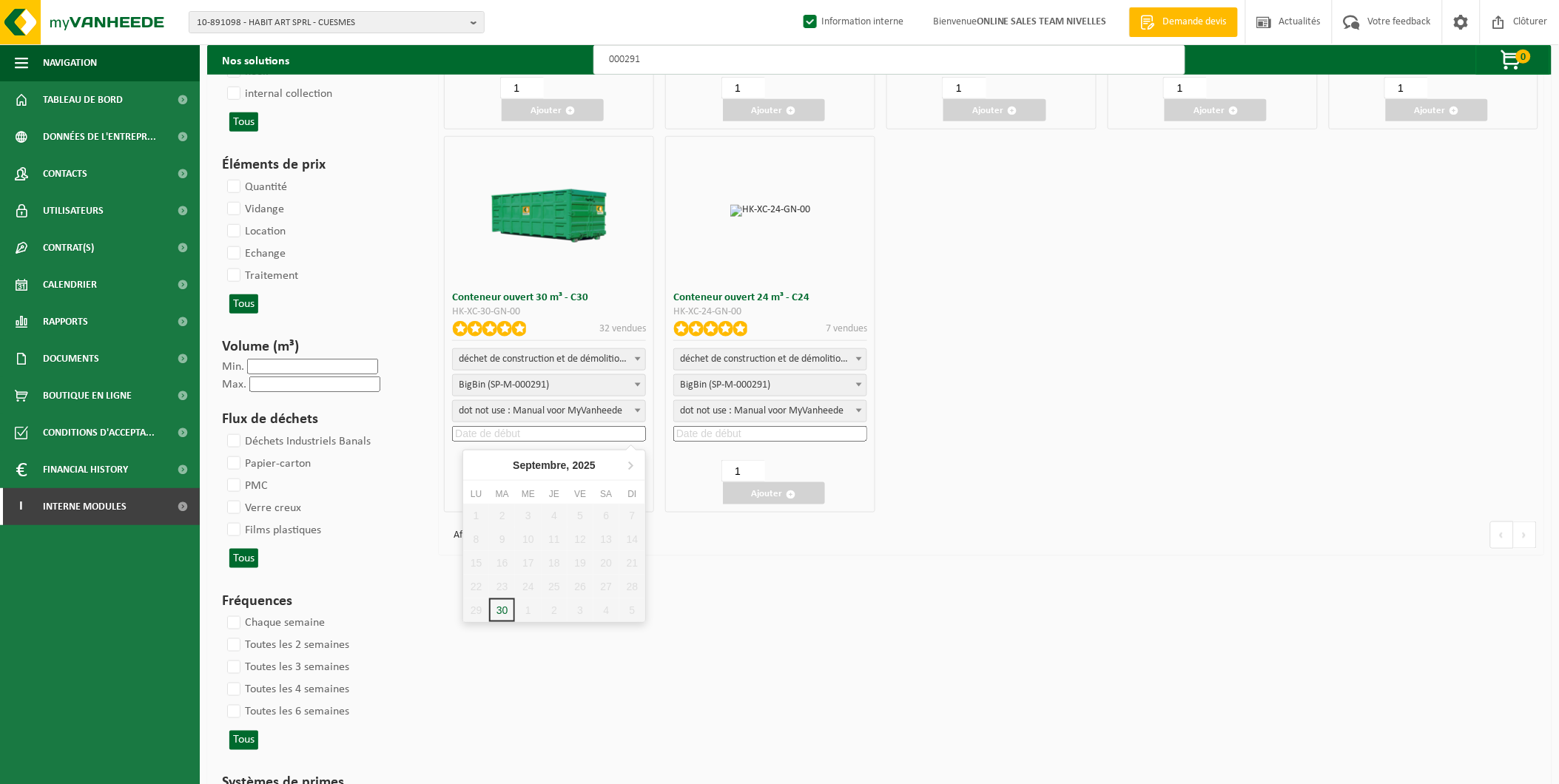
scroll to position [411, 0]
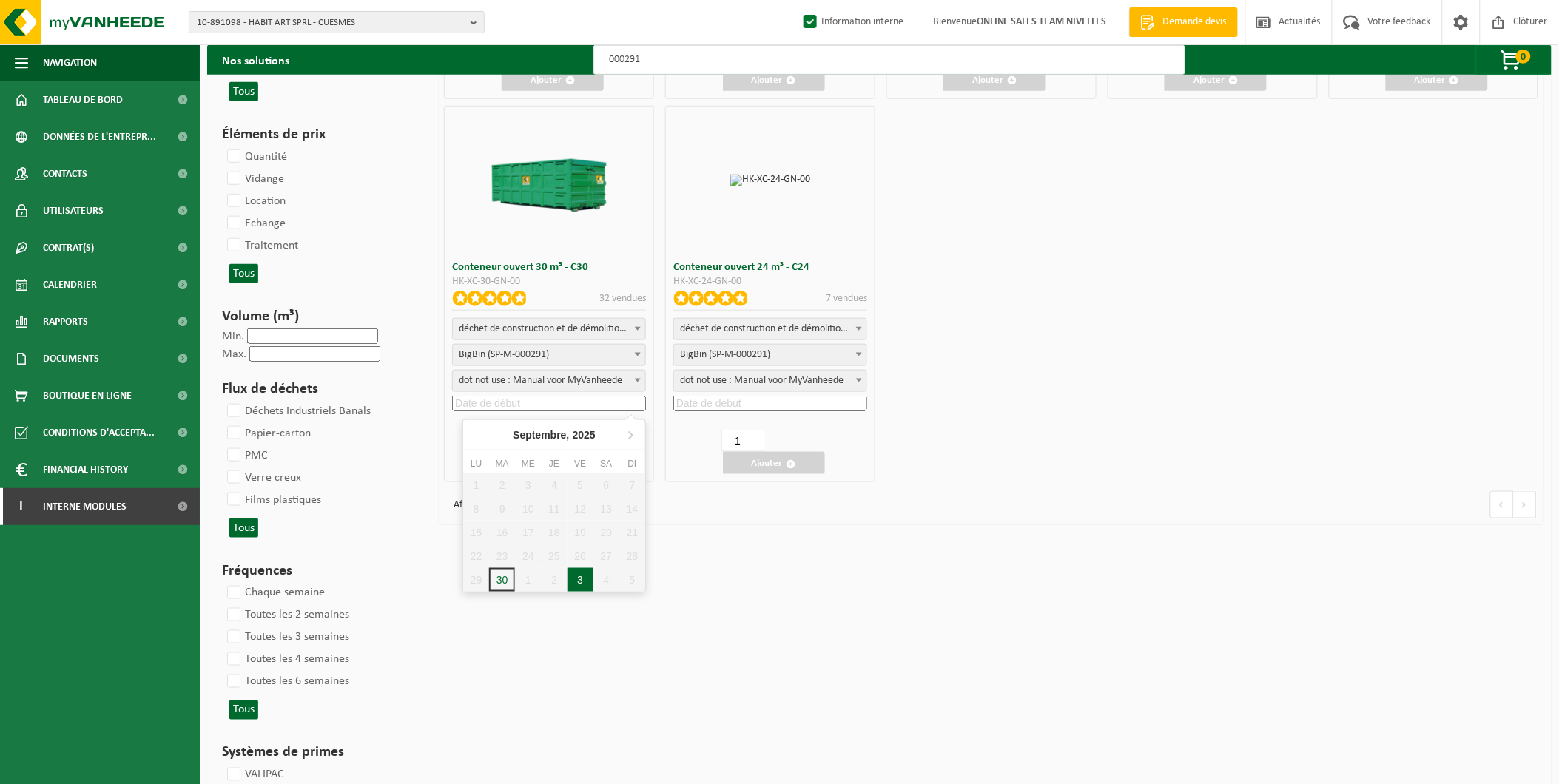
click at [588, 575] on div "3" at bounding box center [581, 580] width 26 height 24
type input "2025-10-03"
click at [563, 456] on button "Ajouter" at bounding box center [553, 463] width 102 height 22
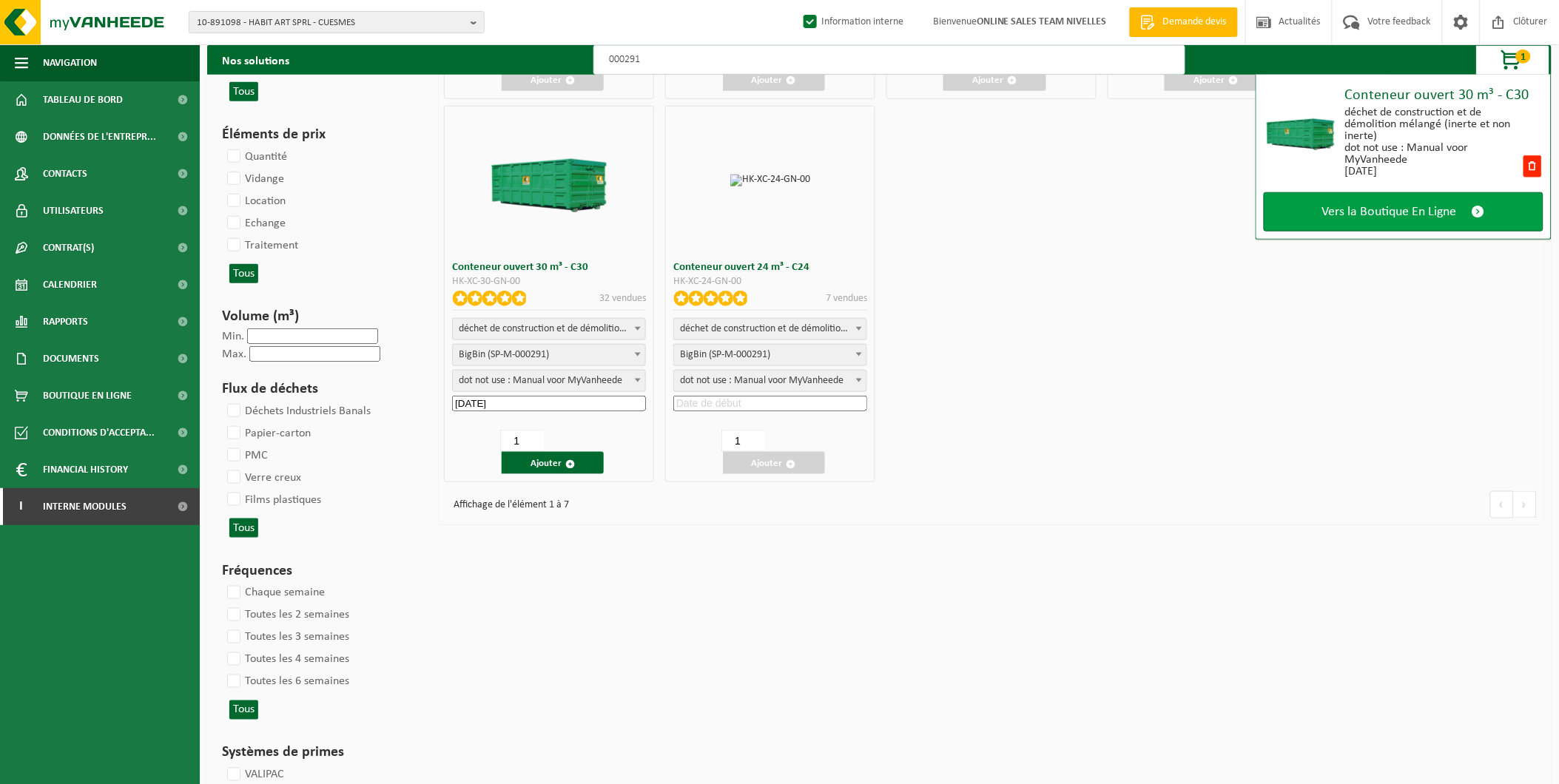
click at [1436, 215] on span "Vers la Boutique En Ligne" at bounding box center [1389, 212] width 135 height 15
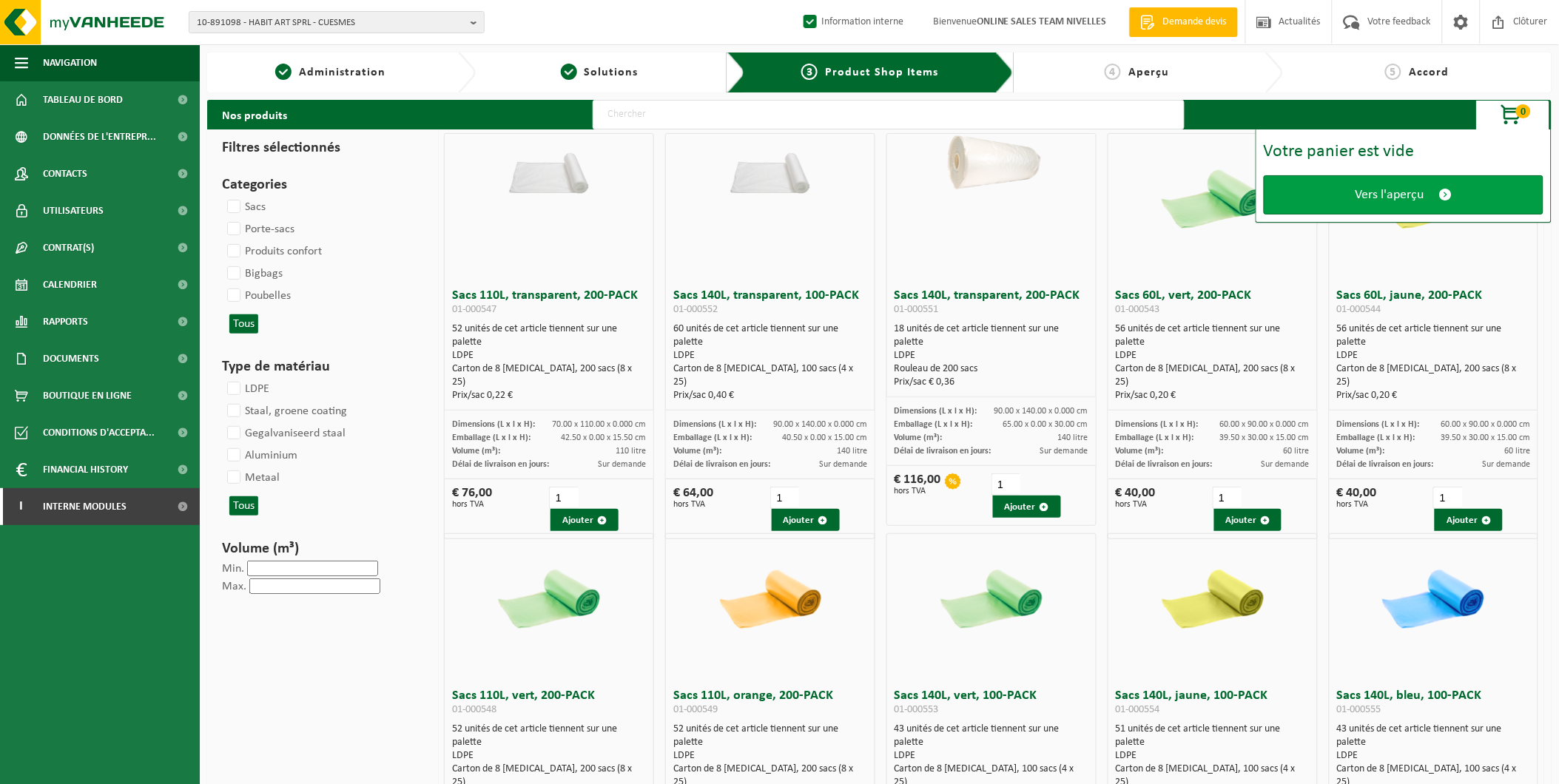
click at [1348, 193] on link "Vers l'aperçu" at bounding box center [1403, 194] width 280 height 39
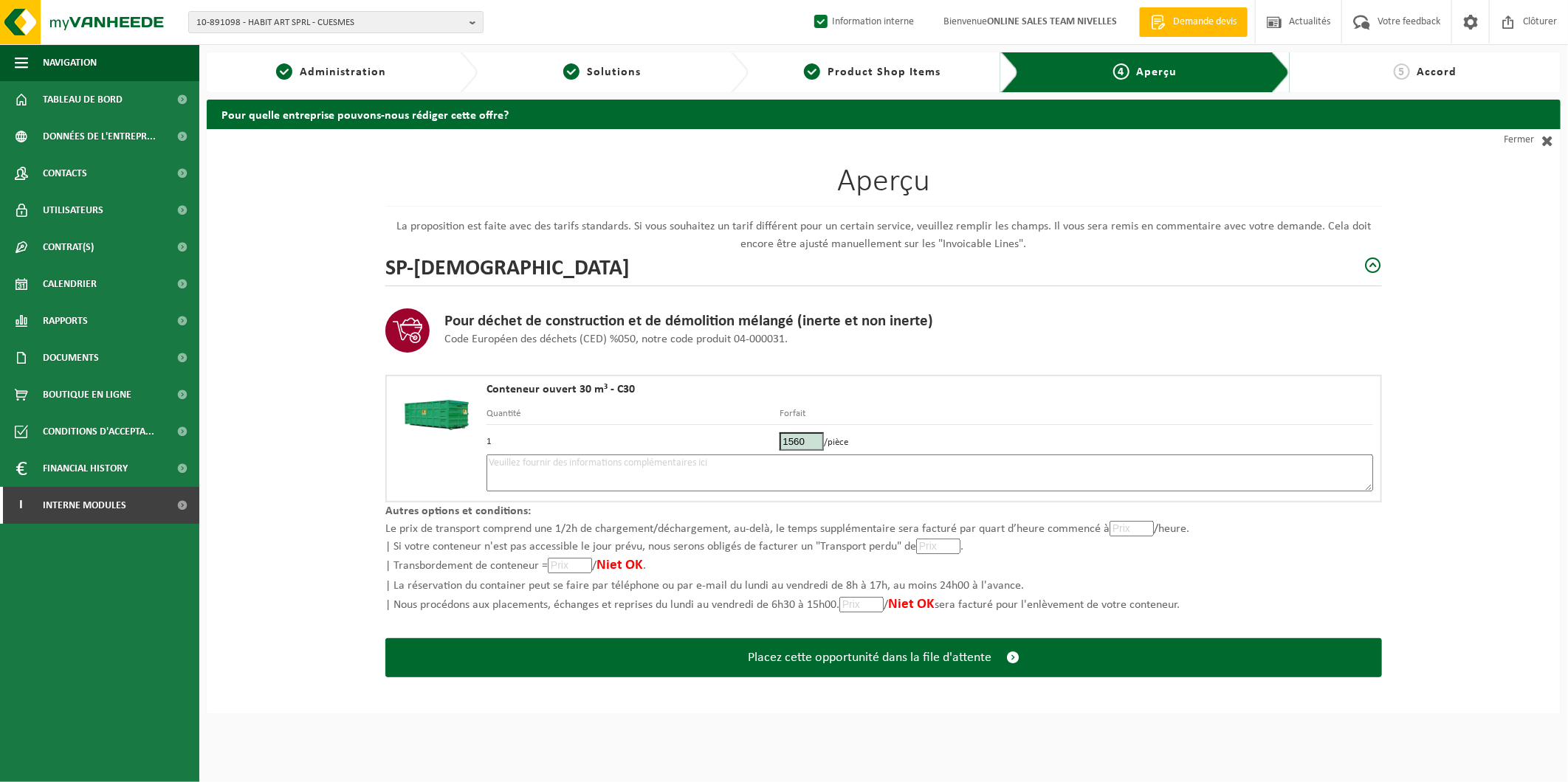
click at [721, 468] on textarea at bounding box center [929, 473] width 887 height 37
click at [595, 468] on textarea "Placement" at bounding box center [929, 473] width 887 height 37
click at [619, 458] on textarea "Placement 3/10 - Mélange - Doi être placé à l'interieur de la propriété, grille…" at bounding box center [929, 473] width 887 height 37
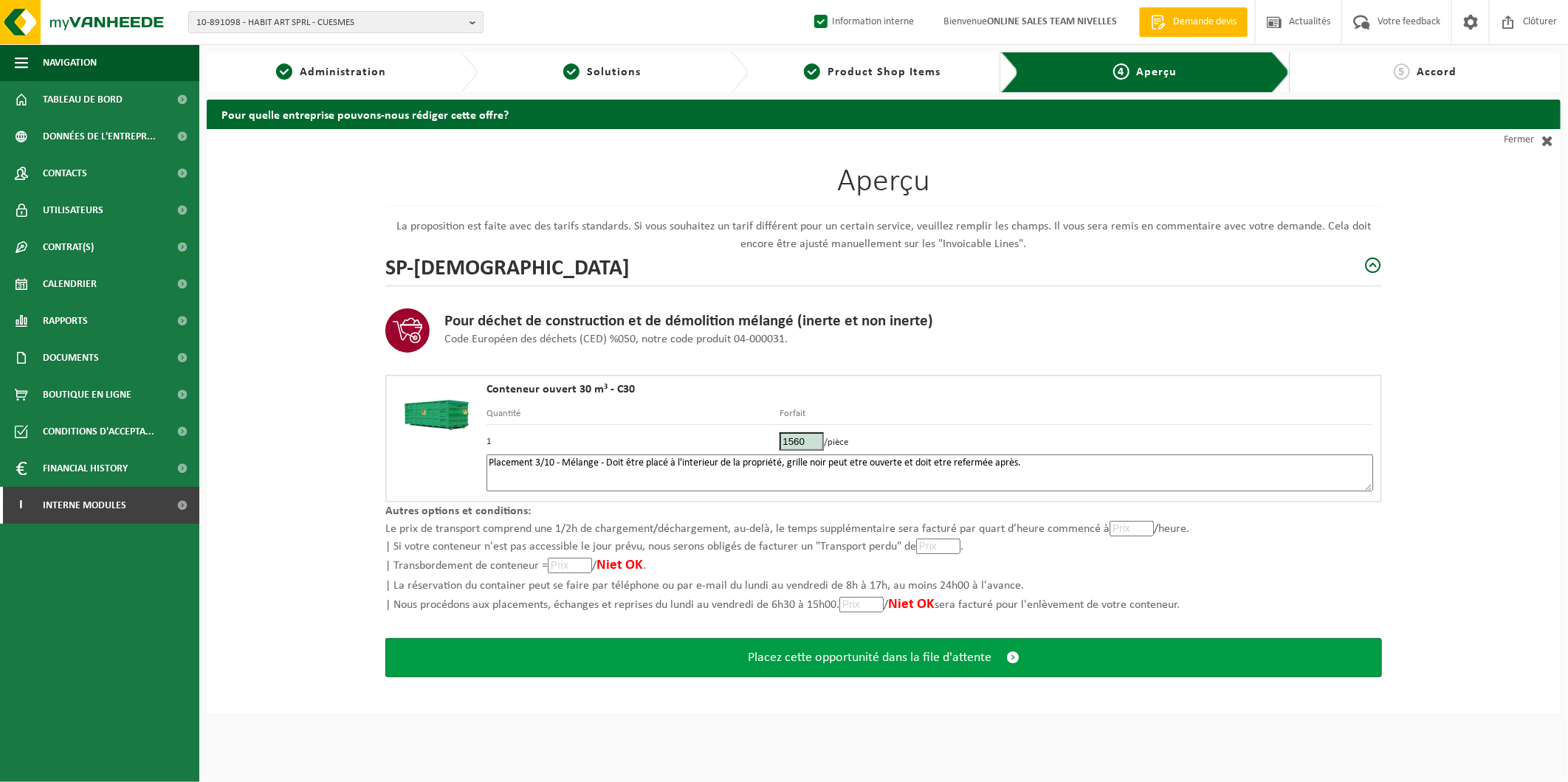
type textarea "Placement 3/10 - Mélange - Doit être placé à l'interieur de la propriété, grill…"
click at [882, 662] on button "Placez cette opportunité dans la file d'attente" at bounding box center [884, 657] width 997 height 39
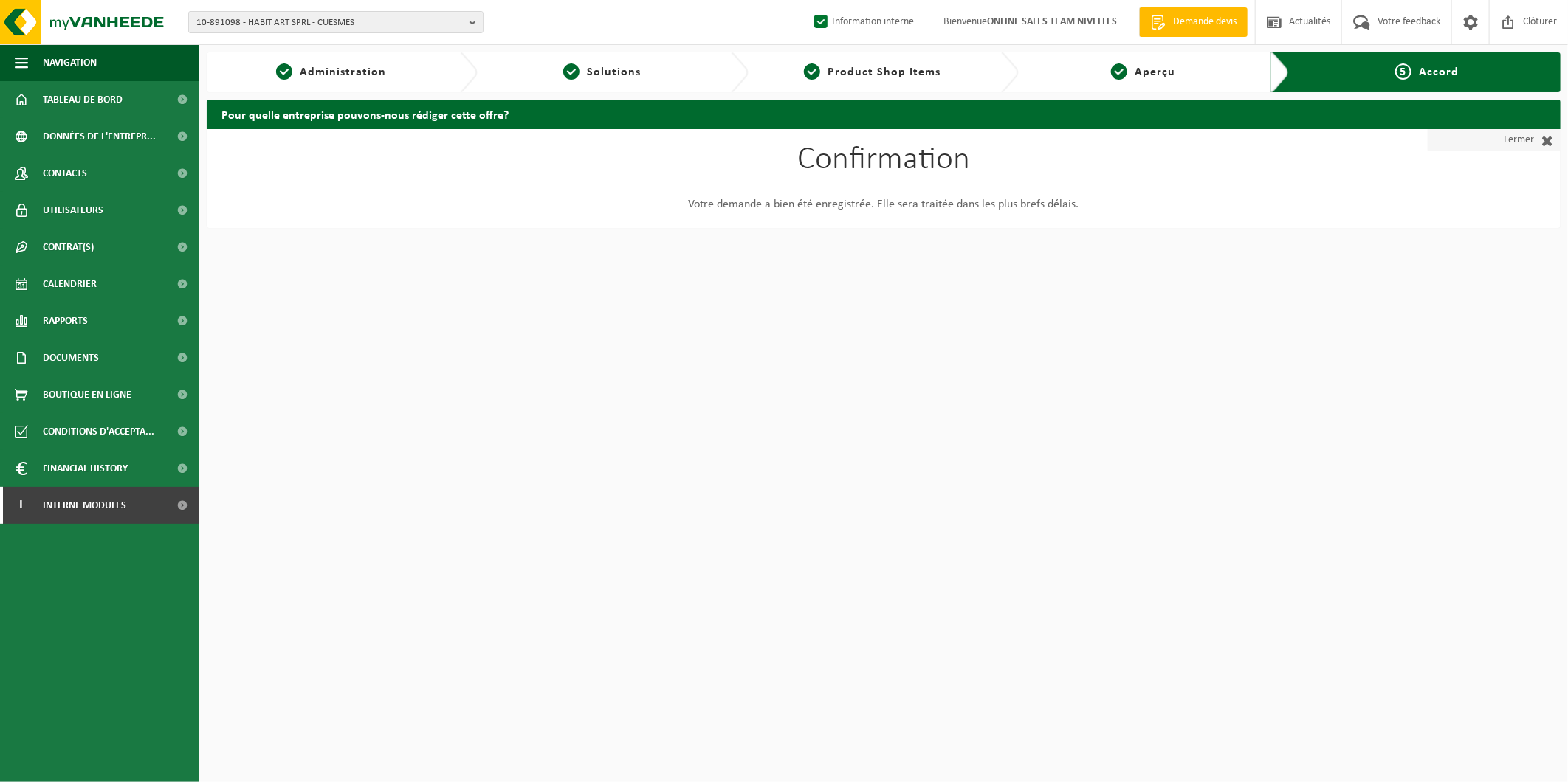
click at [1537, 138] on span at bounding box center [1543, 140] width 19 height 15
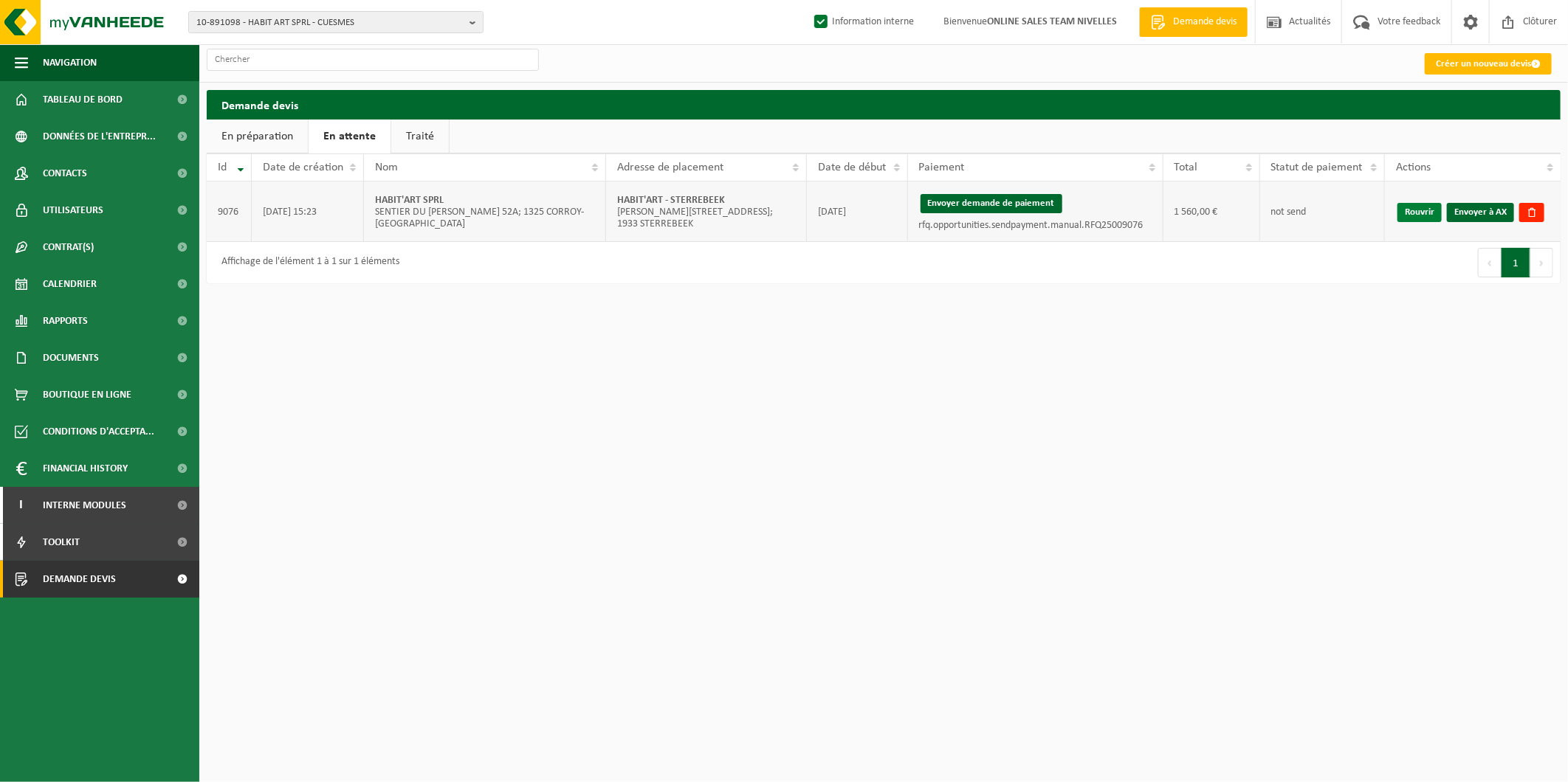
click at [1406, 207] on link "Rouvrir" at bounding box center [1420, 212] width 45 height 19
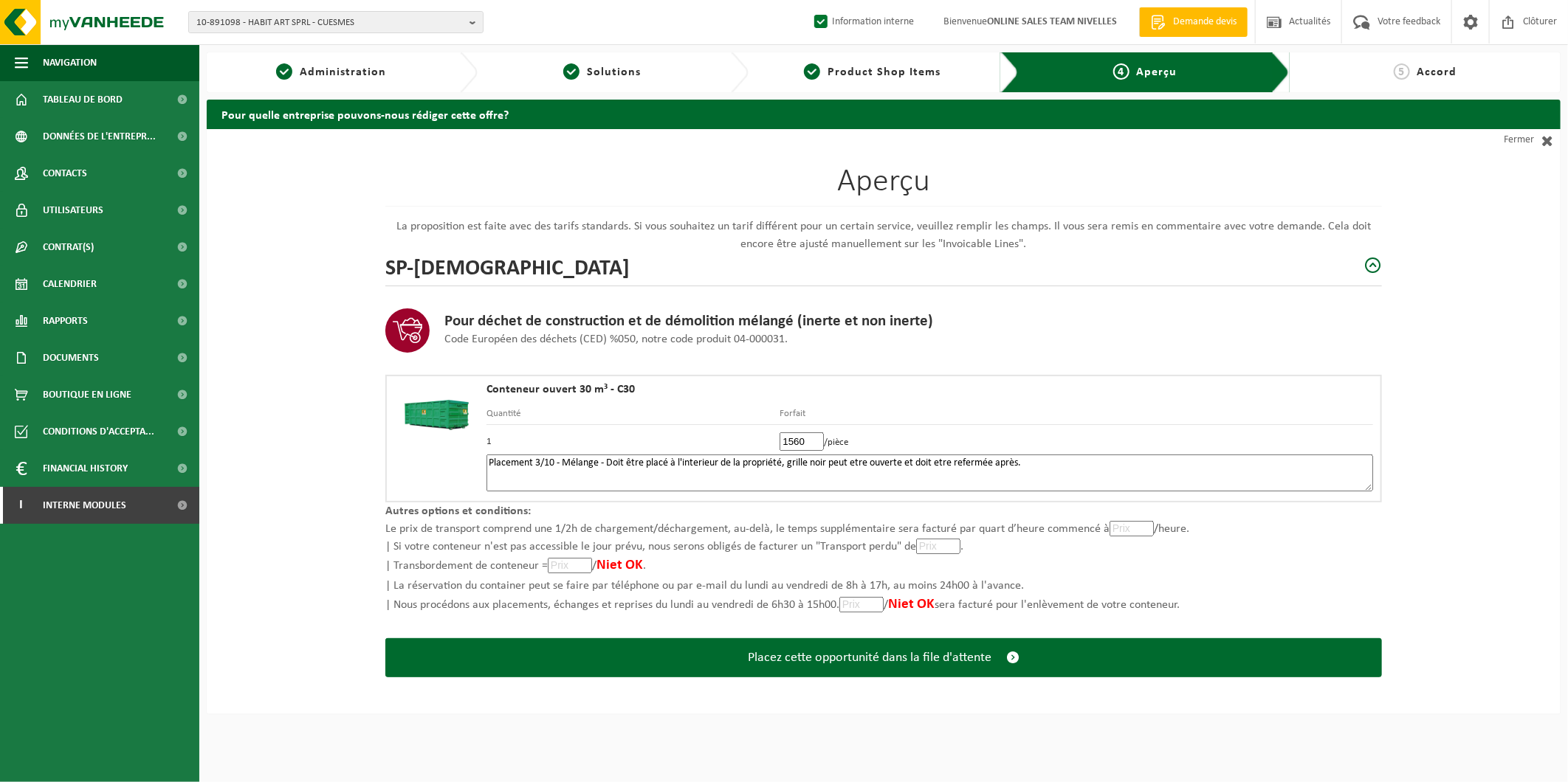
click at [1069, 461] on textarea "Placement 3/10 - Mélange - Doit être placé à l'interieur de la propriété, grill…" at bounding box center [929, 473] width 887 height 37
click at [741, 462] on textarea "Placement 3/10 - Mélange - Doit être placé à l'interieur de la propriété, grill…" at bounding box center [929, 473] width 887 height 37
drag, startPoint x: 764, startPoint y: 455, endPoint x: 802, endPoint y: 463, distance: 38.8
click at [802, 463] on textarea "Placement 3/10 - Mélange - Doit être placé à l'interieur de la propriété, grill…" at bounding box center [929, 473] width 887 height 37
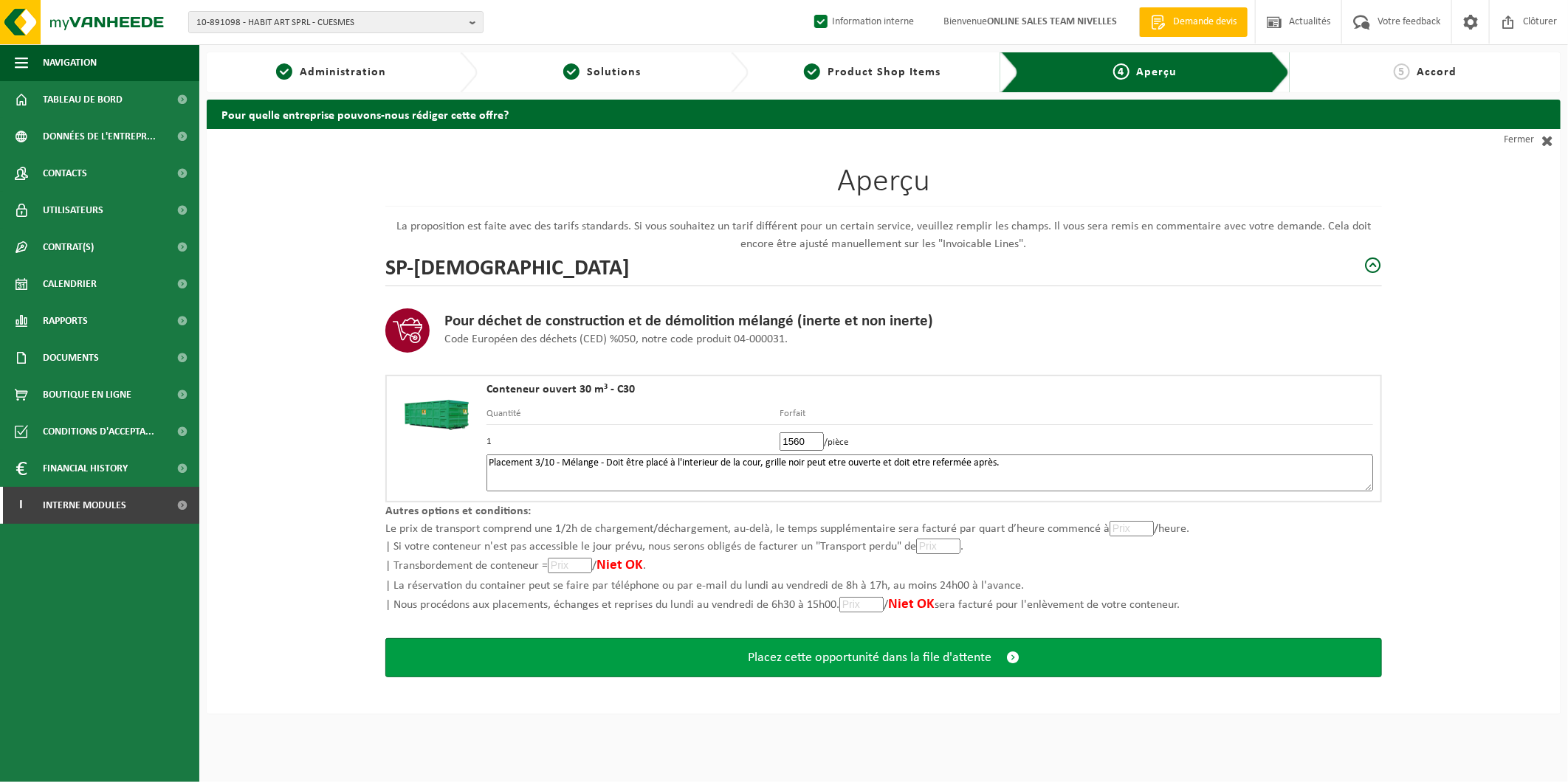
type textarea "Placement 3/10 - Mélange - Doit être placé à l'interieur de la cour, grille noi…"
click at [893, 642] on button "Placez cette opportunité dans la file d'attente" at bounding box center [884, 657] width 997 height 39
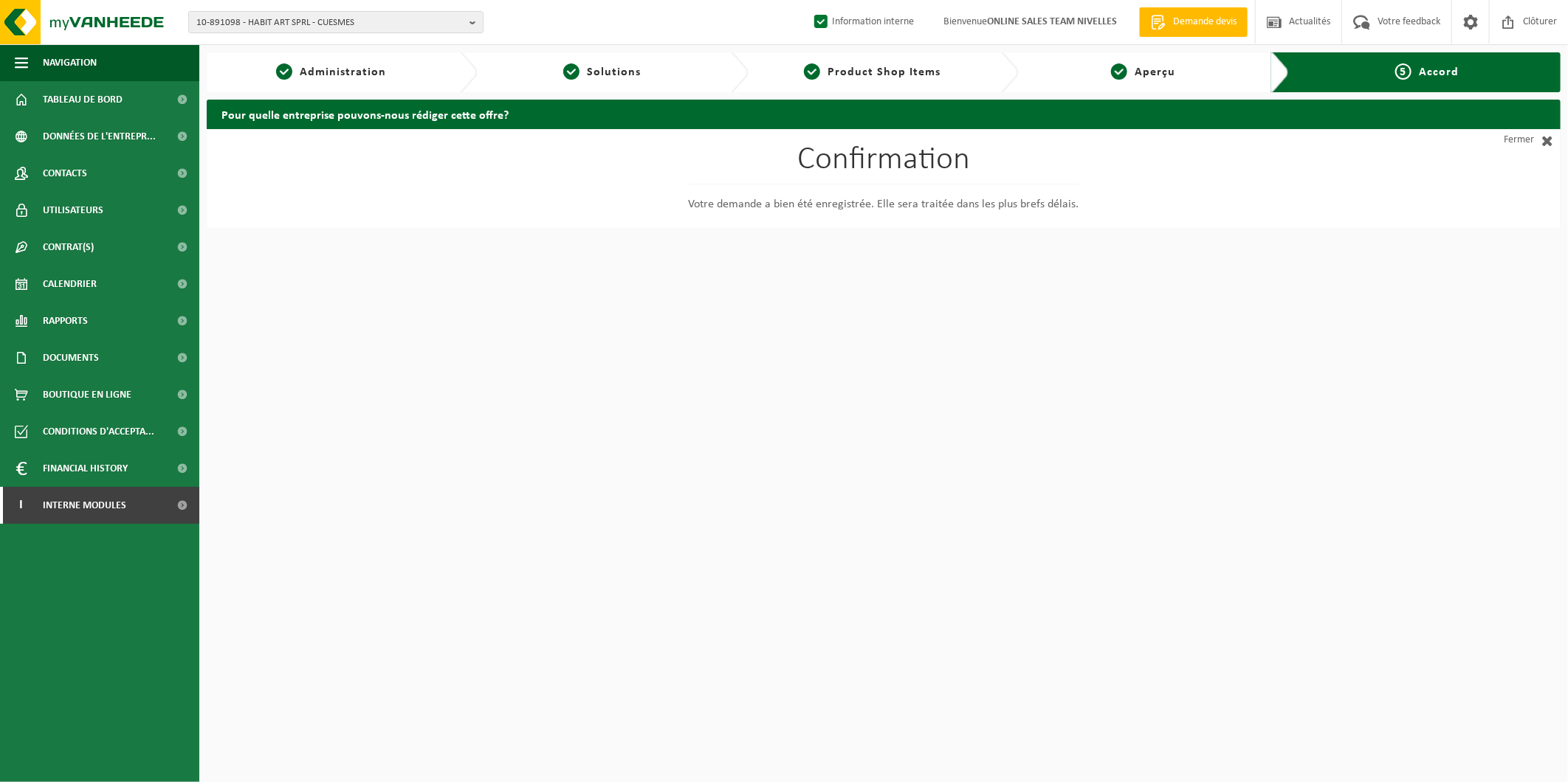
click at [1539, 128] on h2 "Pour quelle entreprise pouvons-nous rédiger cette offre?" at bounding box center [884, 114] width 1354 height 28
click at [1531, 140] on link "Fermer" at bounding box center [1494, 140] width 133 height 22
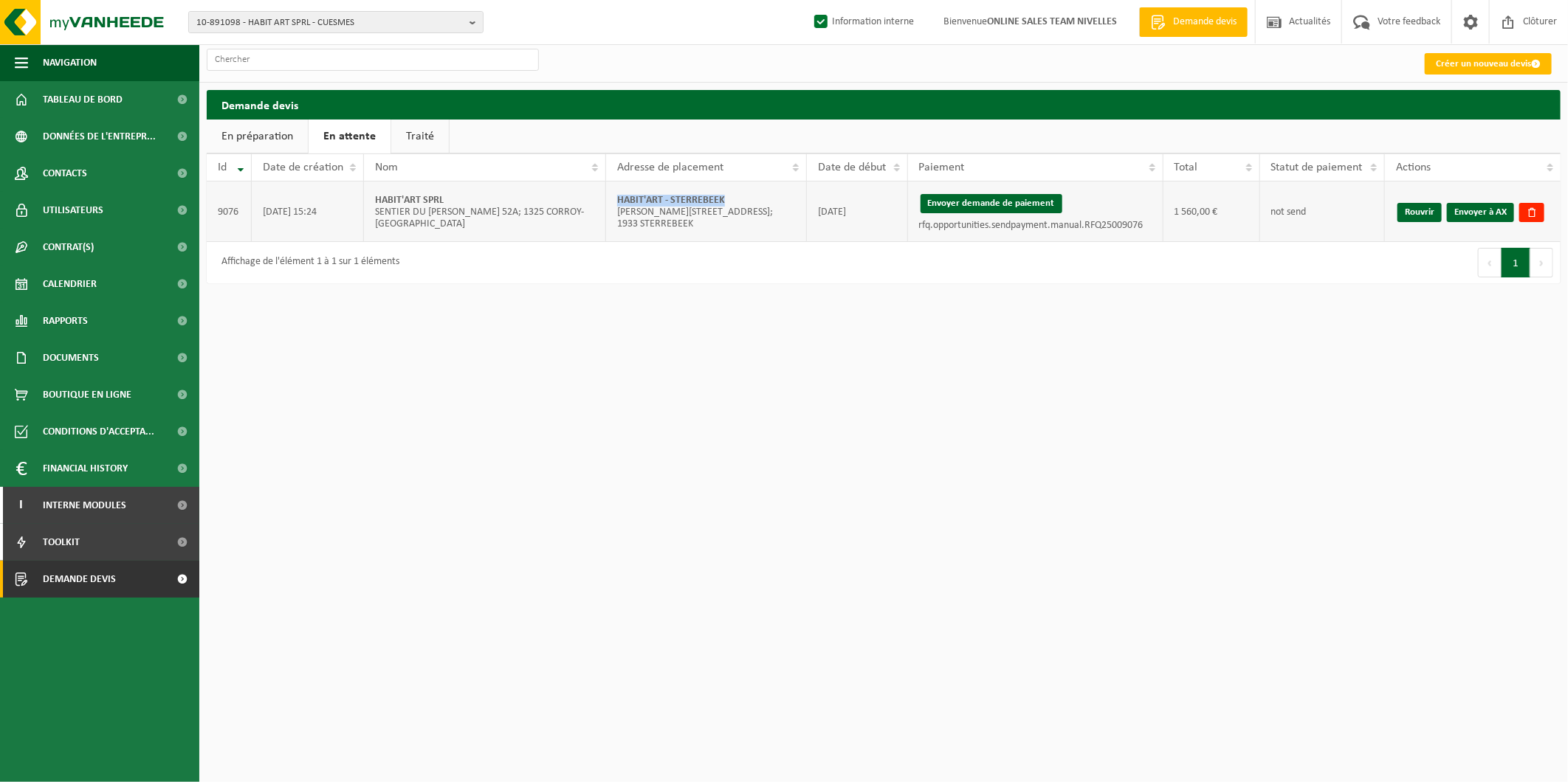
drag, startPoint x: 755, startPoint y: 203, endPoint x: 609, endPoint y: 207, distance: 146.1
click at [609, 207] on td "HABIT'ART - STERREBEEK Frans Peetersstraat 15; 1933 STERREBEEK" at bounding box center [706, 211] width 201 height 61
copy strong "HABIT'ART - STERREBEEK"
click at [951, 204] on button "Envoyer demande de paiement" at bounding box center [992, 203] width 142 height 19
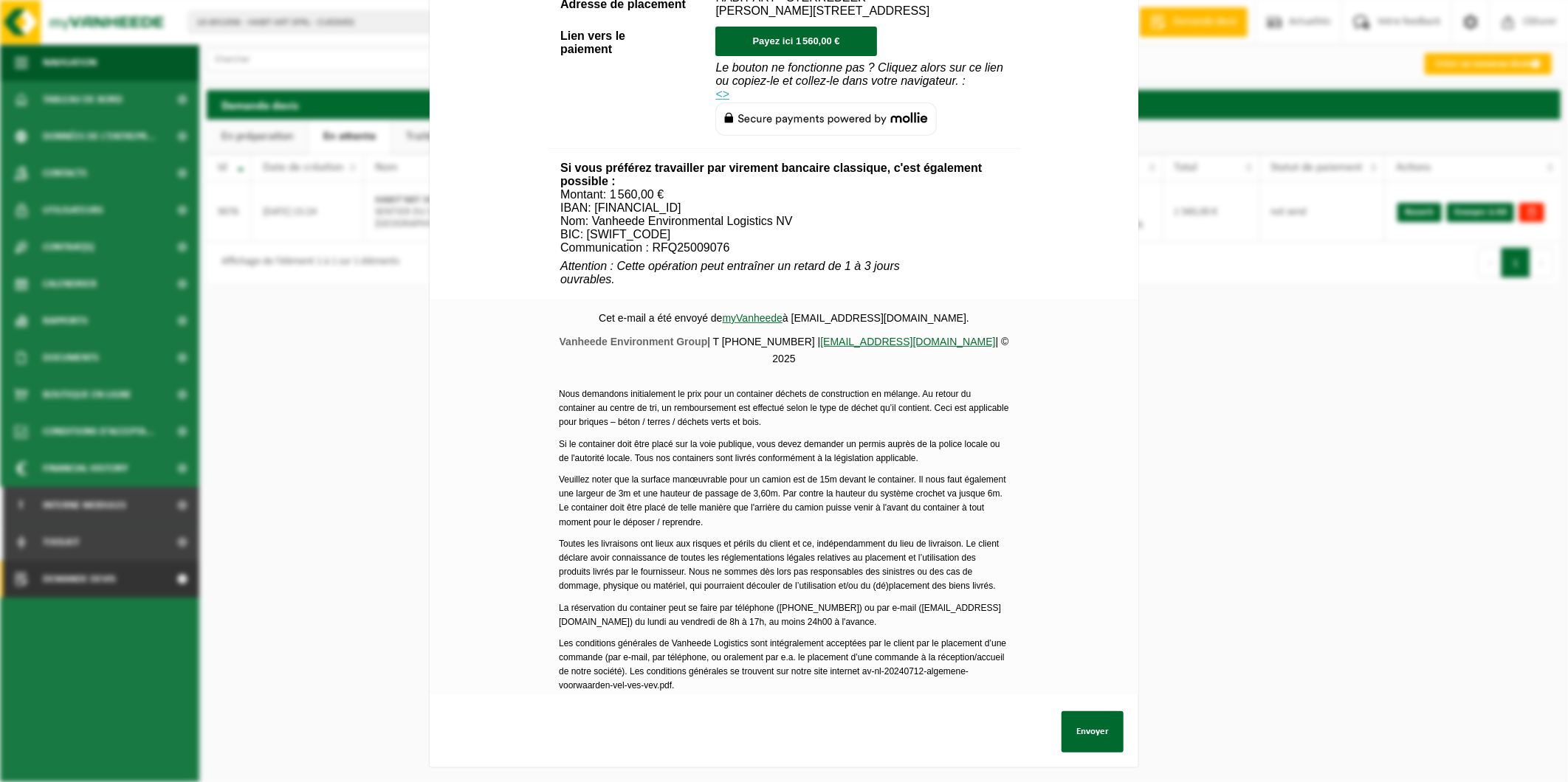
scroll to position [445, 0]
click at [1079, 721] on button "Envoyer" at bounding box center [1093, 732] width 62 height 42
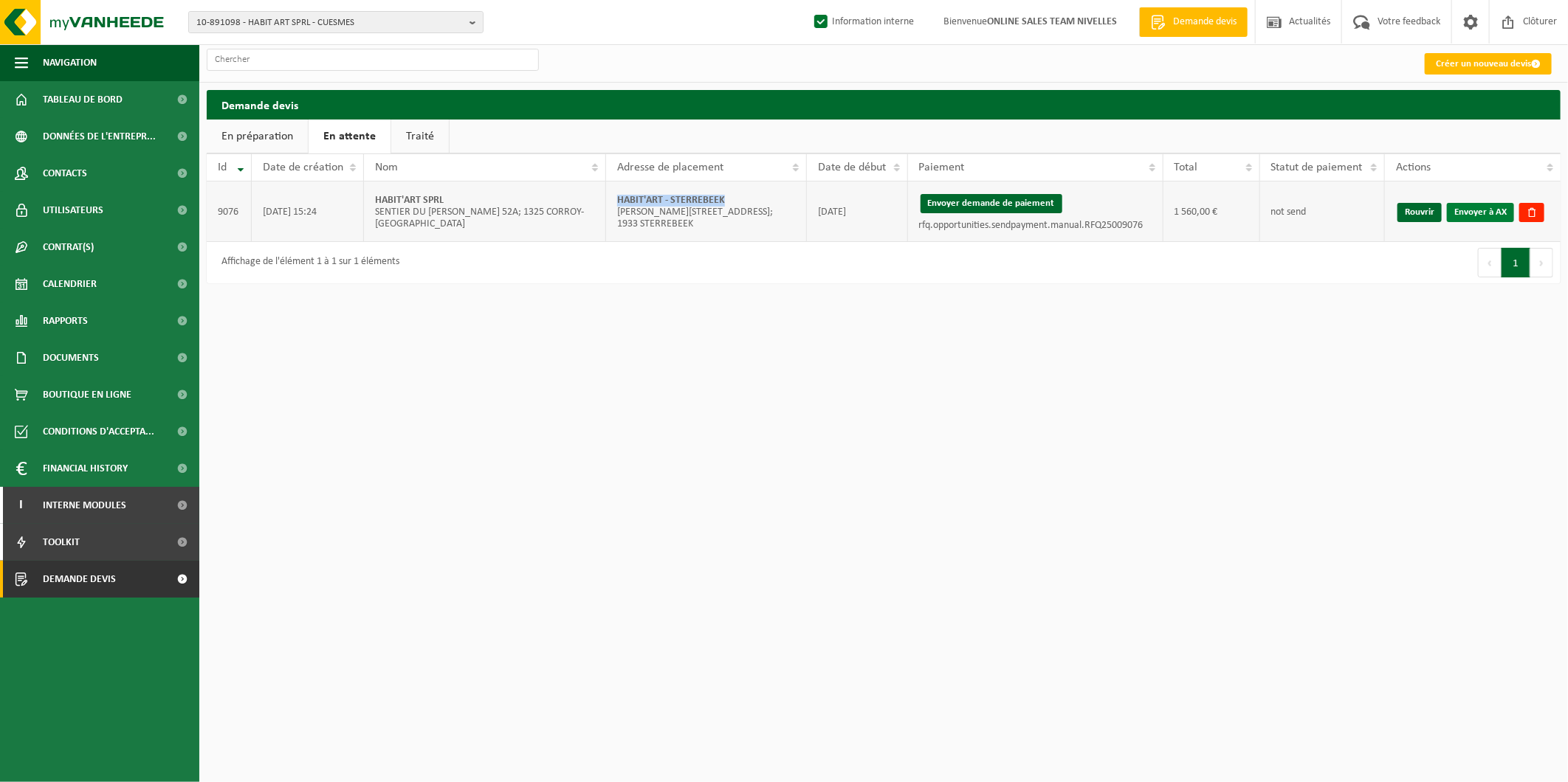
click at [1474, 214] on link "Envoyer à AX" at bounding box center [1480, 212] width 67 height 19
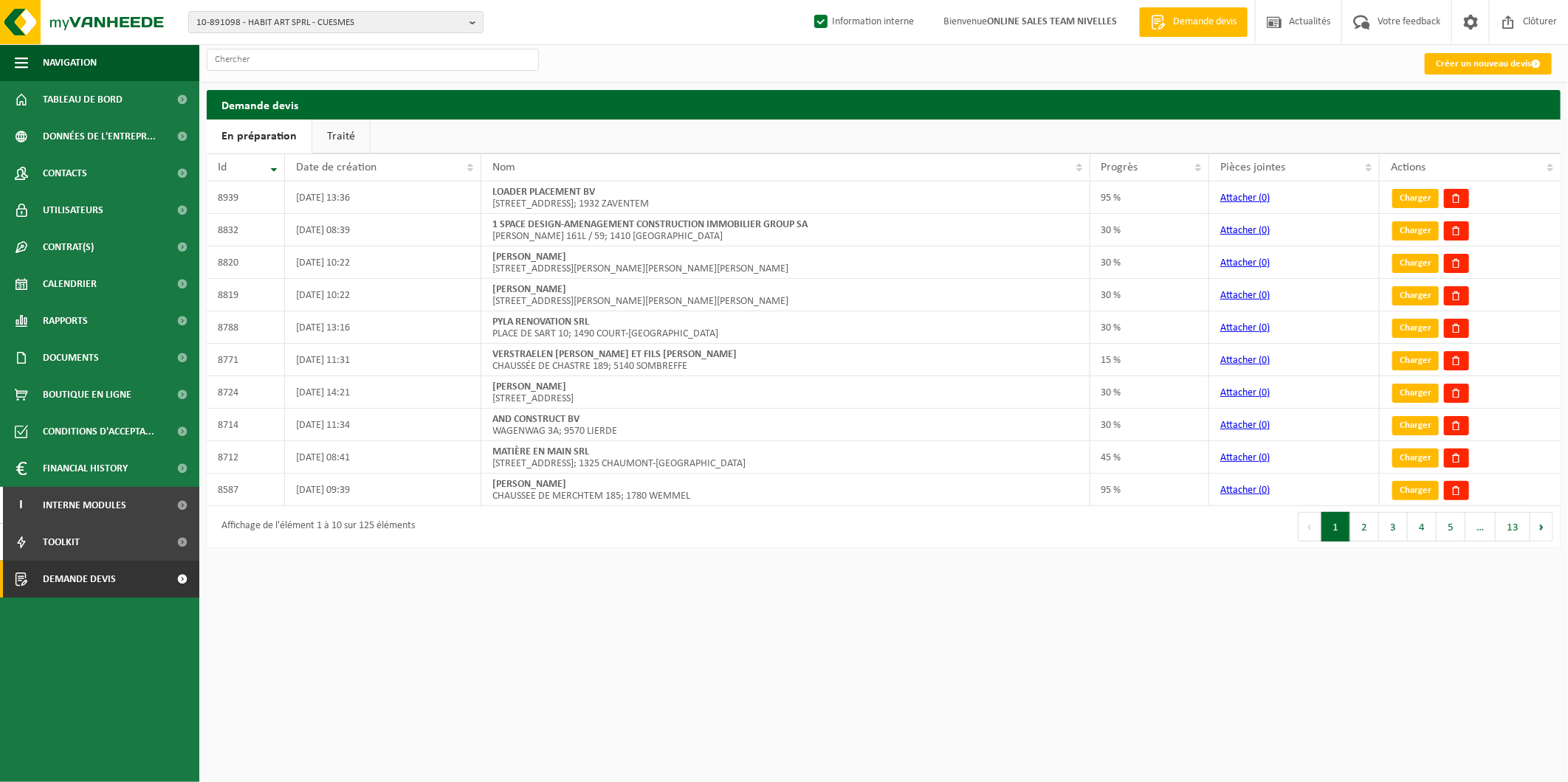
click at [336, 121] on link "Traité" at bounding box center [341, 136] width 58 height 34
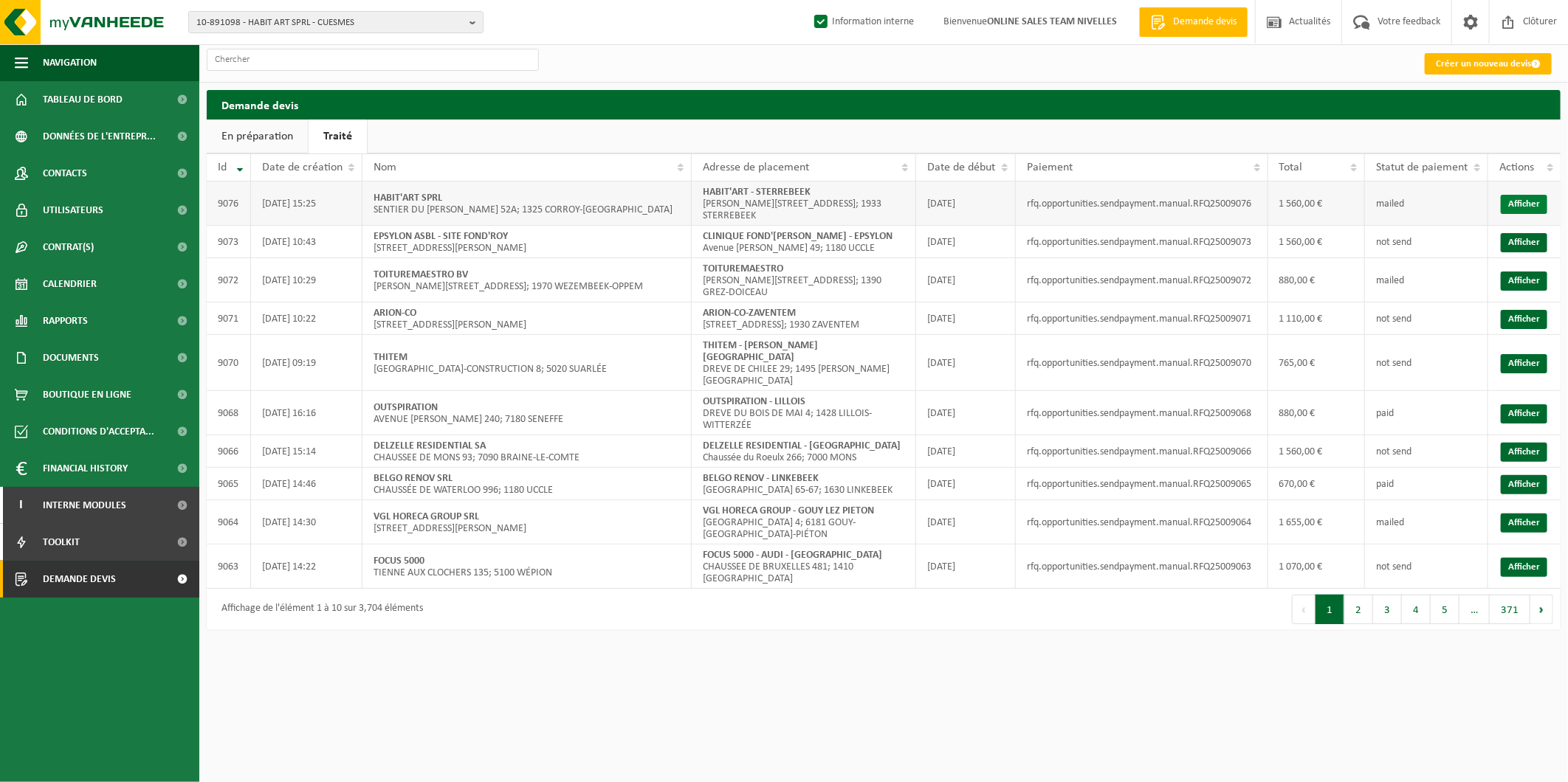
click at [1522, 195] on link "Afficher" at bounding box center [1524, 204] width 46 height 19
click at [319, 20] on span "10-891098 - HABIT ART SPRL - CUESMES" at bounding box center [329, 22] width 267 height 22
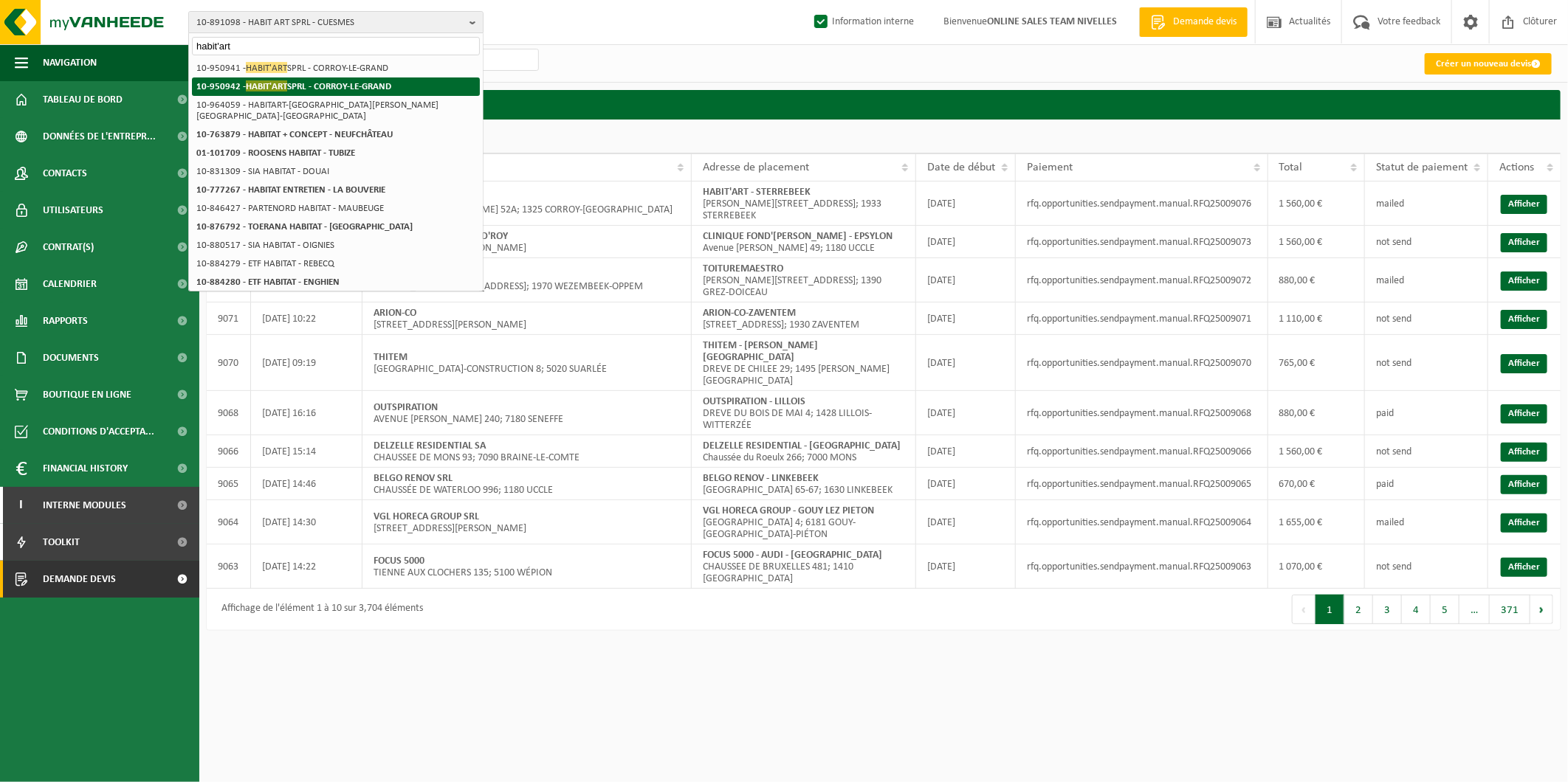
type input "habit'art"
click at [351, 83] on strong "10-950942 - HABIT'ART SPRL - [GEOGRAPHIC_DATA]-[GEOGRAPHIC_DATA]" at bounding box center [293, 86] width 195 height 11
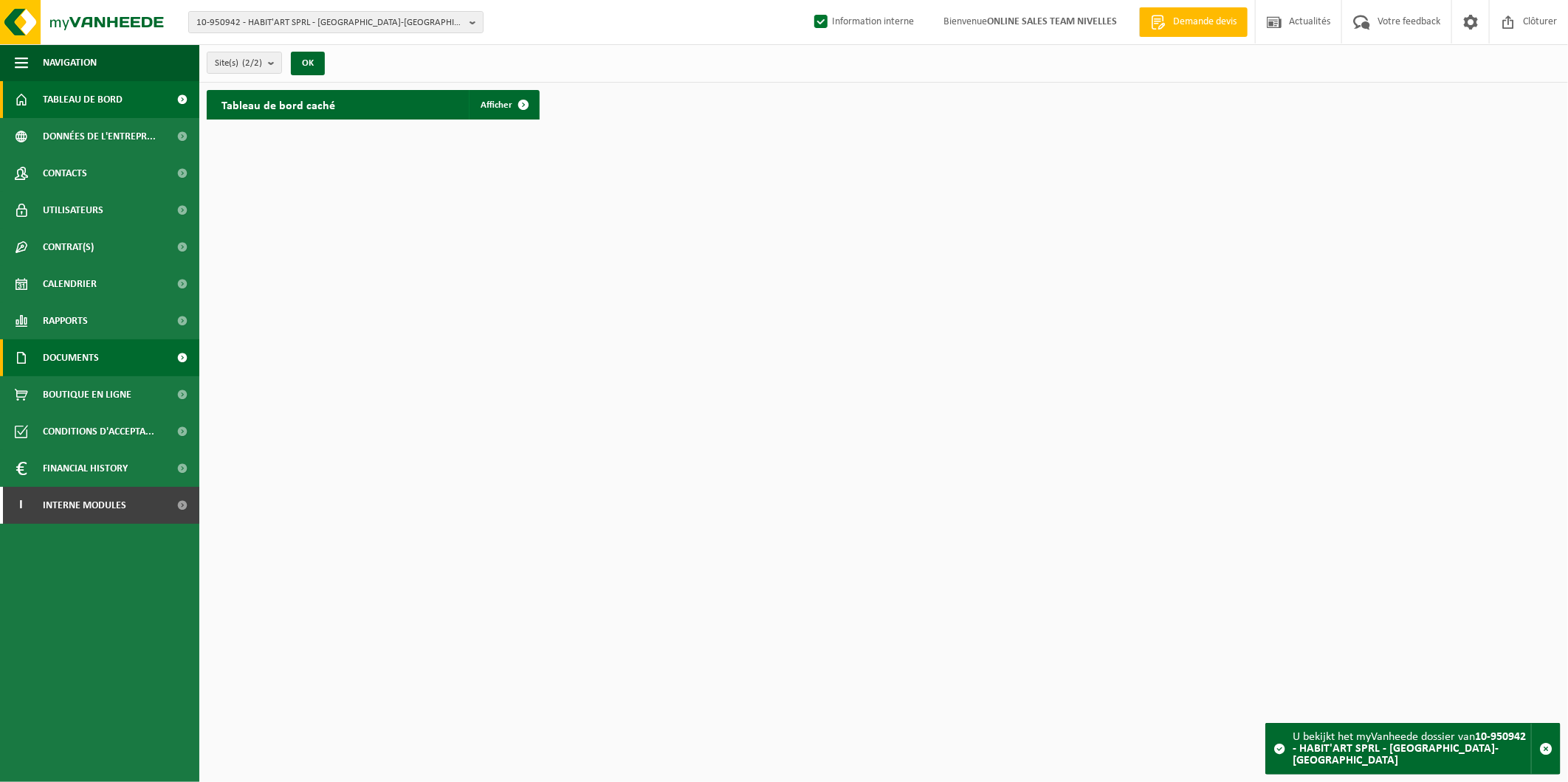
click at [105, 343] on link "Documents" at bounding box center [99, 358] width 199 height 37
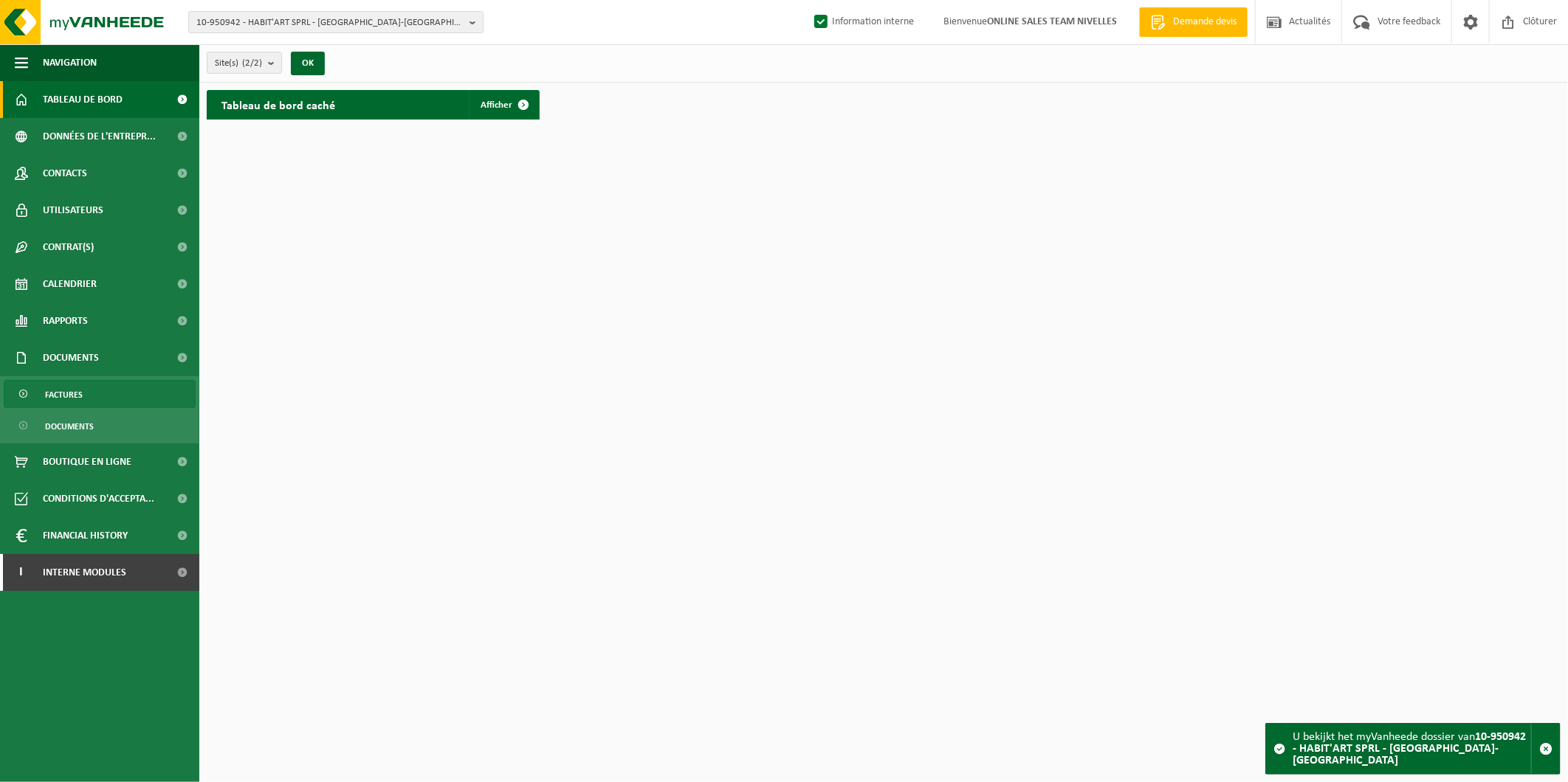
click at [124, 393] on link "Factures" at bounding box center [100, 394] width 192 height 28
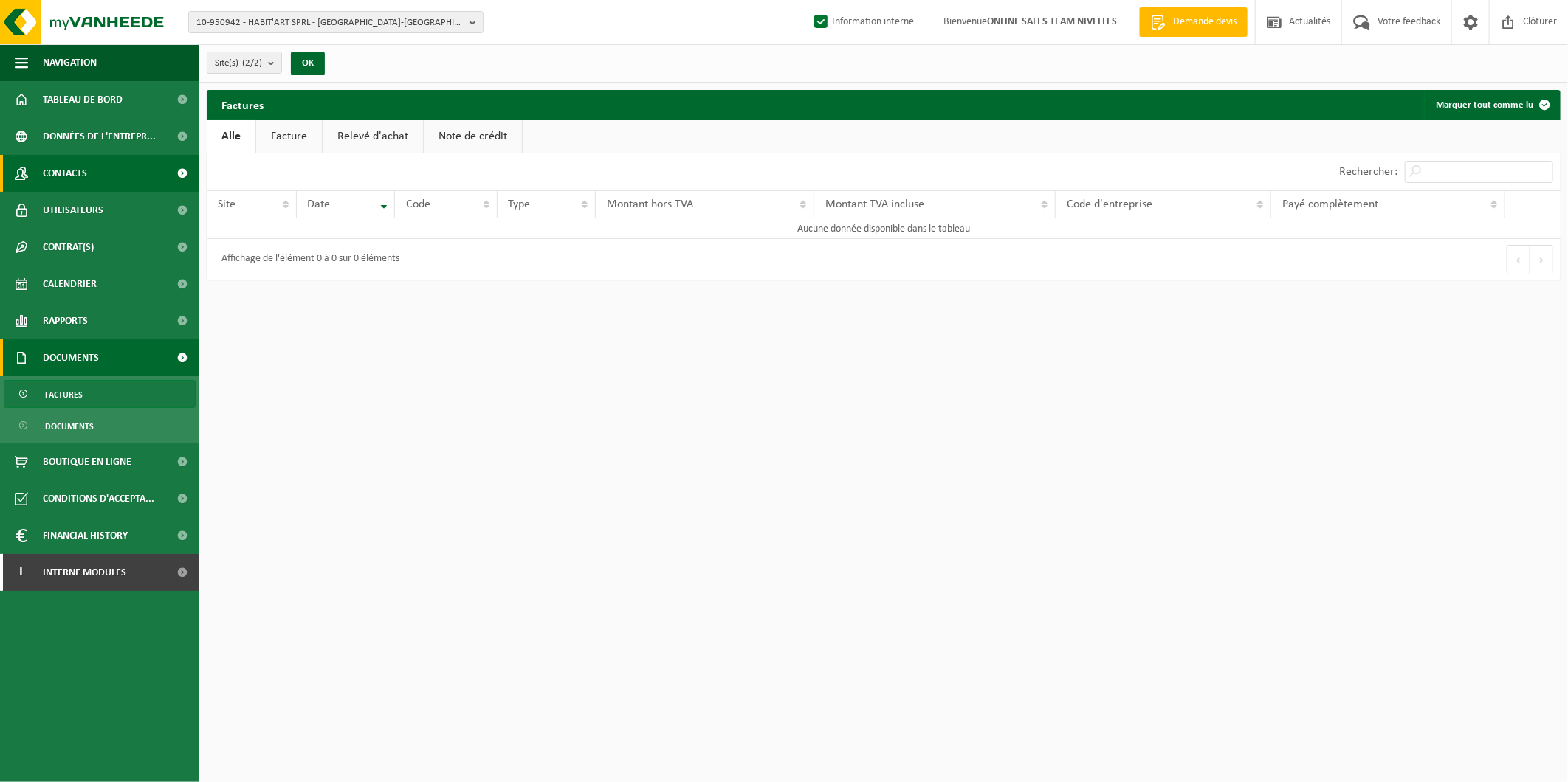
click at [130, 159] on link "Contacts" at bounding box center [99, 174] width 199 height 37
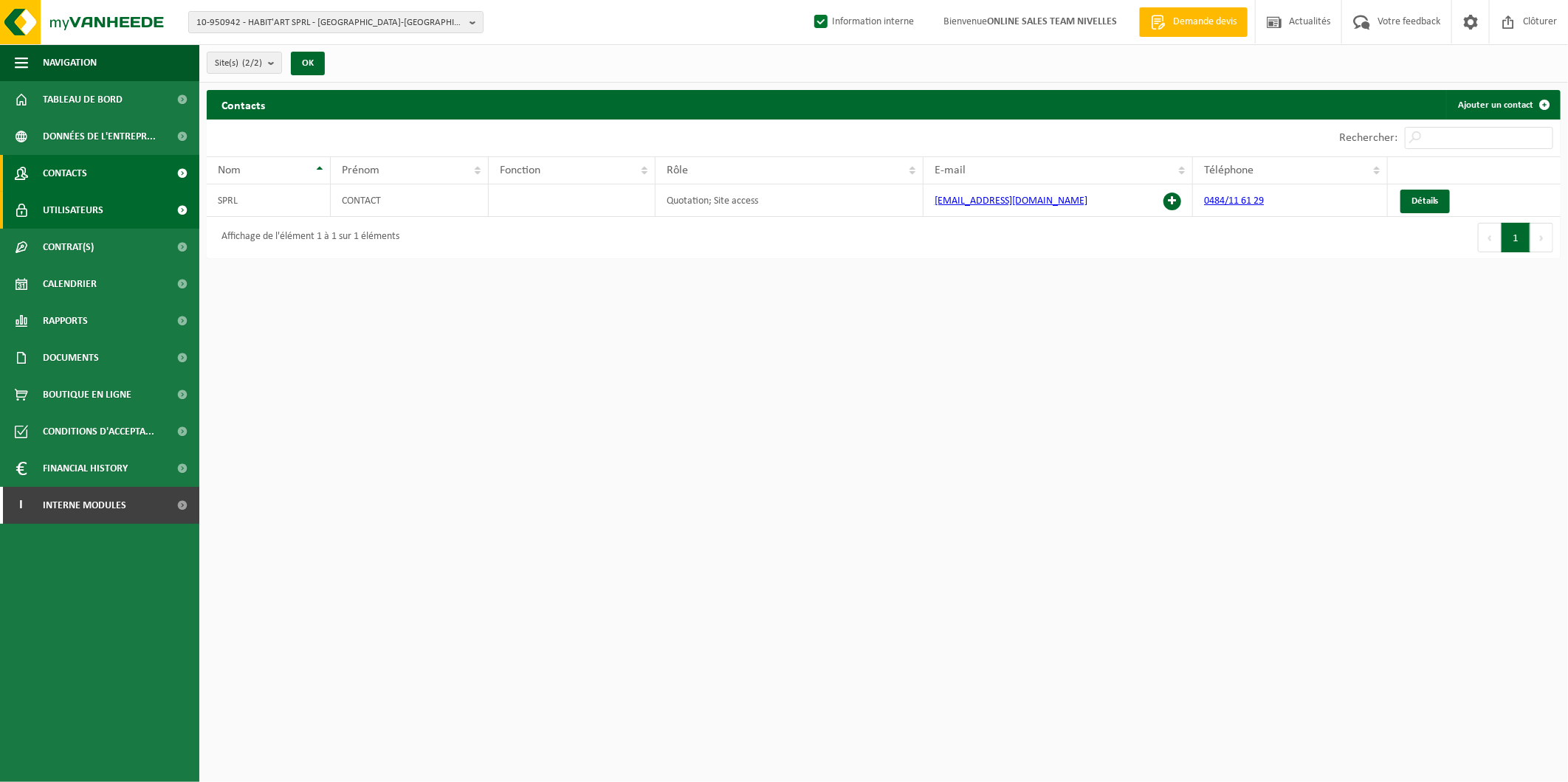
click at [117, 214] on link "Utilisateurs" at bounding box center [99, 211] width 199 height 37
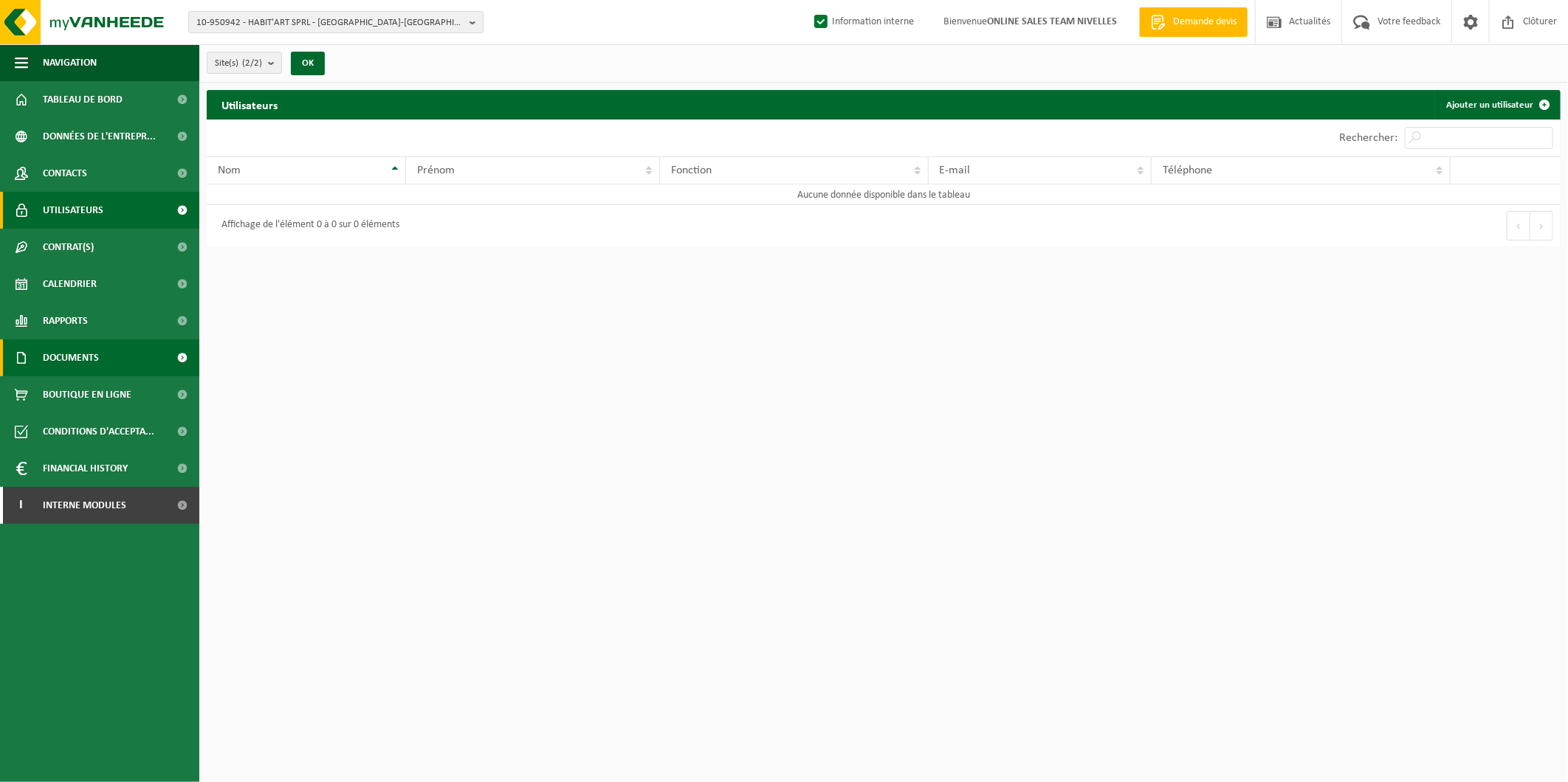
click at [100, 368] on link "Documents" at bounding box center [99, 358] width 199 height 37
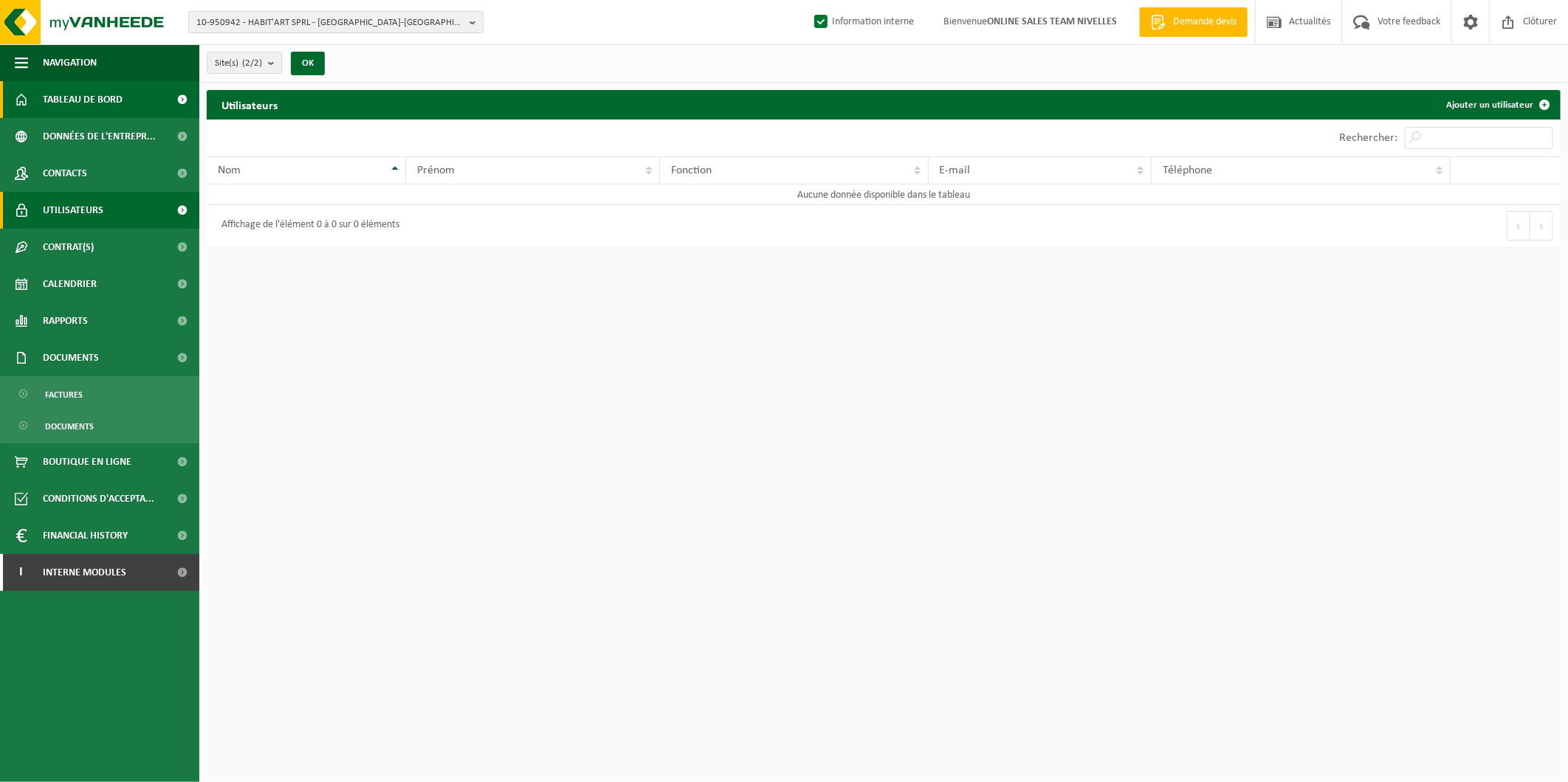
click at [66, 101] on span "Tableau de bord" at bounding box center [83, 100] width 80 height 37
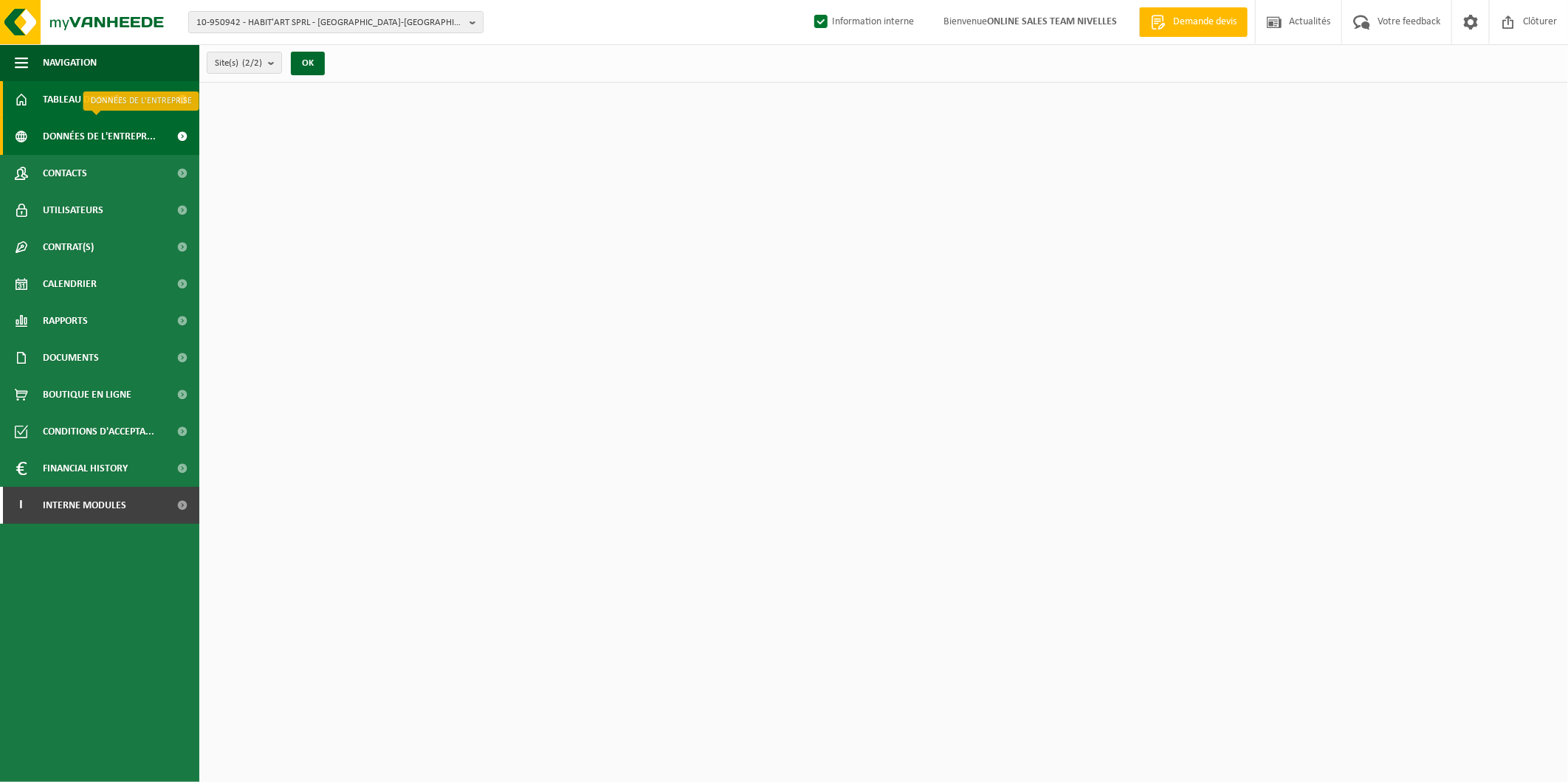
click at [63, 142] on span "Données de l'entrepr..." at bounding box center [99, 137] width 113 height 37
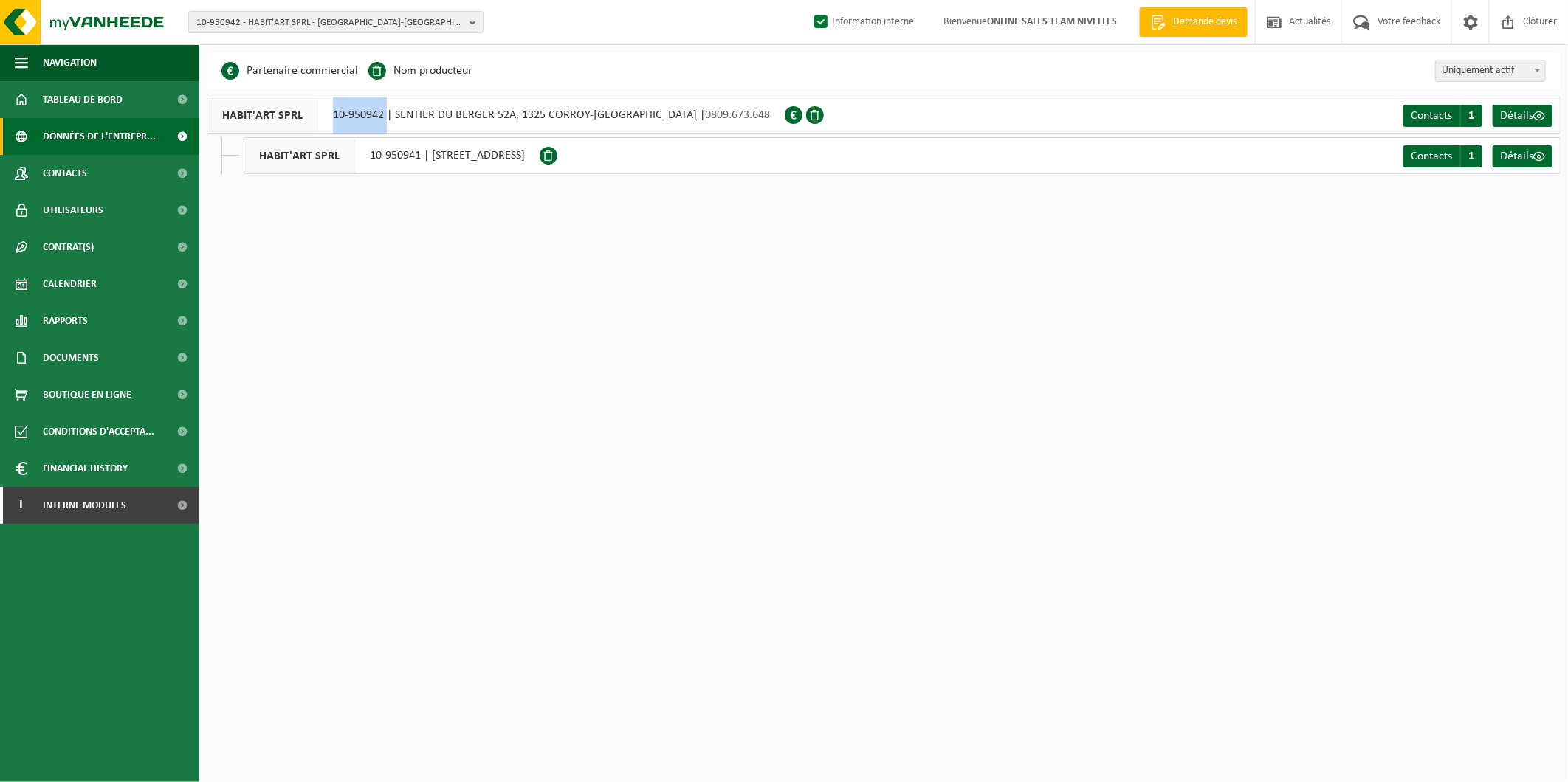
drag, startPoint x: 385, startPoint y: 117, endPoint x: 333, endPoint y: 115, distance: 52.0
click at [333, 115] on div "HABIT'ART SPRL 10-950942 | SENTIER DU BERGER 52A, 1325 CORROY-LE-GRAND | 0809.6…" at bounding box center [495, 115] width 578 height 37
copy div "10-950942"
